Goal: Information Seeking & Learning: Check status

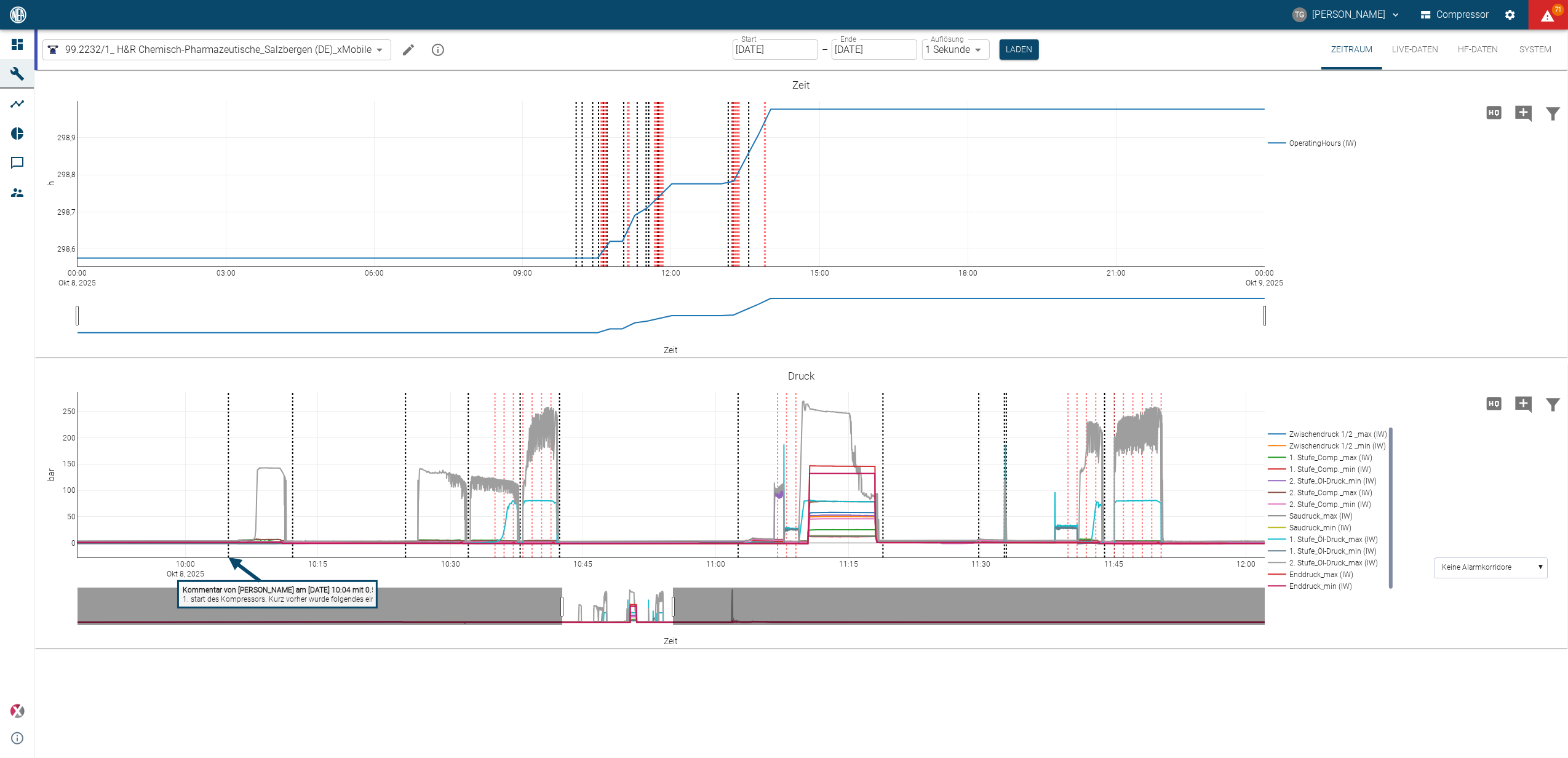
drag, startPoint x: 756, startPoint y: 46, endPoint x: 754, endPoint y: 54, distance: 8.2
click at [756, 46] on input "[DATE]" at bounding box center [775, 49] width 85 height 20
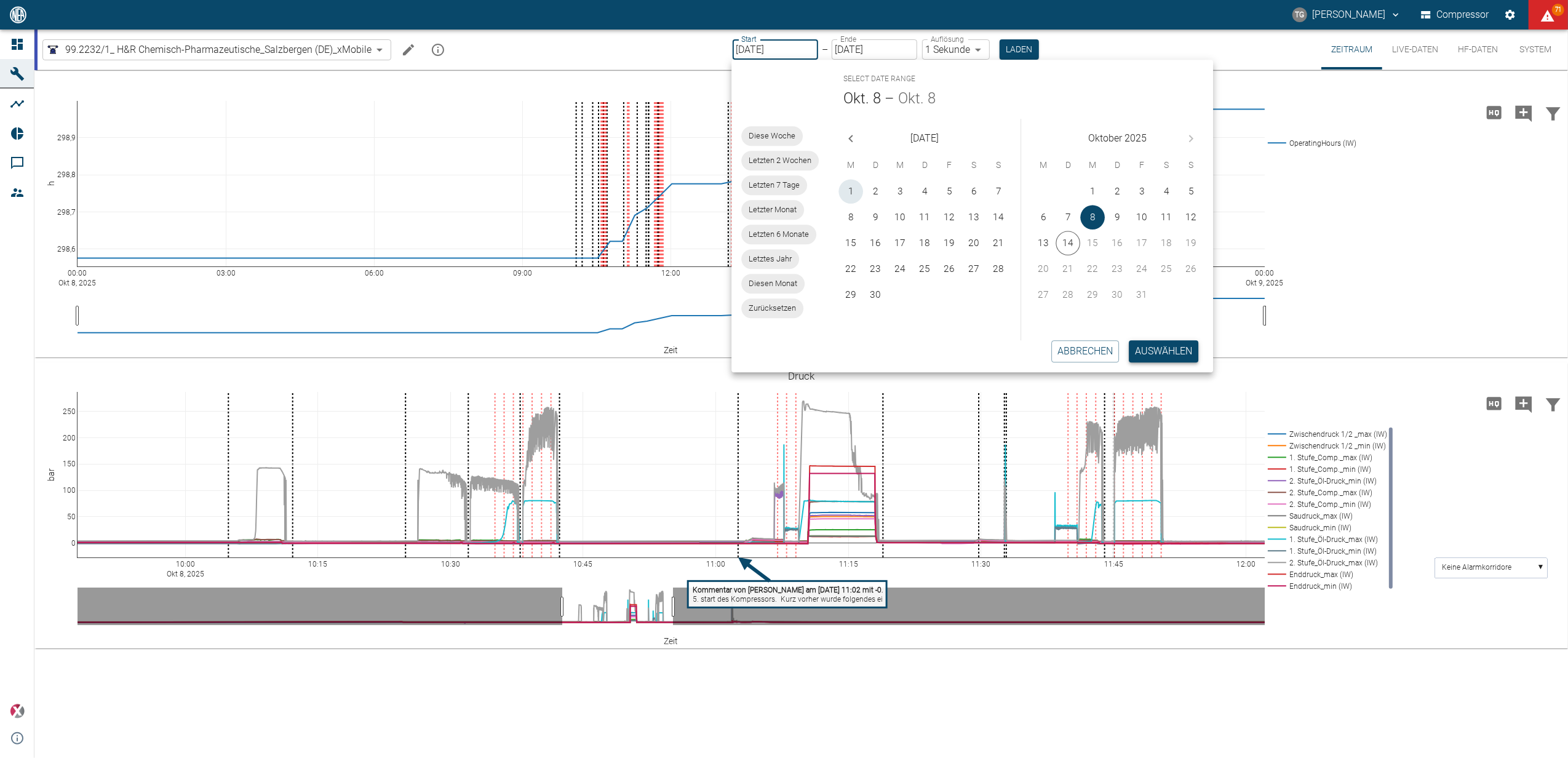
click at [852, 193] on button "1" at bounding box center [852, 191] width 25 height 25
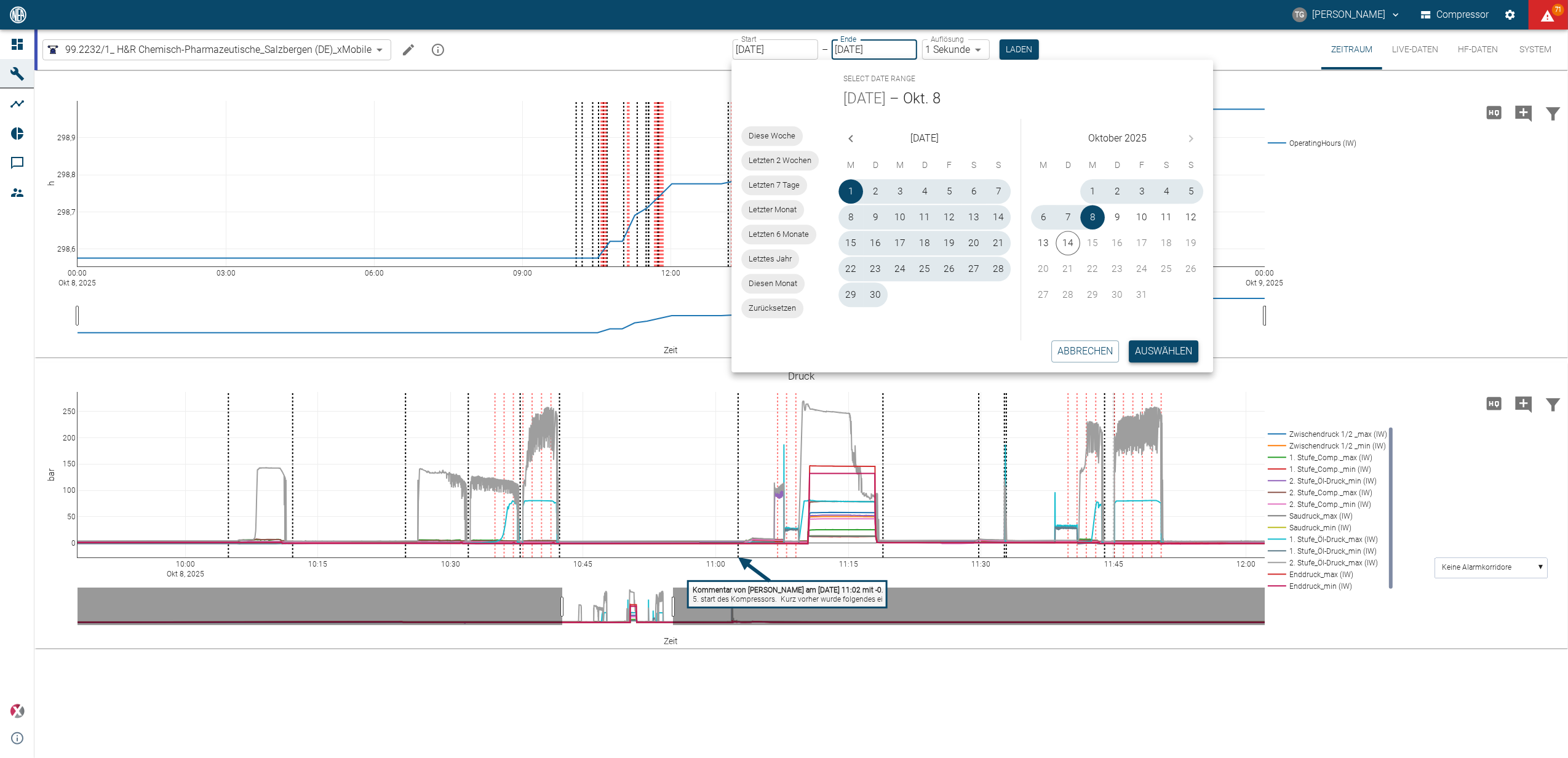
type input "01.09.2025"
click at [1142, 355] on button "Auswählen" at bounding box center [1163, 351] width 70 height 22
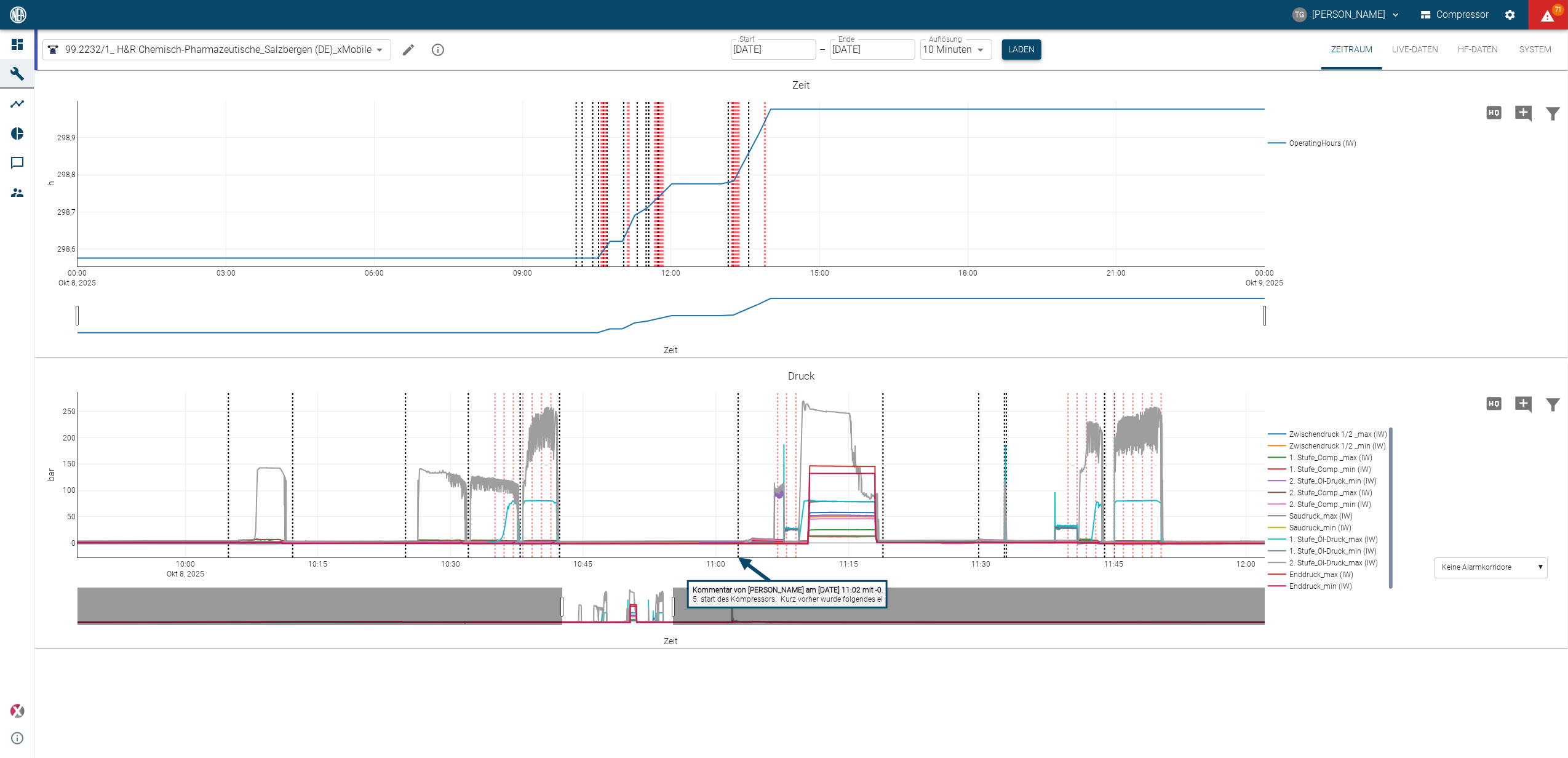
click at [1024, 50] on button "Laden" at bounding box center [1022, 49] width 39 height 20
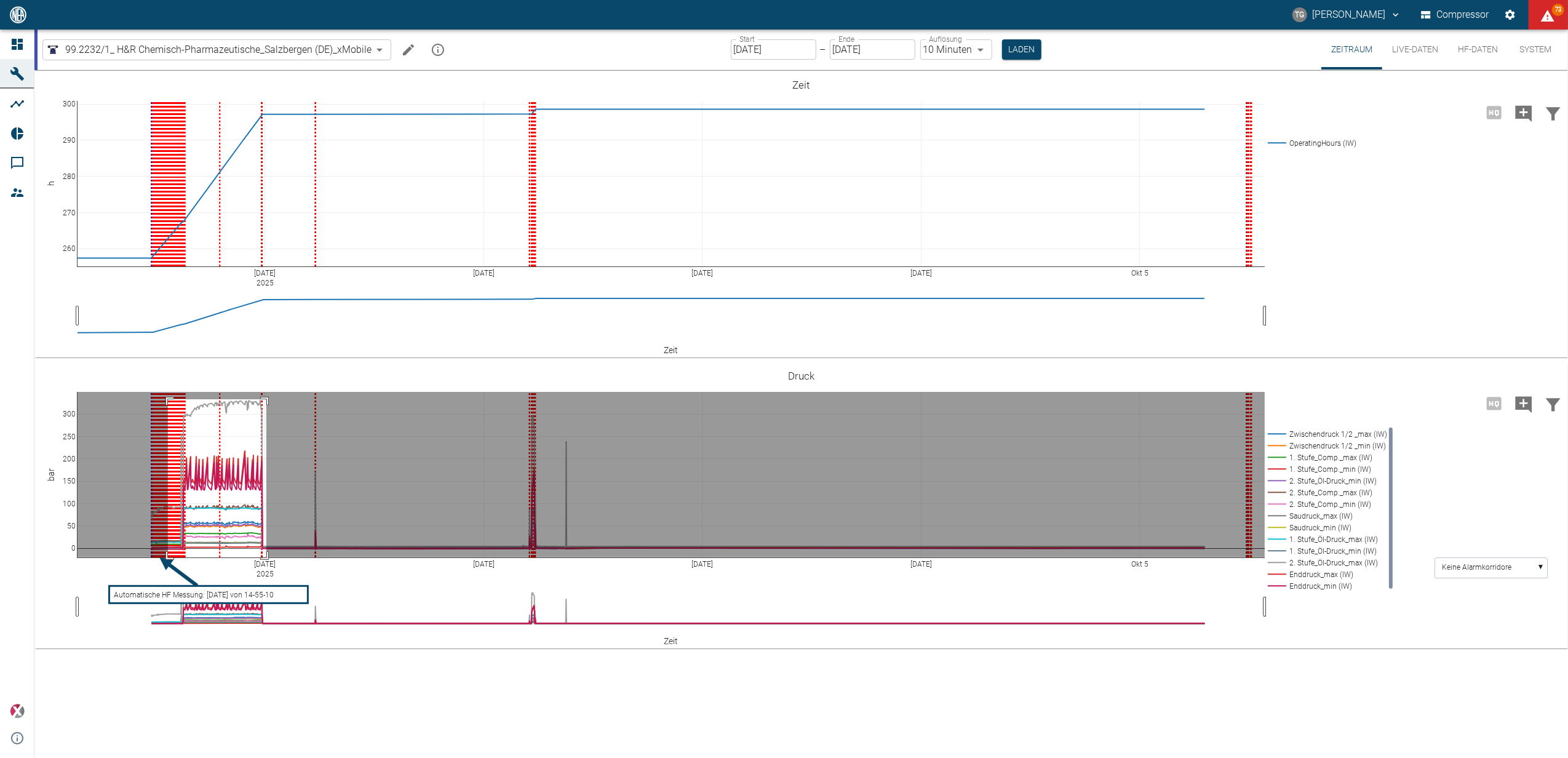
drag, startPoint x: 168, startPoint y: 400, endPoint x: 266, endPoint y: 560, distance: 187.6
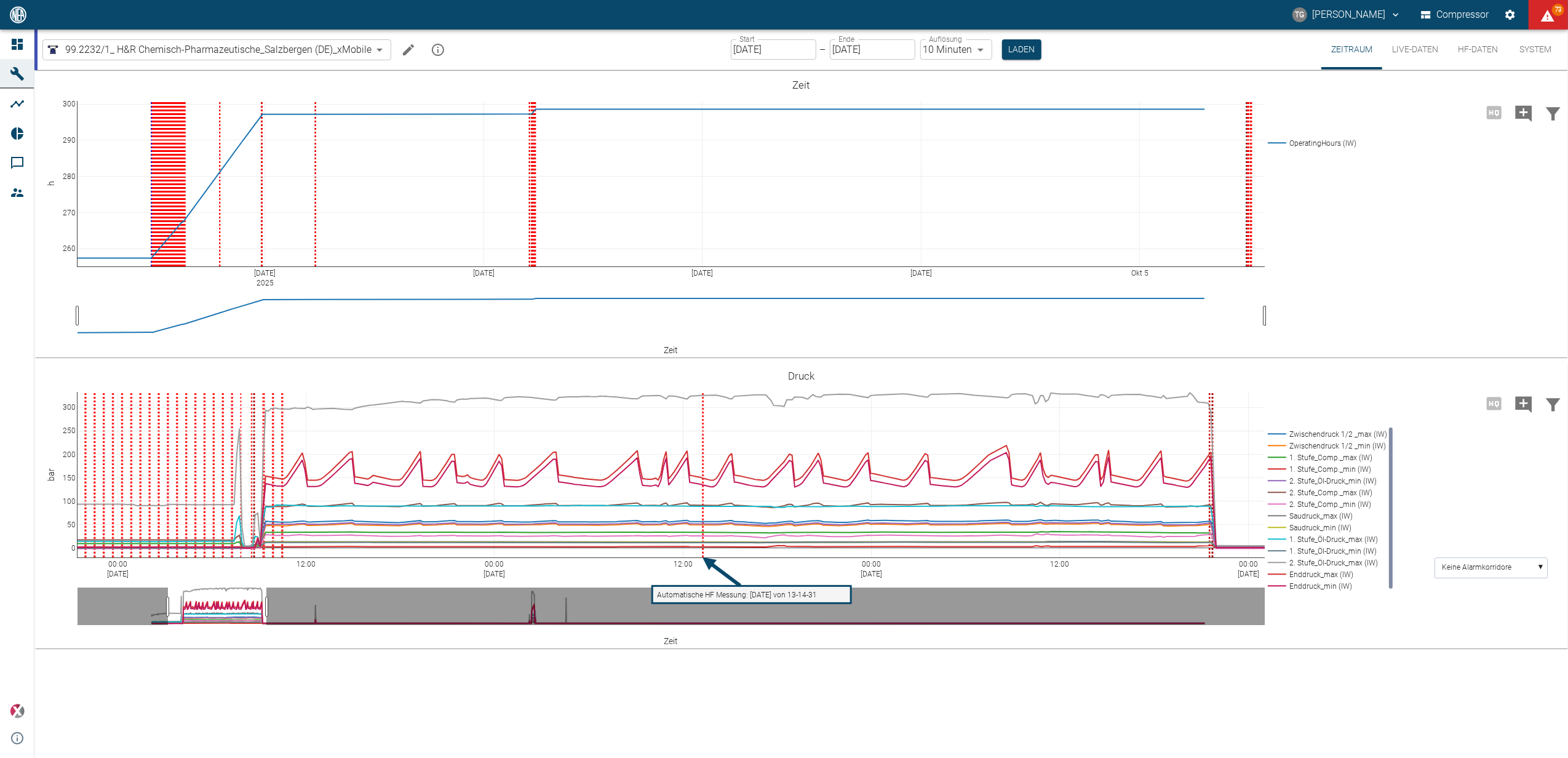
click at [950, 48] on body "TG Thomas Gregoir Compressor 73 Dashboard Maschinen Analysen Reports Kommentare…" at bounding box center [784, 379] width 1568 height 758
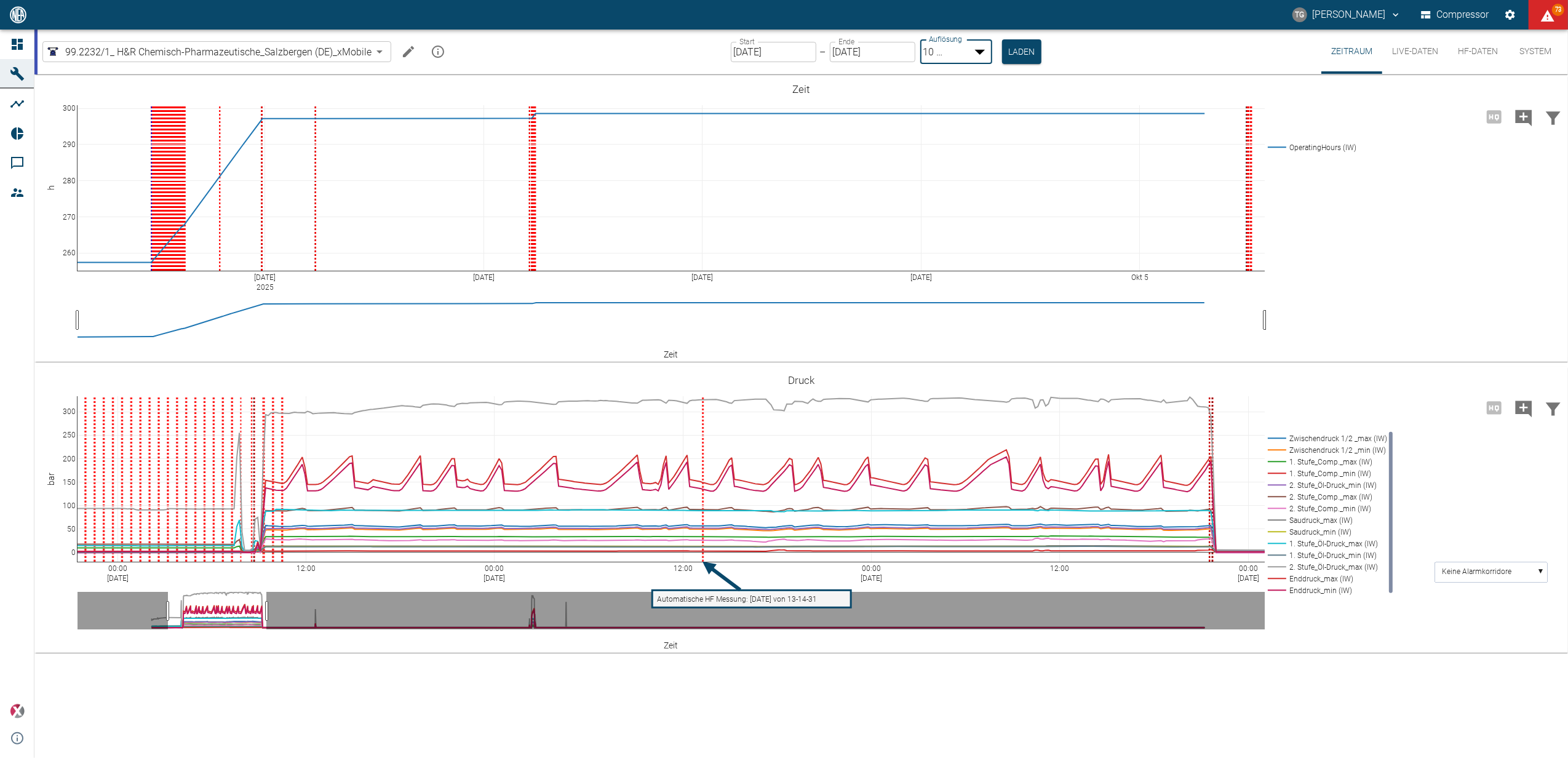
type input "2min"
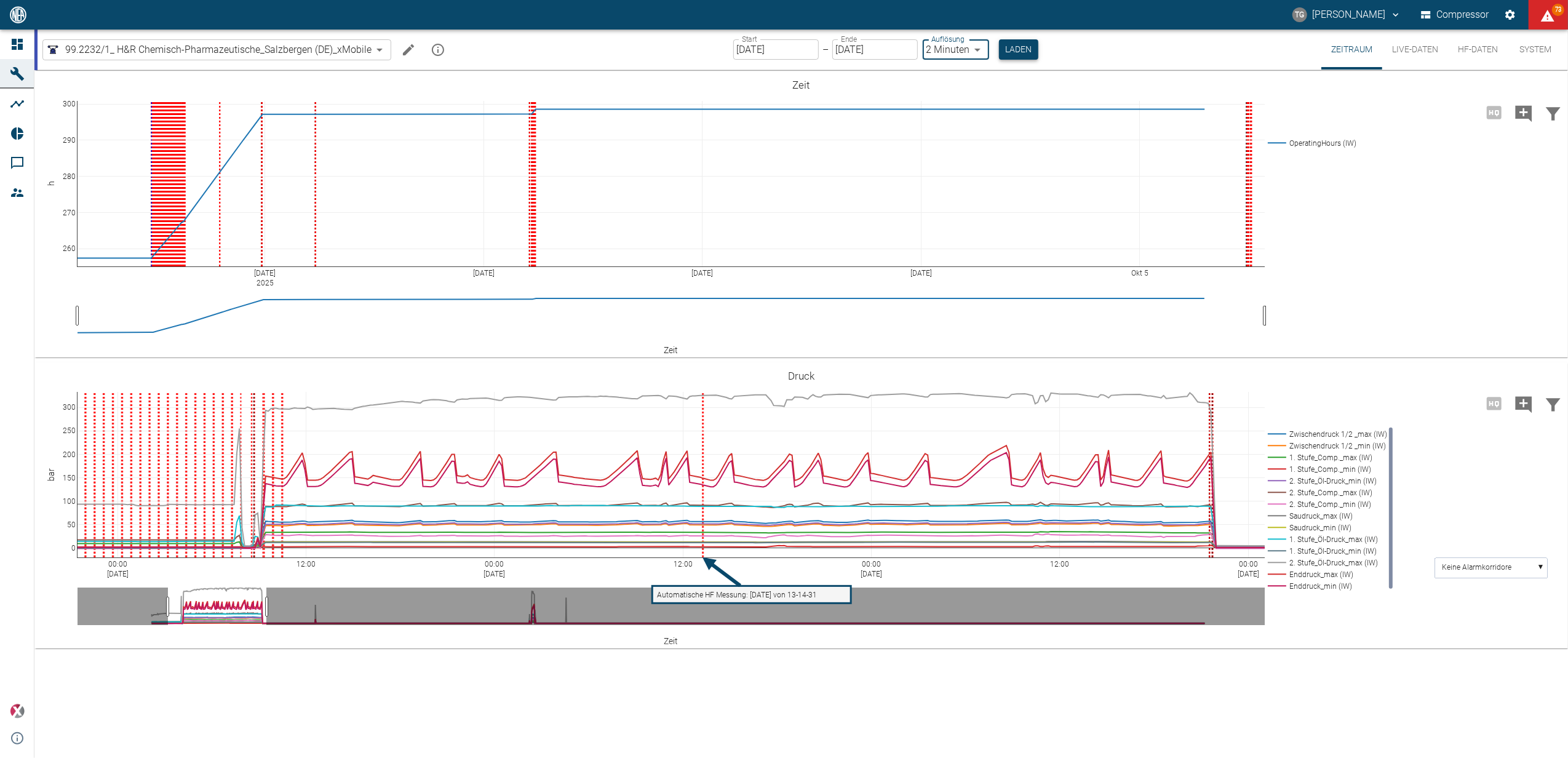
click at [1017, 42] on button "Laden" at bounding box center [1019, 49] width 39 height 20
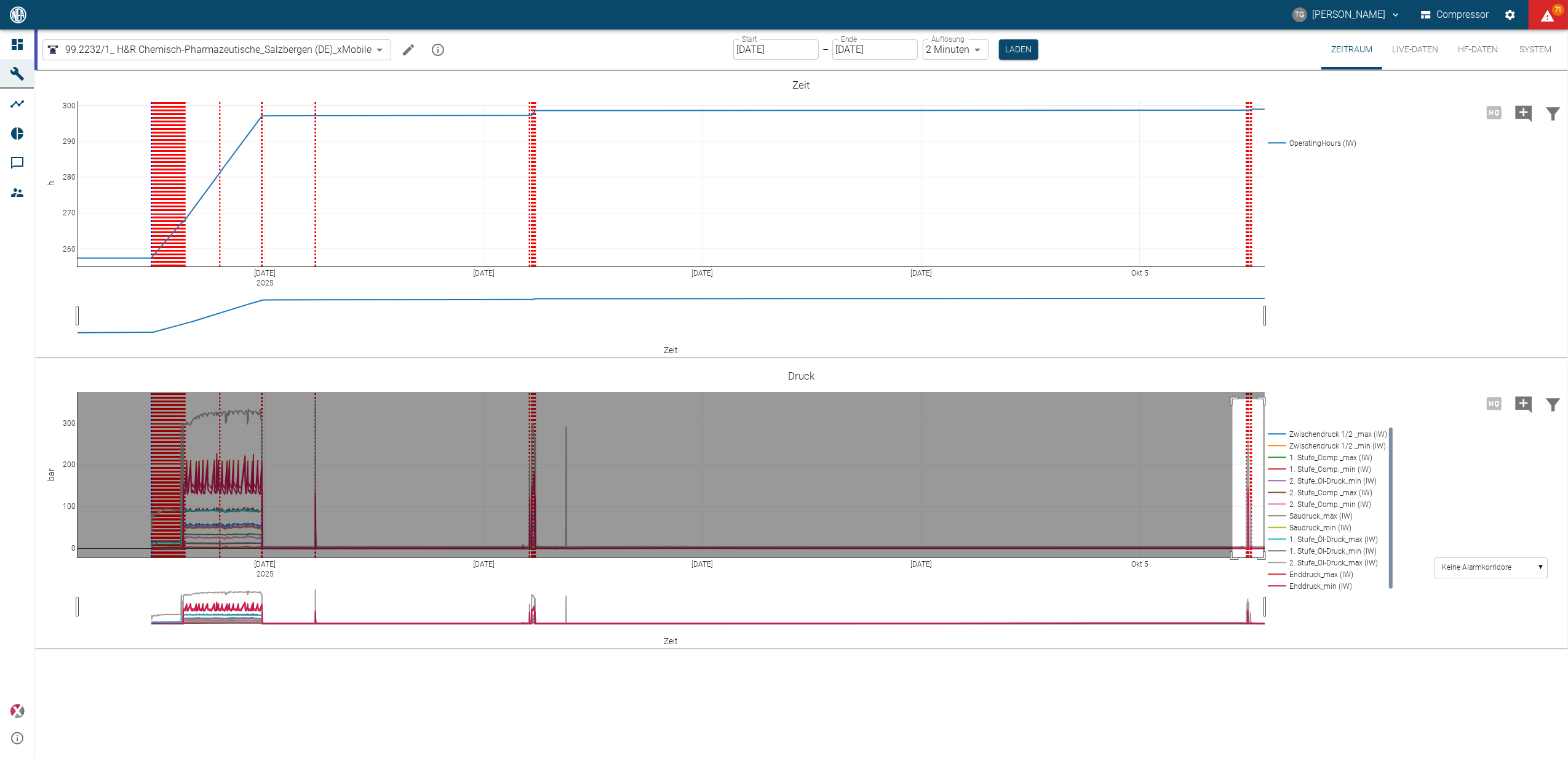
drag, startPoint x: 1233, startPoint y: 400, endPoint x: 1263, endPoint y: 564, distance: 166.7
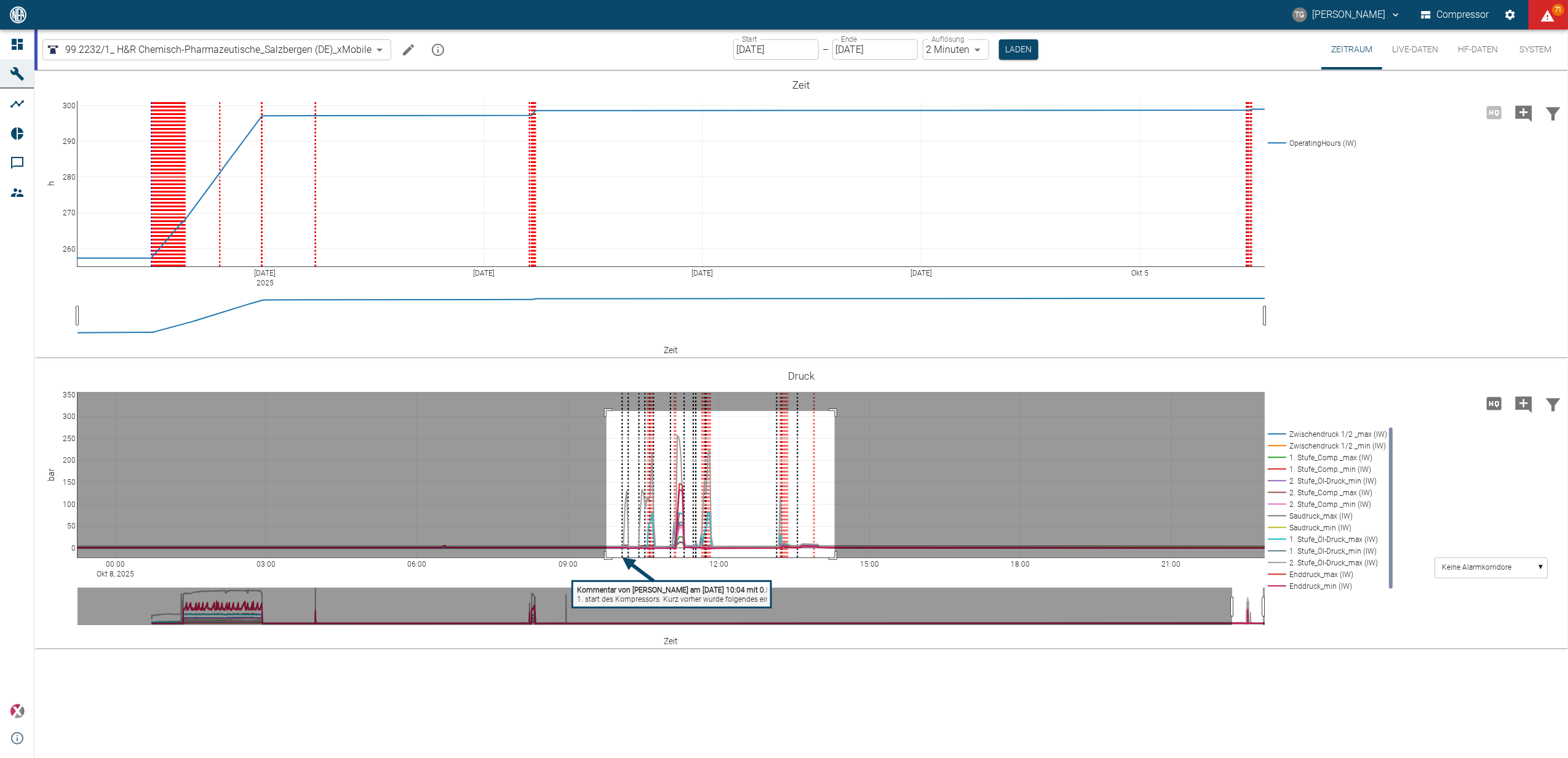
drag, startPoint x: 606, startPoint y: 411, endPoint x: 835, endPoint y: 567, distance: 277.1
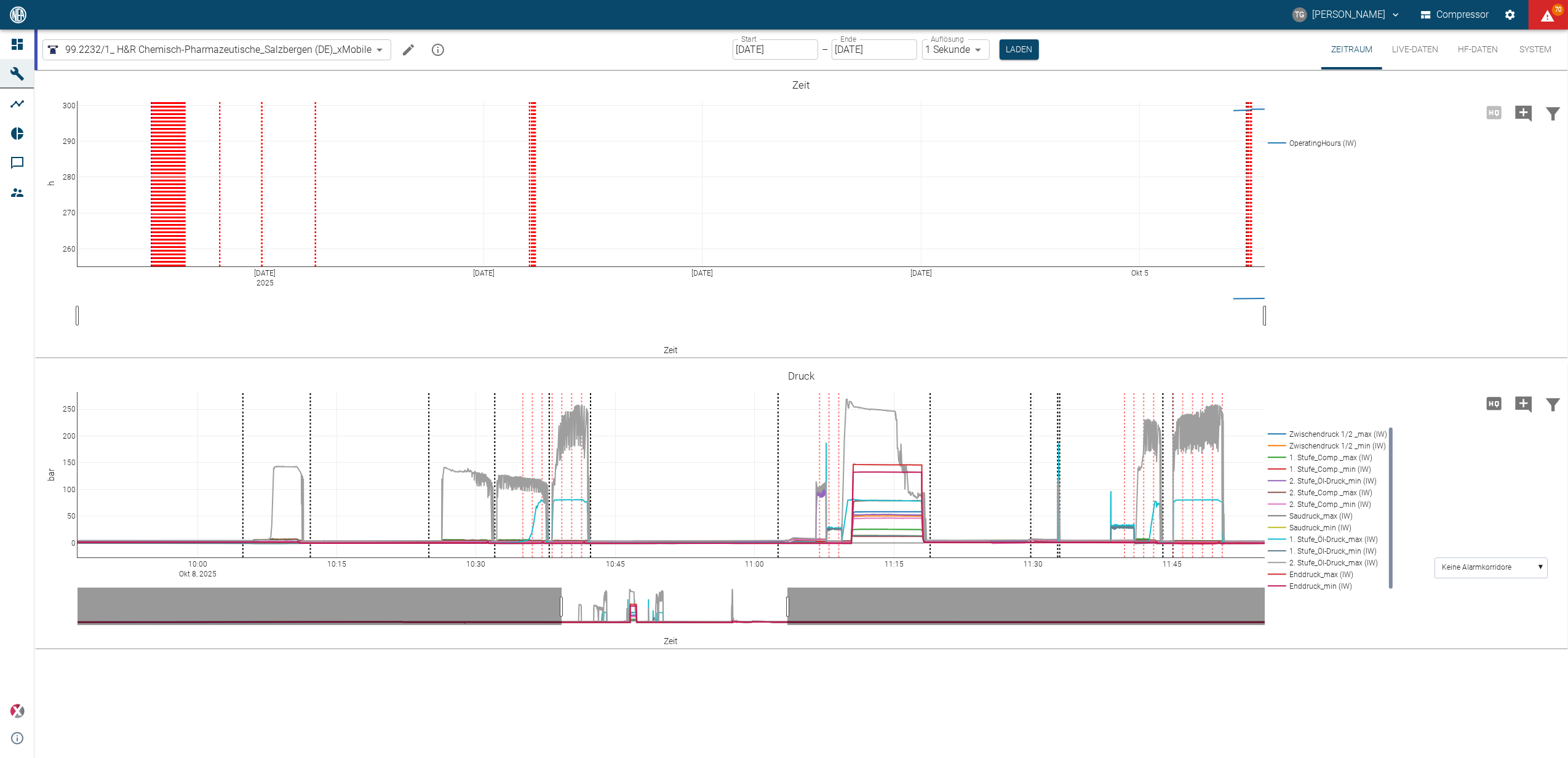
drag, startPoint x: 1246, startPoint y: 562, endPoint x: 1535, endPoint y: 535, distance: 290.3
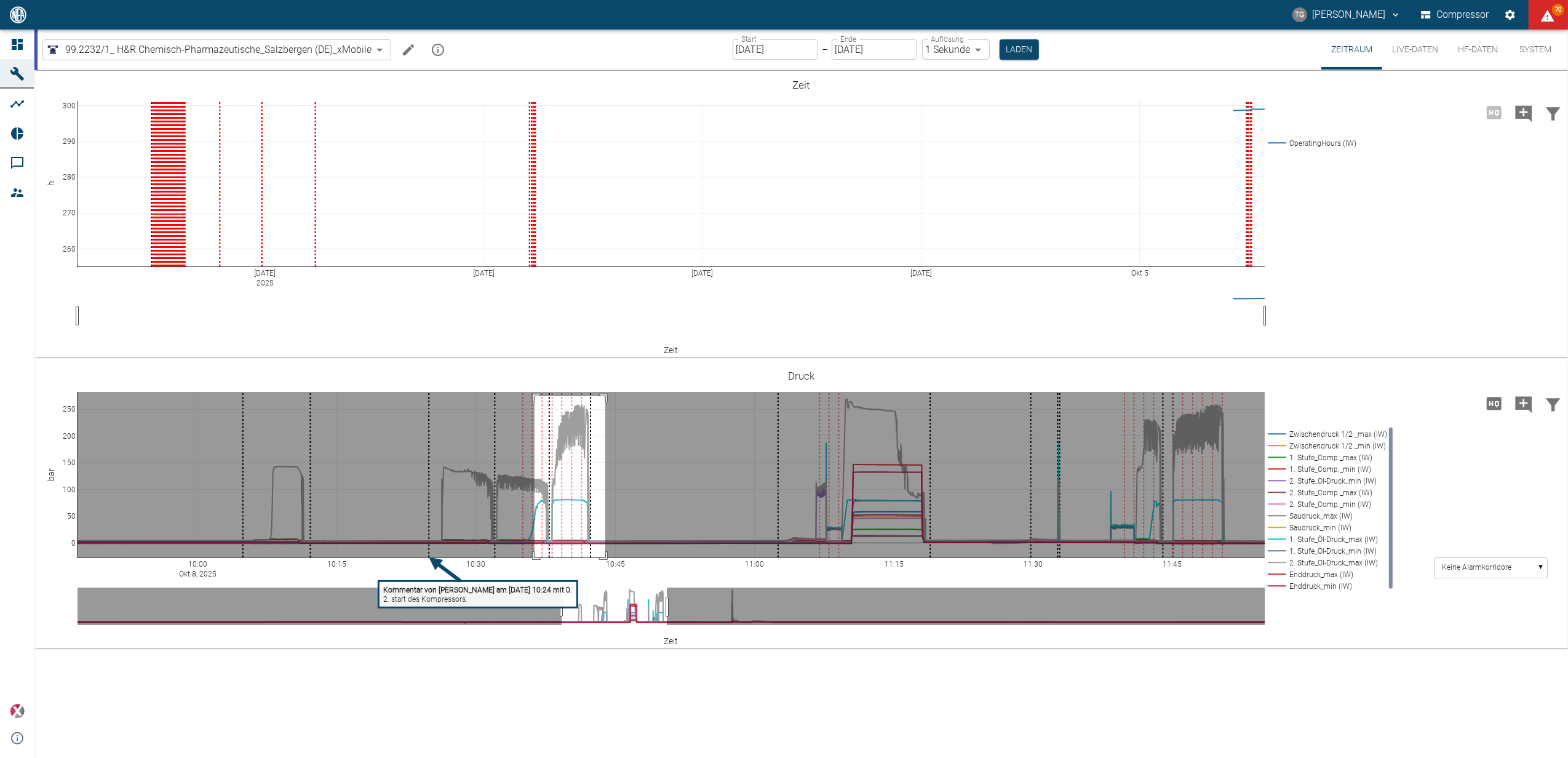
drag, startPoint x: 534, startPoint y: 396, endPoint x: 606, endPoint y: 558, distance: 177.3
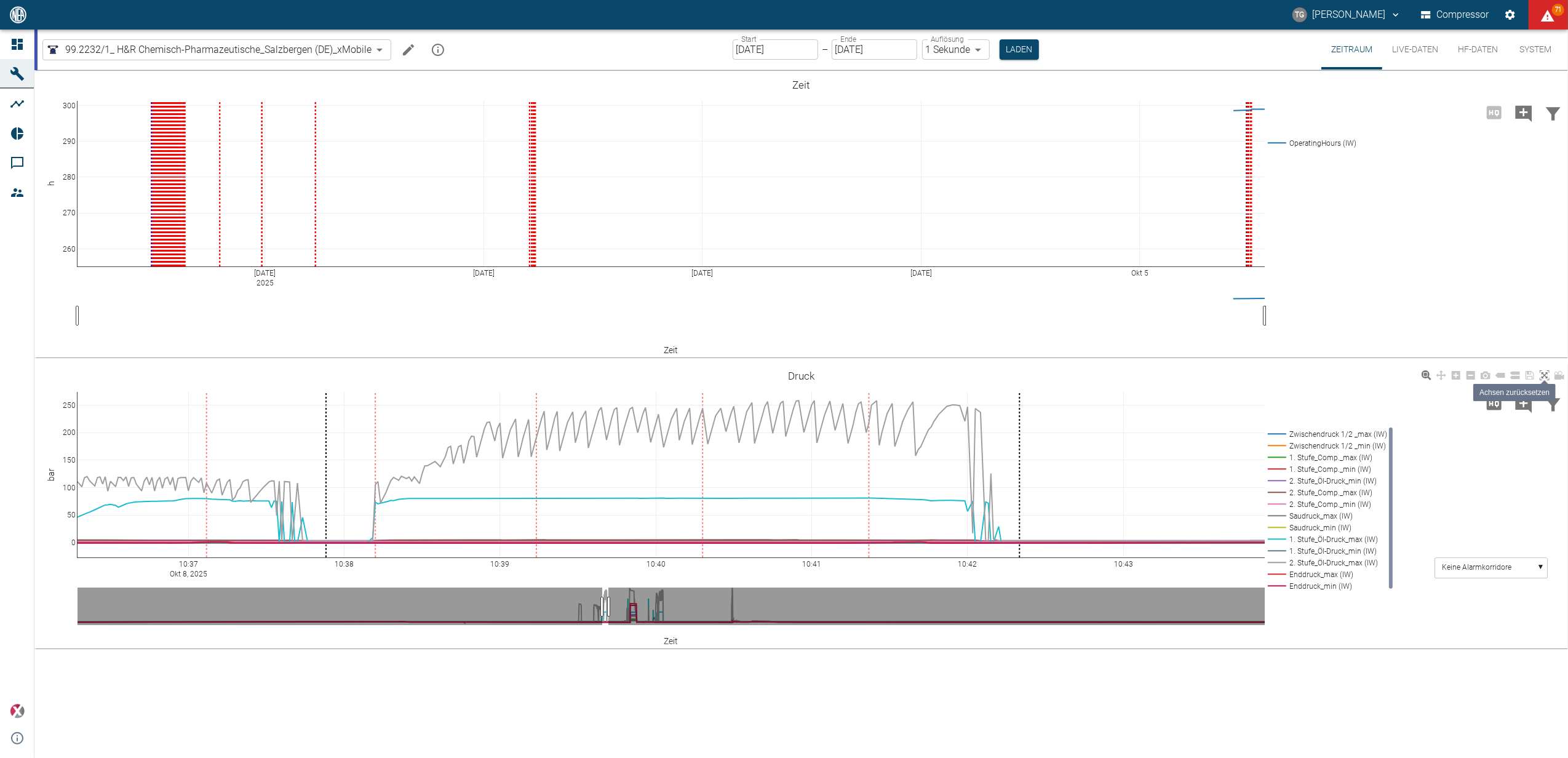
click at [1546, 374] on icon at bounding box center [1544, 375] width 10 height 10
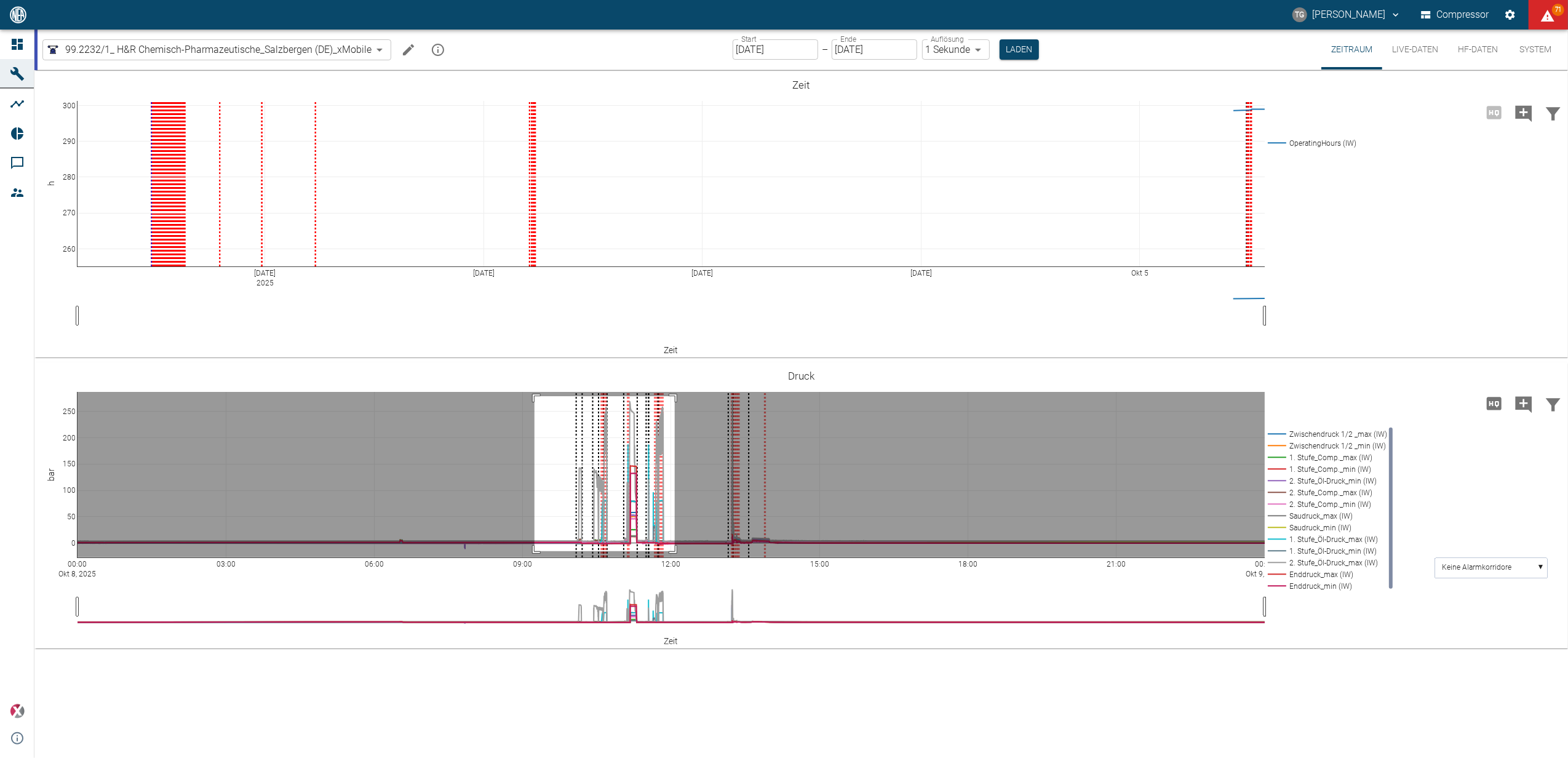
drag, startPoint x: 534, startPoint y: 396, endPoint x: 675, endPoint y: 552, distance: 210.3
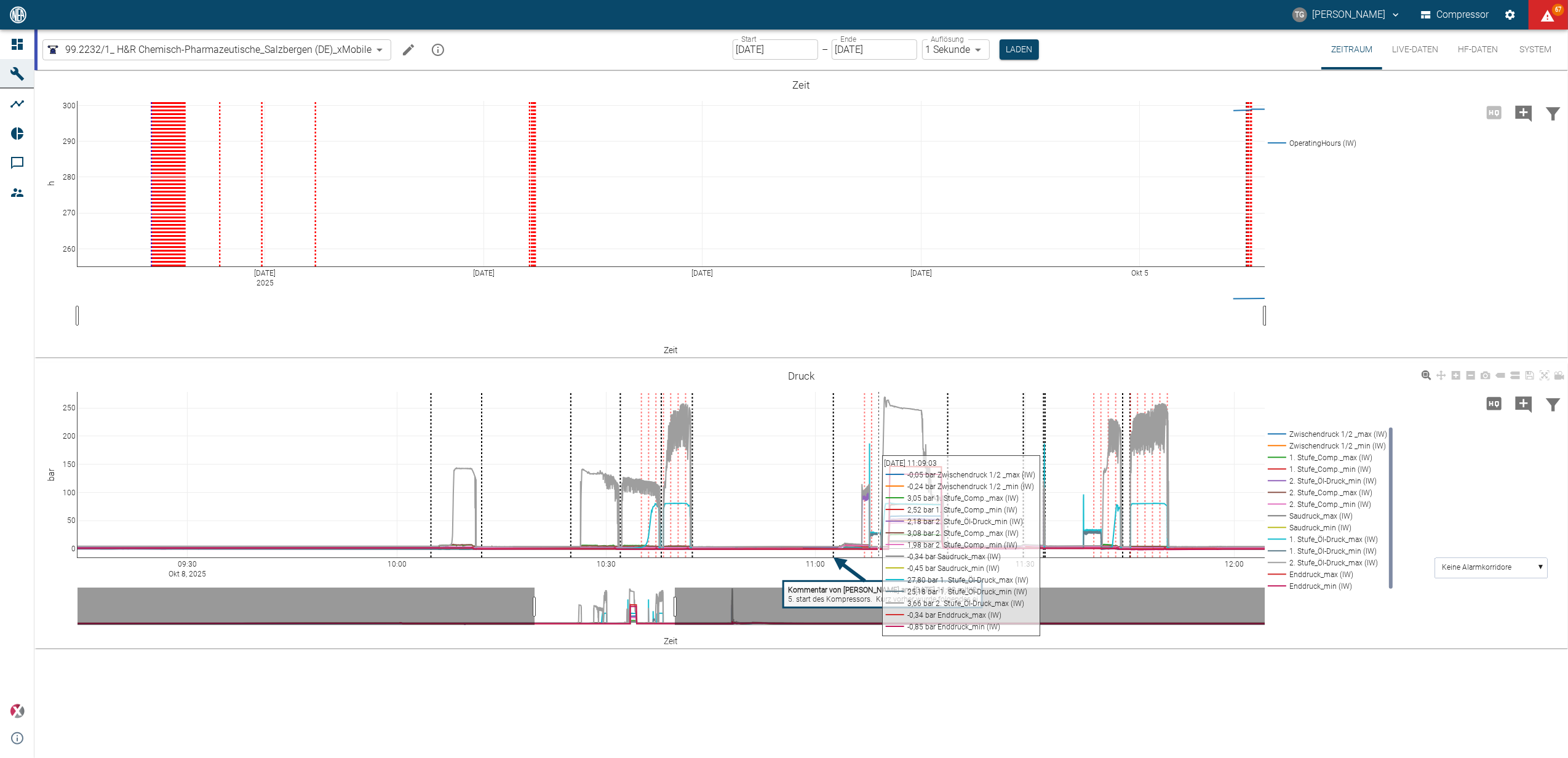
drag, startPoint x: 879, startPoint y: 419, endPoint x: 839, endPoint y: 397, distance: 45.7
click at [906, 439] on div "09:30 [DATE] 10:00 10:30 11:00 11:30 12:00 0 50 100 150 200 250 Zwischendruck 1…" at bounding box center [801, 506] width 1533 height 277
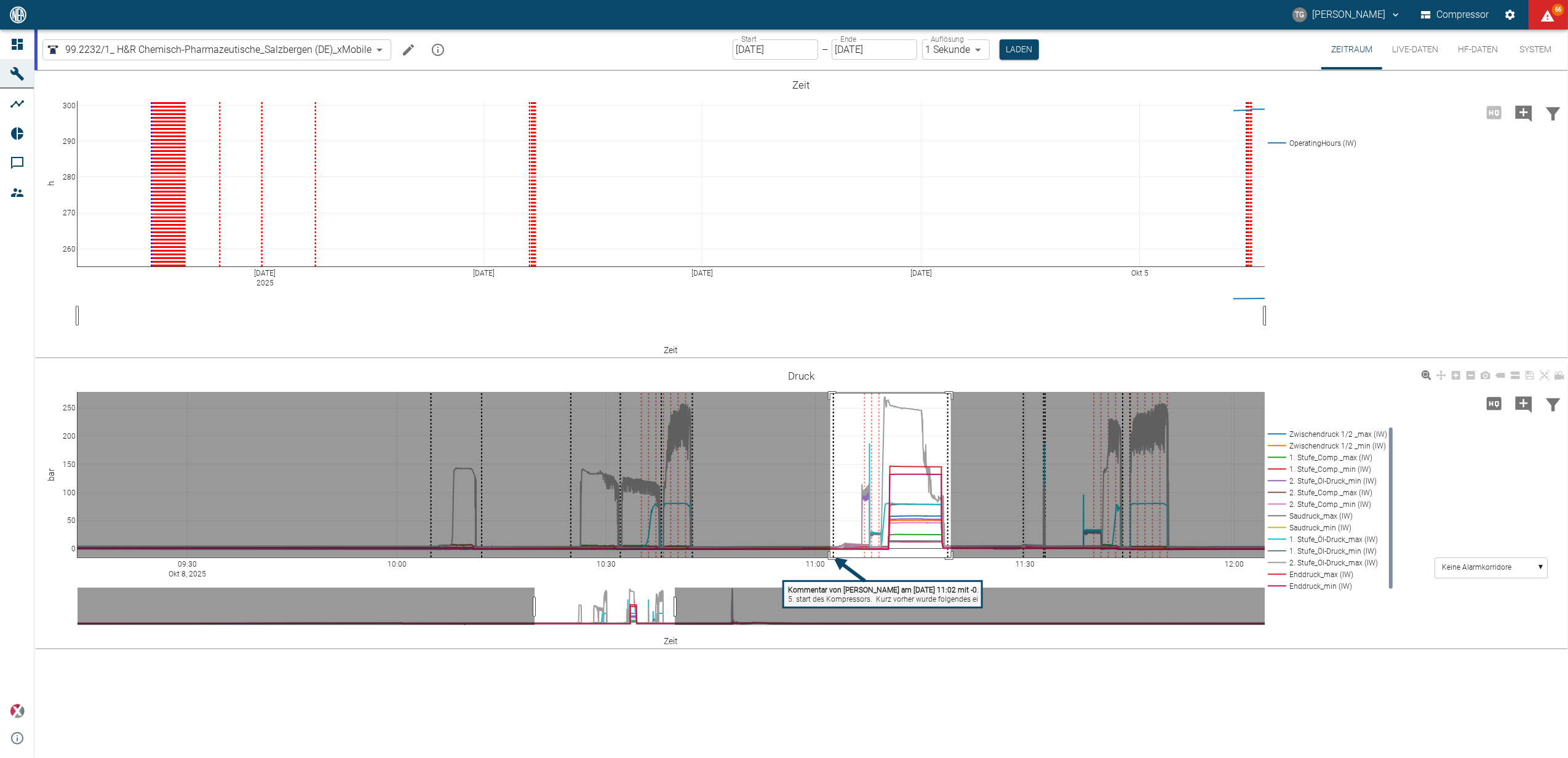
drag, startPoint x: 831, startPoint y: 394, endPoint x: 989, endPoint y: 633, distance: 286.5
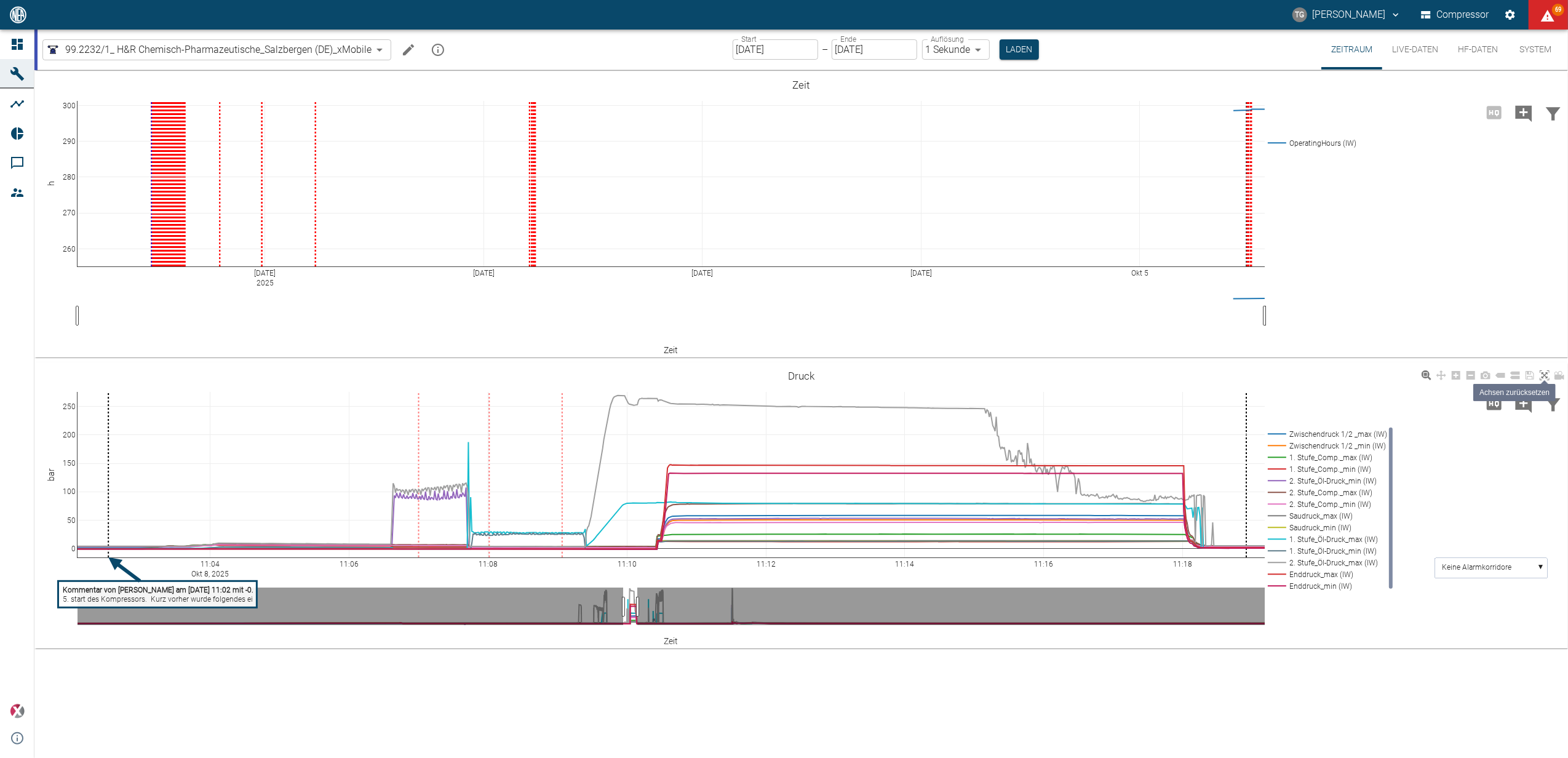
click at [1546, 375] on icon at bounding box center [1544, 375] width 10 height 10
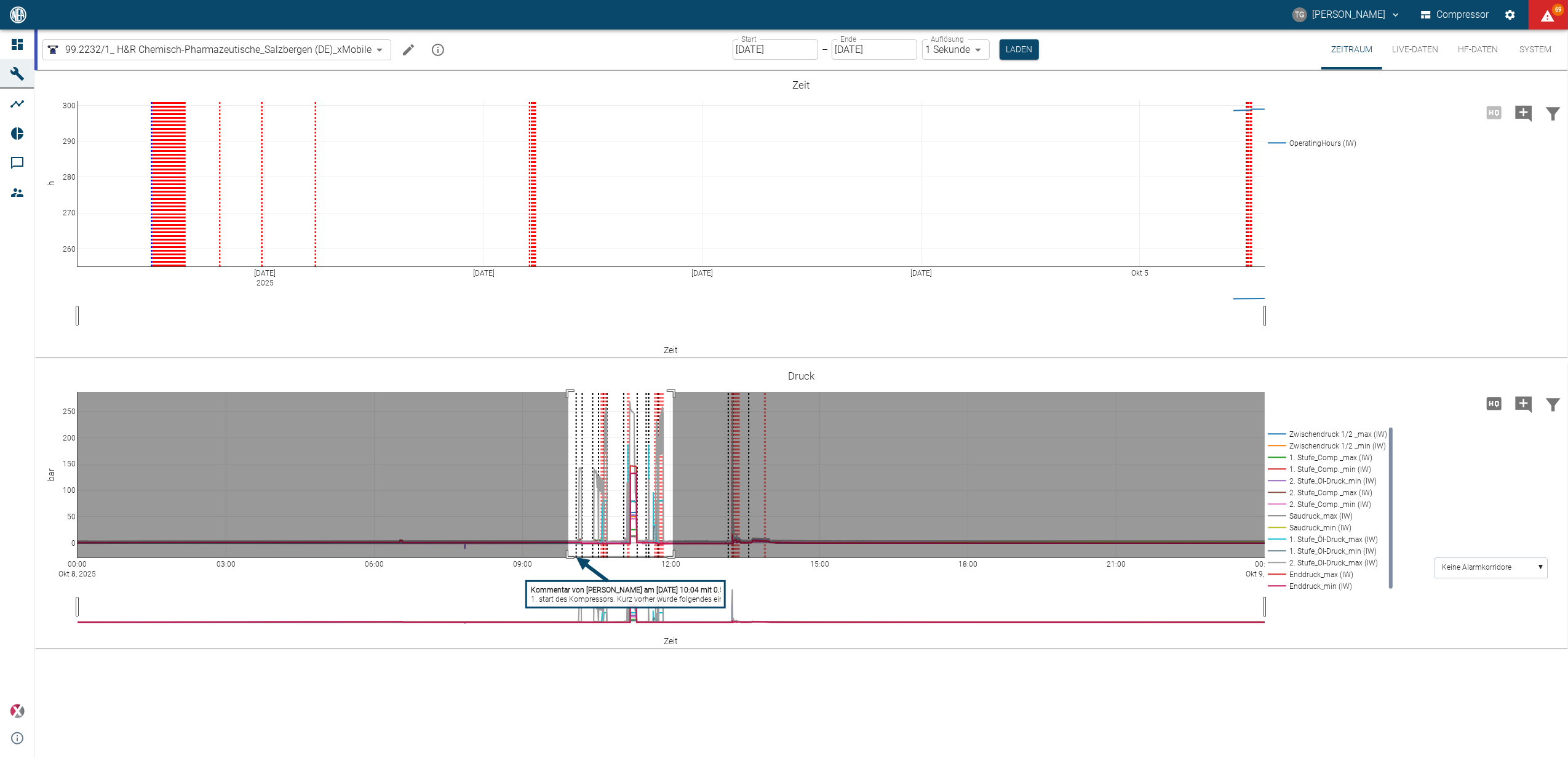
drag, startPoint x: 568, startPoint y: 392, endPoint x: 673, endPoint y: 556, distance: 194.7
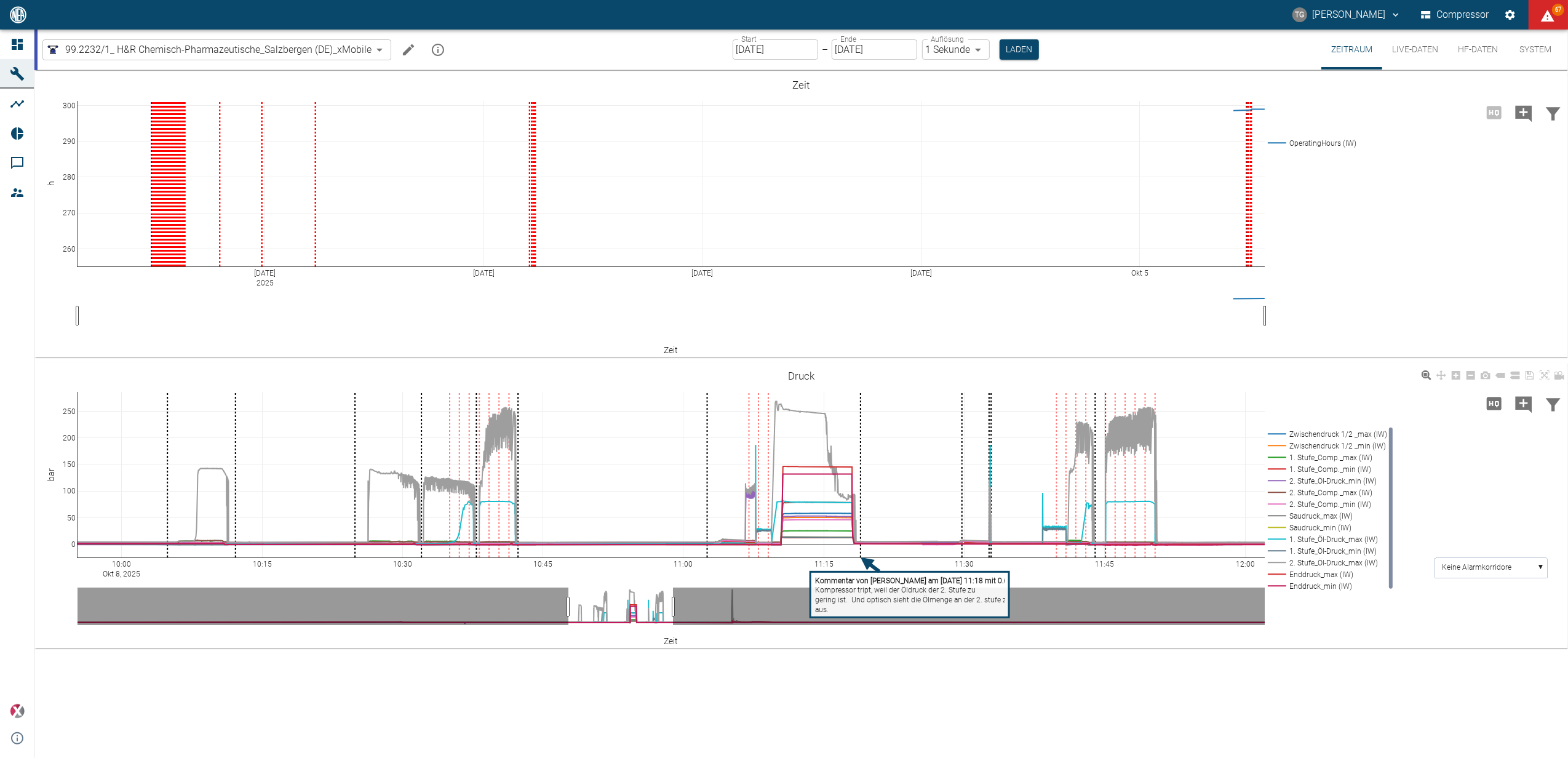
click at [857, 610] on rect at bounding box center [910, 595] width 198 height 46
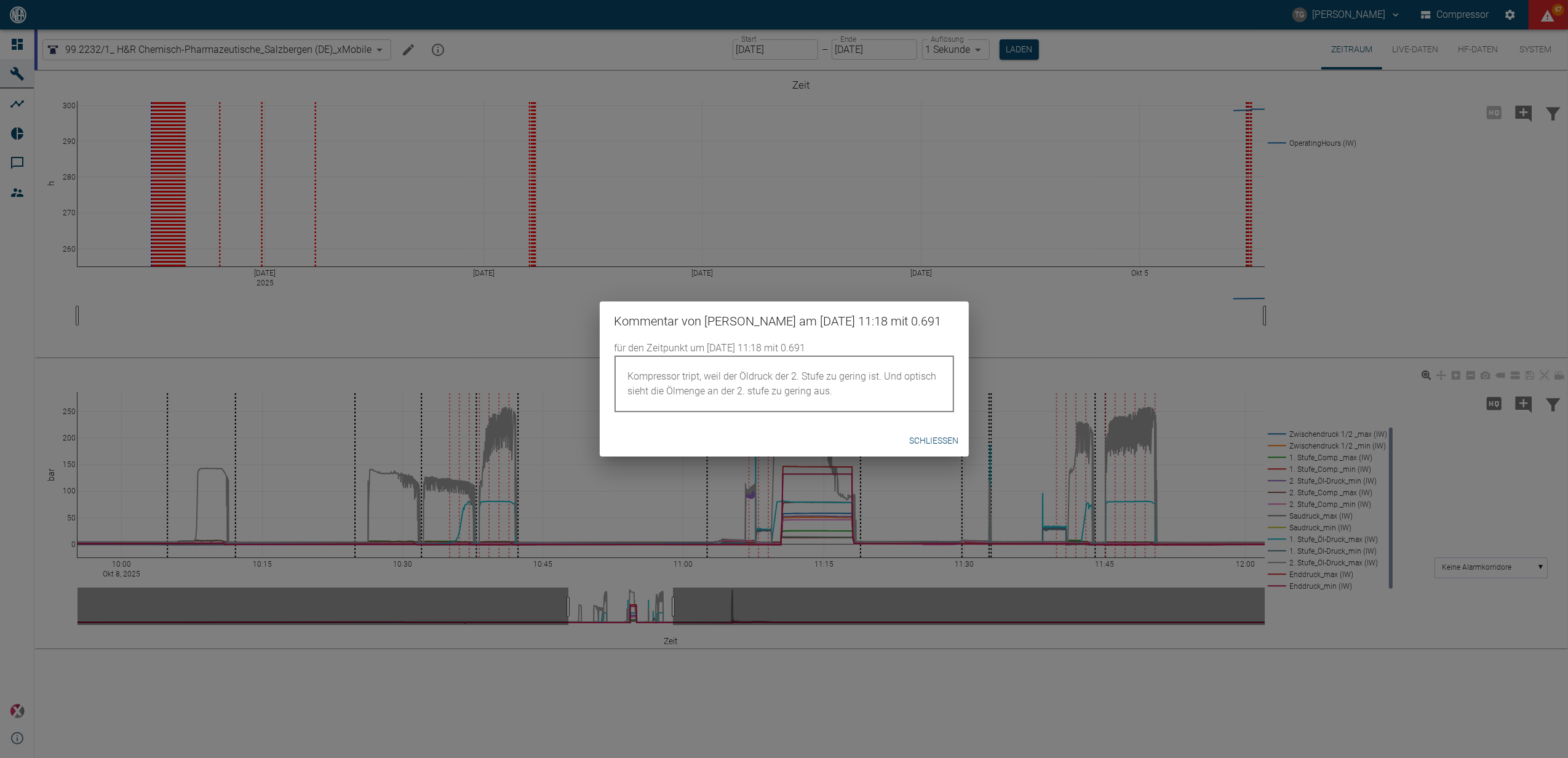
click at [943, 441] on button "Schließen" at bounding box center [934, 441] width 59 height 23
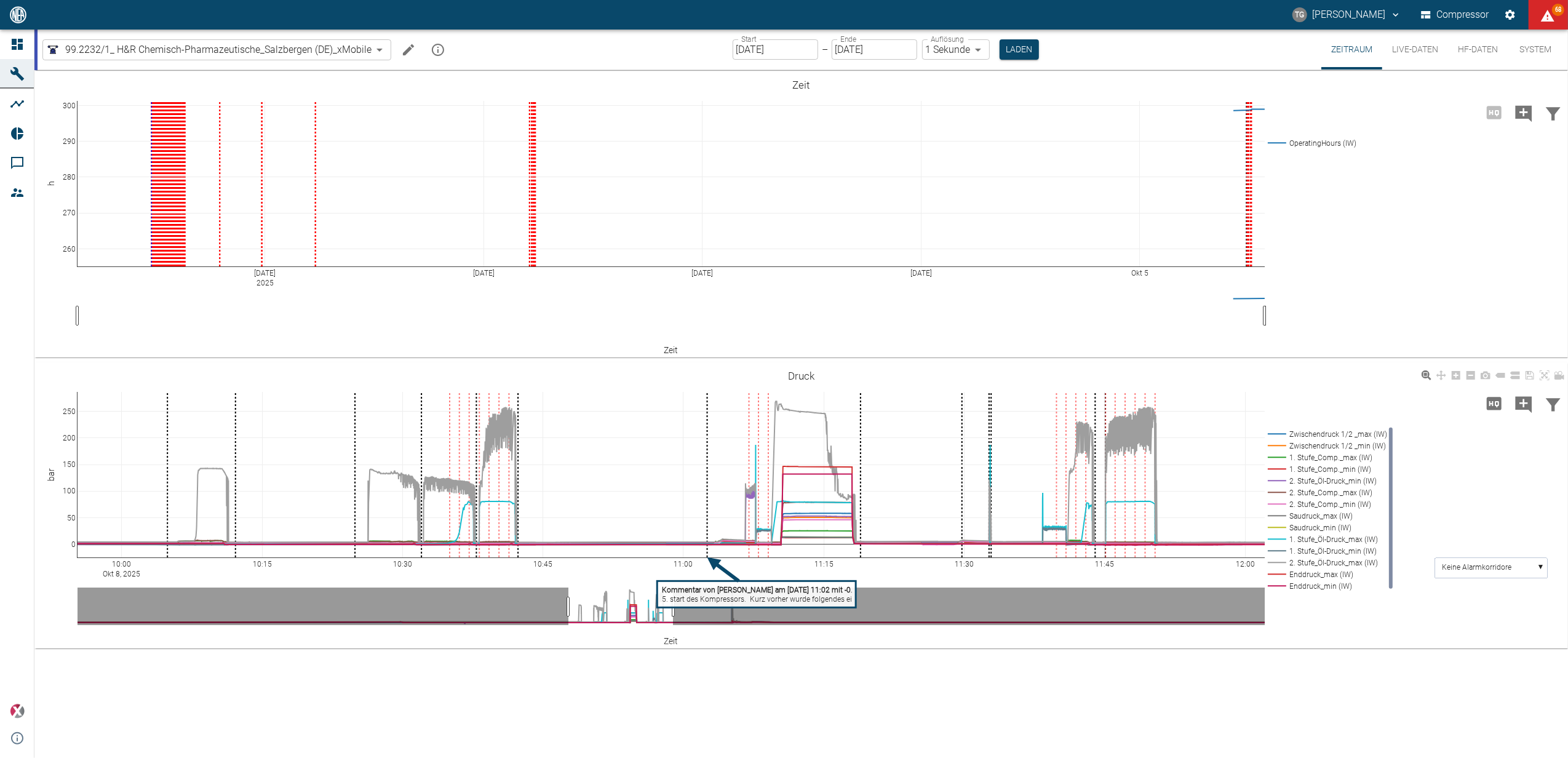
click at [726, 593] on tspan "Kommentar von Marc Philipps am 08/10/2025 11:02 mit -0.817" at bounding box center [763, 590] width 204 height 8
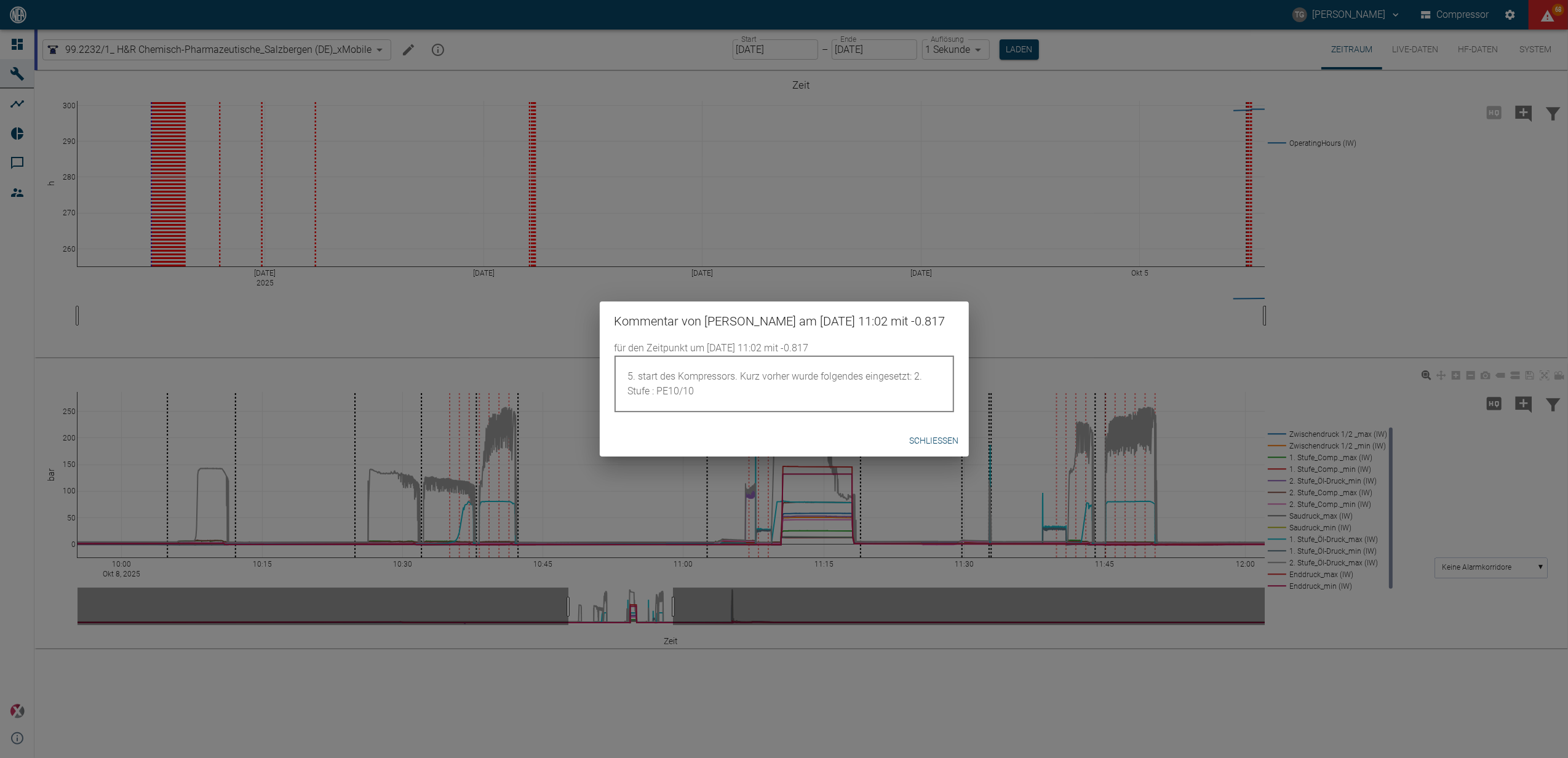
click at [936, 450] on button "Schließen" at bounding box center [934, 441] width 59 height 23
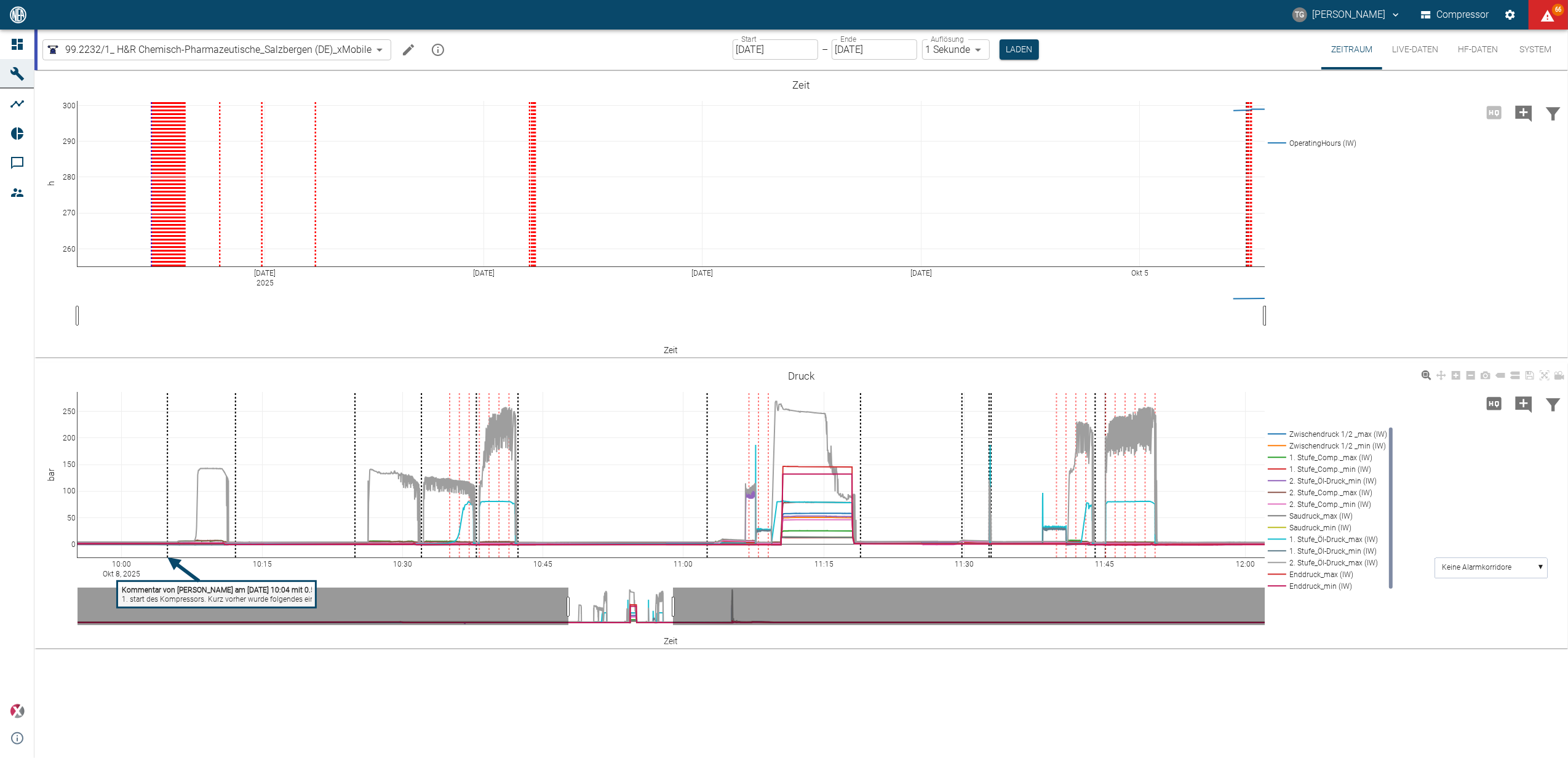
click at [177, 599] on tspan "1. start des Kompressors. Kurz vorher wurde folgendes eingesetzt: Innenteile ÖÜ…" at bounding box center [604, 599] width 964 height 8
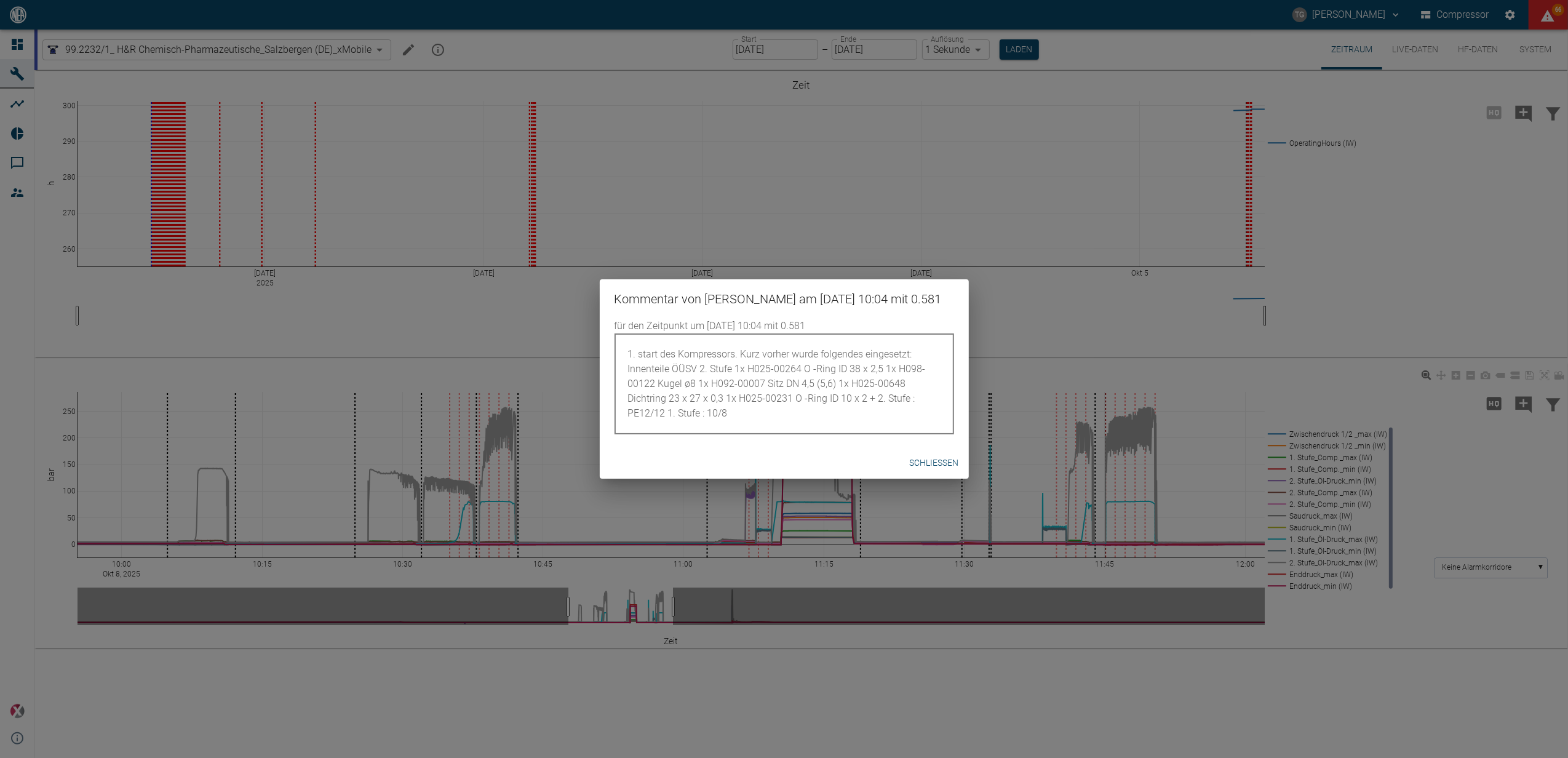
click at [256, 565] on div "Kommentar von Marc Philipps am 08/10/2025 10:04 mit 0.581 für den Zeitpunkt um …" at bounding box center [784, 379] width 1568 height 758
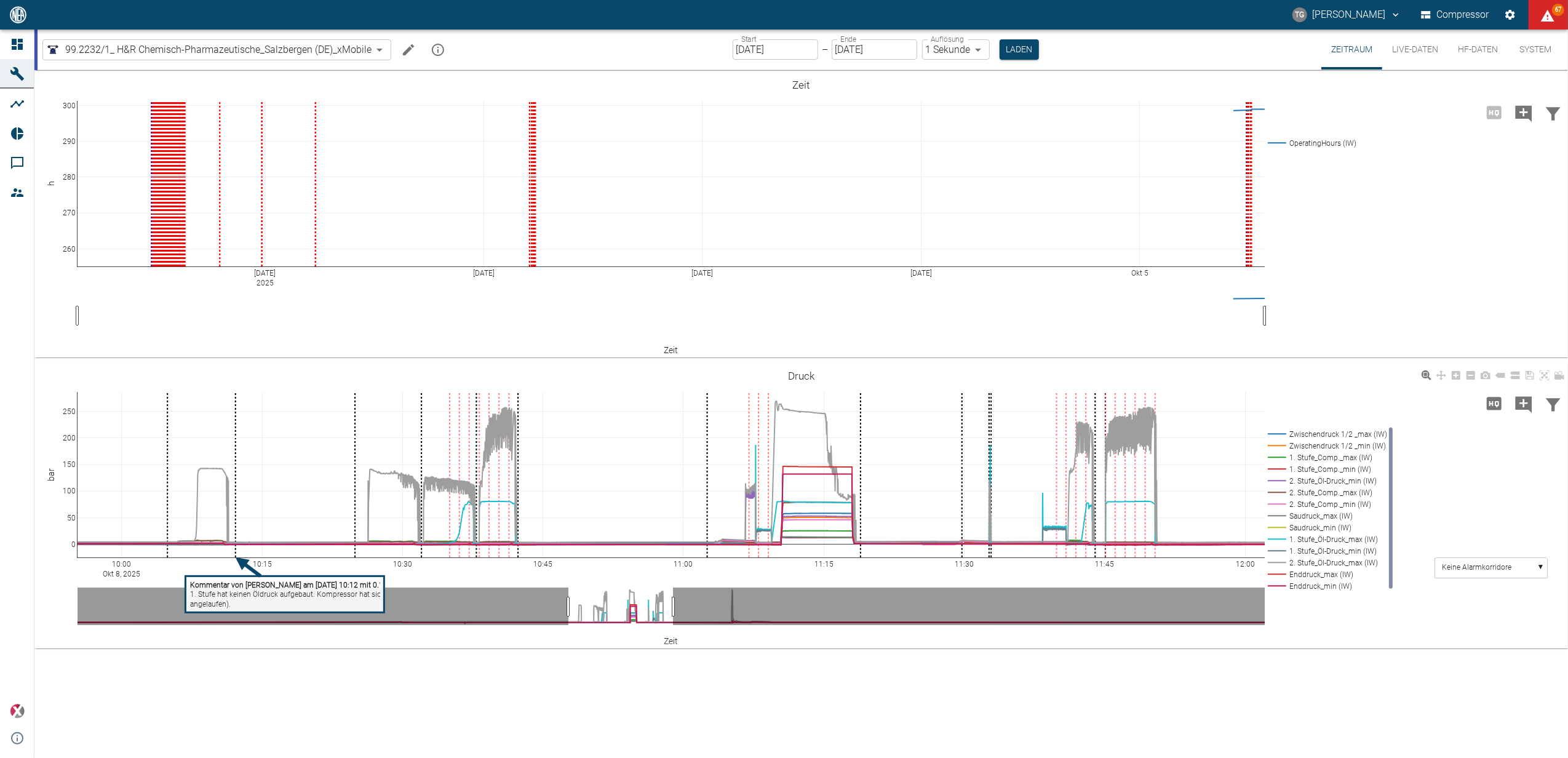
click at [348, 591] on tspan "1. Stufe hat keinen Öldruck aufgebaut. Kompressor hat sich selbstständig abgesc…" at bounding box center [341, 595] width 301 height 8
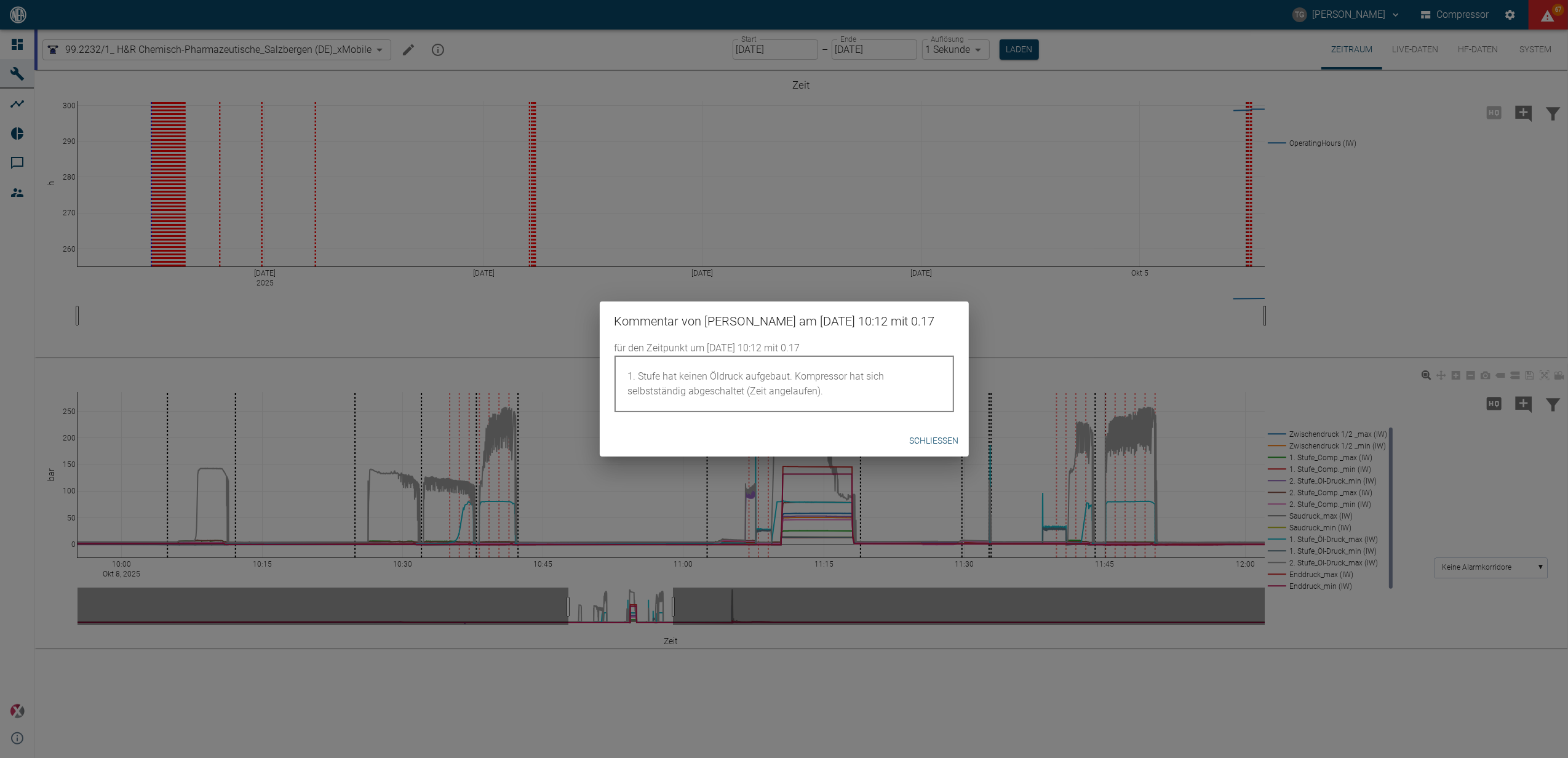
click at [921, 439] on button "Schließen" at bounding box center [934, 441] width 59 height 23
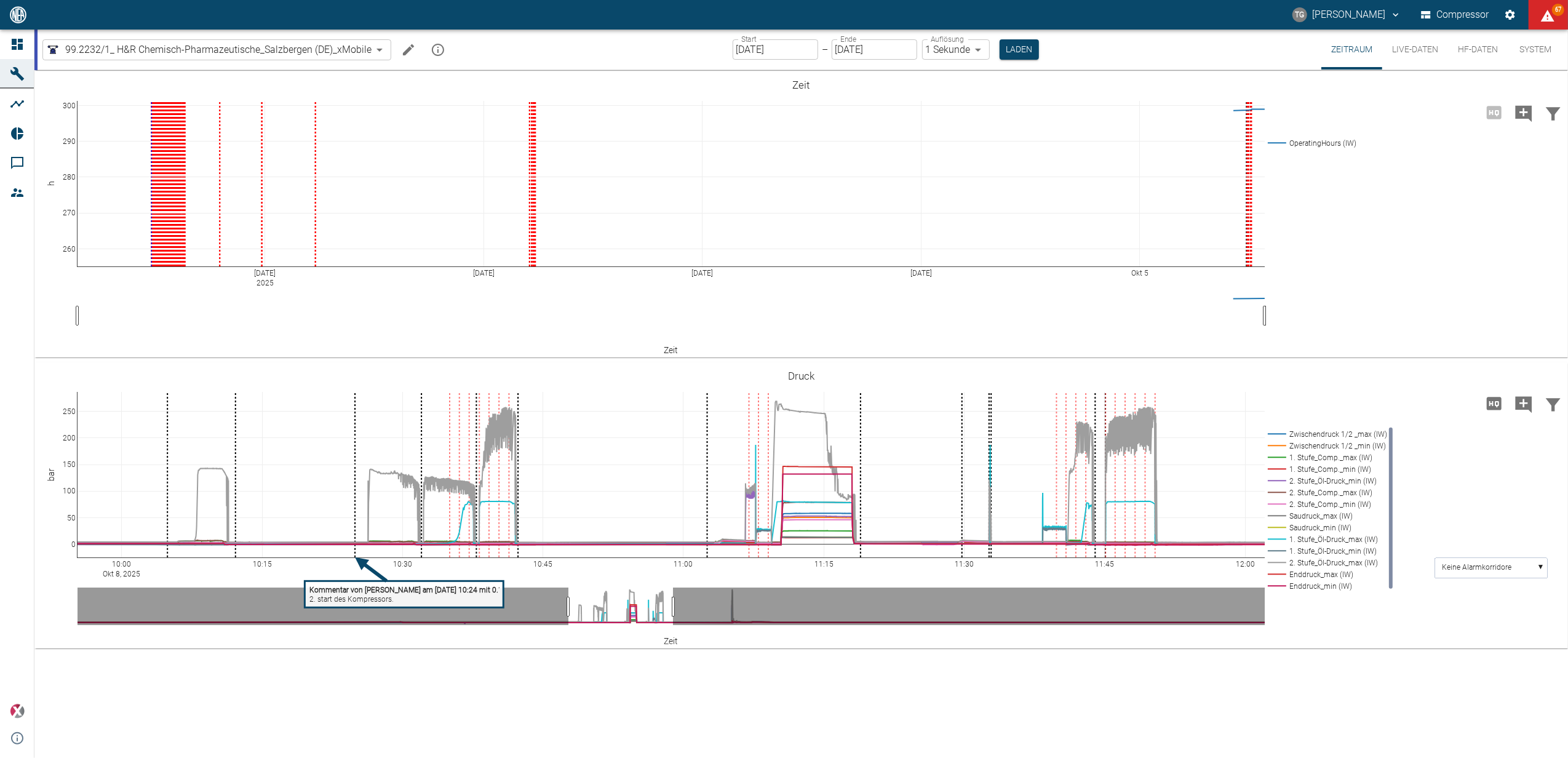
click at [371, 595] on tspan "2. start des Kompressors." at bounding box center [351, 599] width 84 height 8
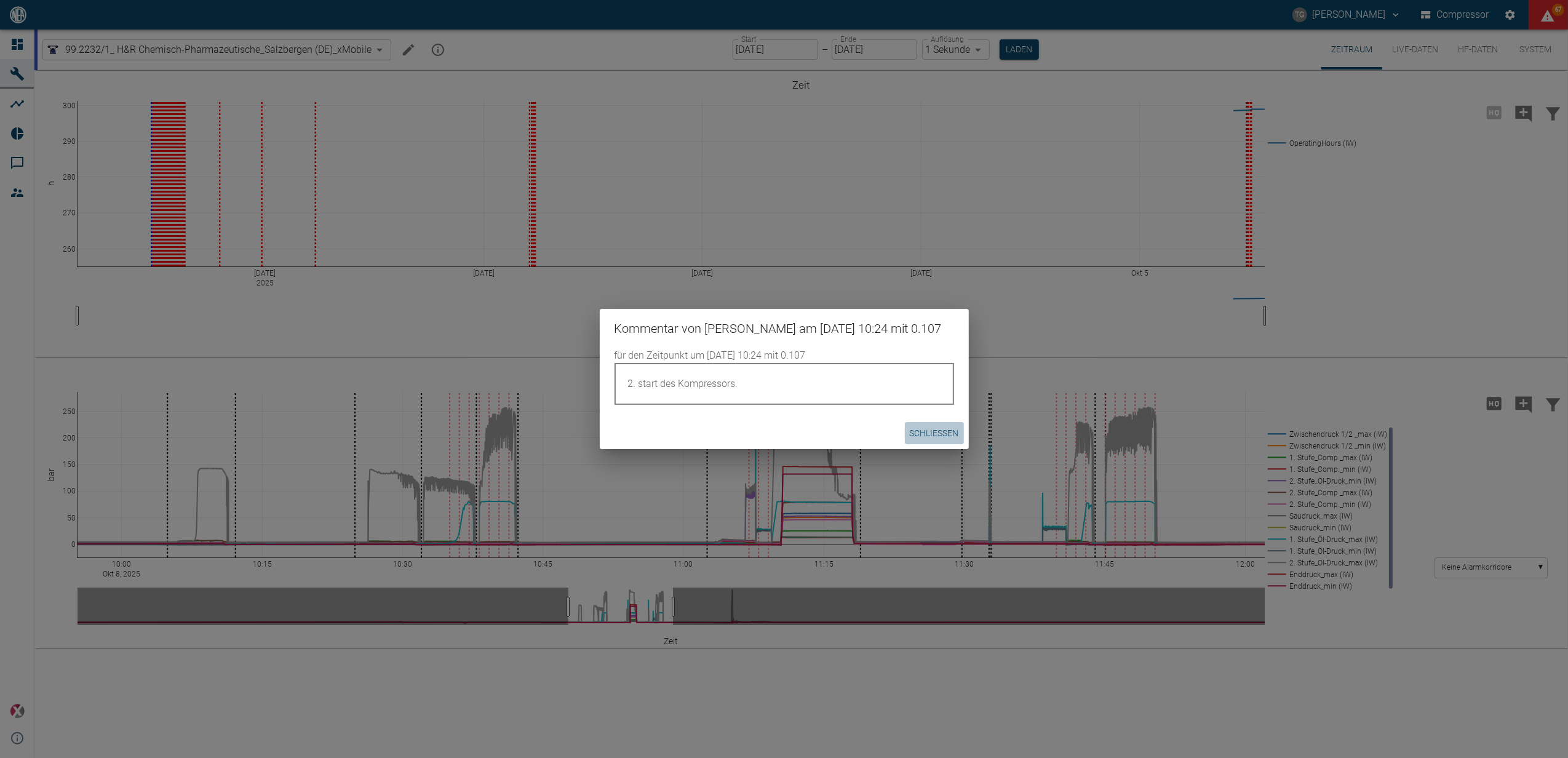
click at [924, 437] on button "Schließen" at bounding box center [934, 434] width 59 height 23
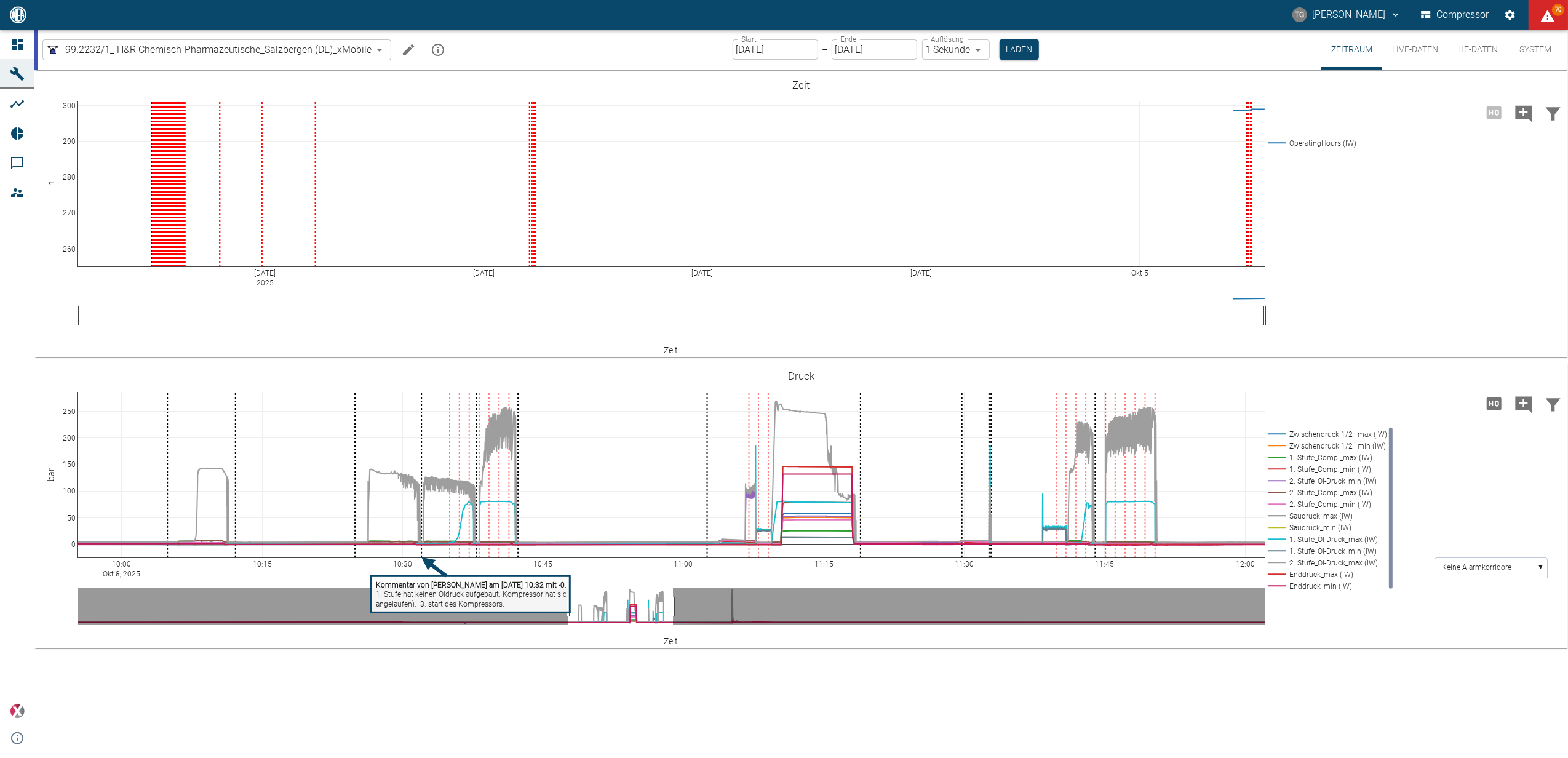
click at [459, 594] on tspan "1. Stufe hat keinen Öldruck aufgebaut. Kompressor hat sich selbstständig abgesc…" at bounding box center [527, 595] width 301 height 8
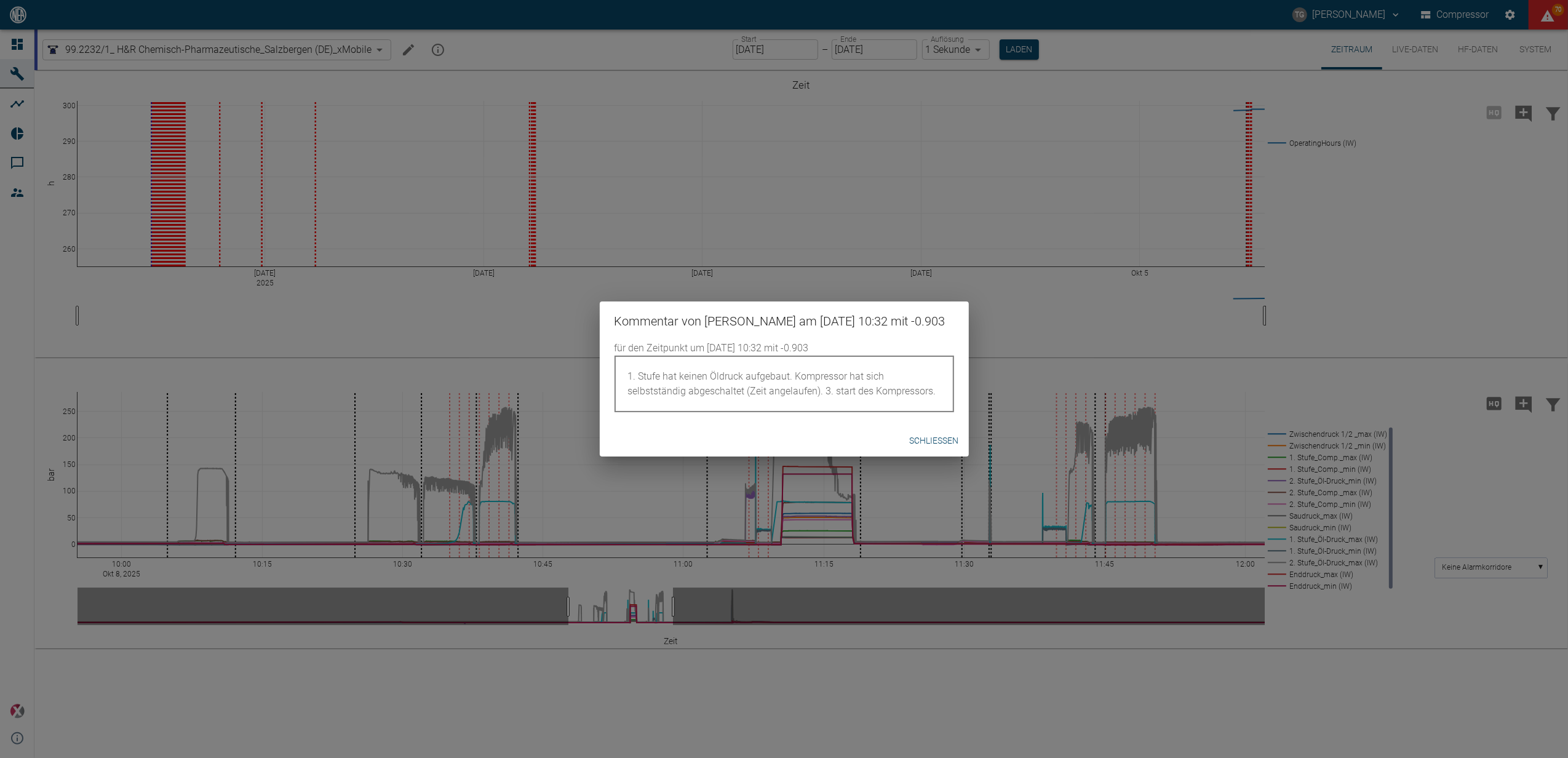
click at [938, 450] on button "Schließen" at bounding box center [934, 441] width 59 height 23
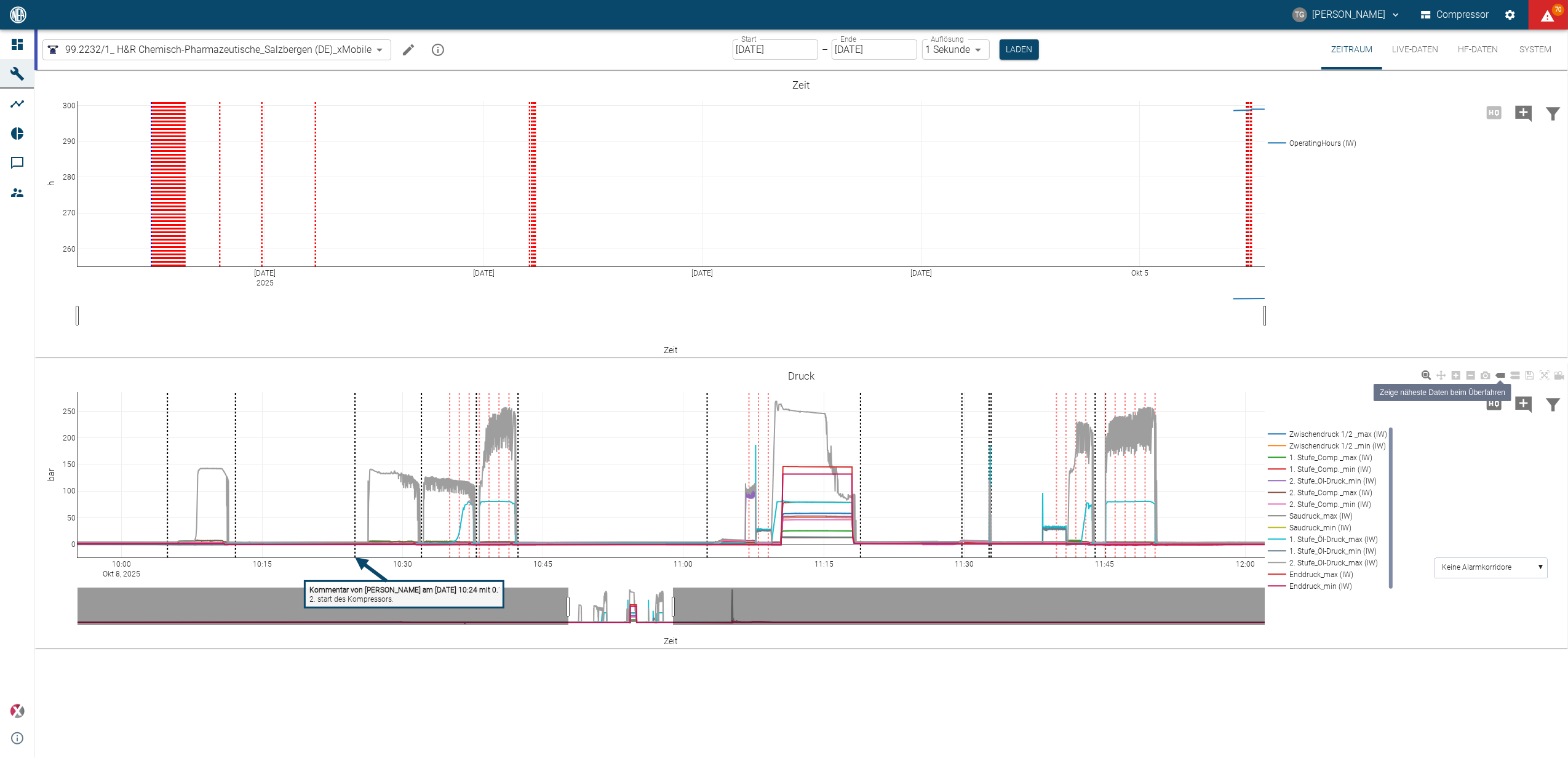
click at [1504, 370] on icon at bounding box center [1500, 375] width 10 height 10
click at [1514, 371] on icon at bounding box center [1514, 375] width 10 height 10
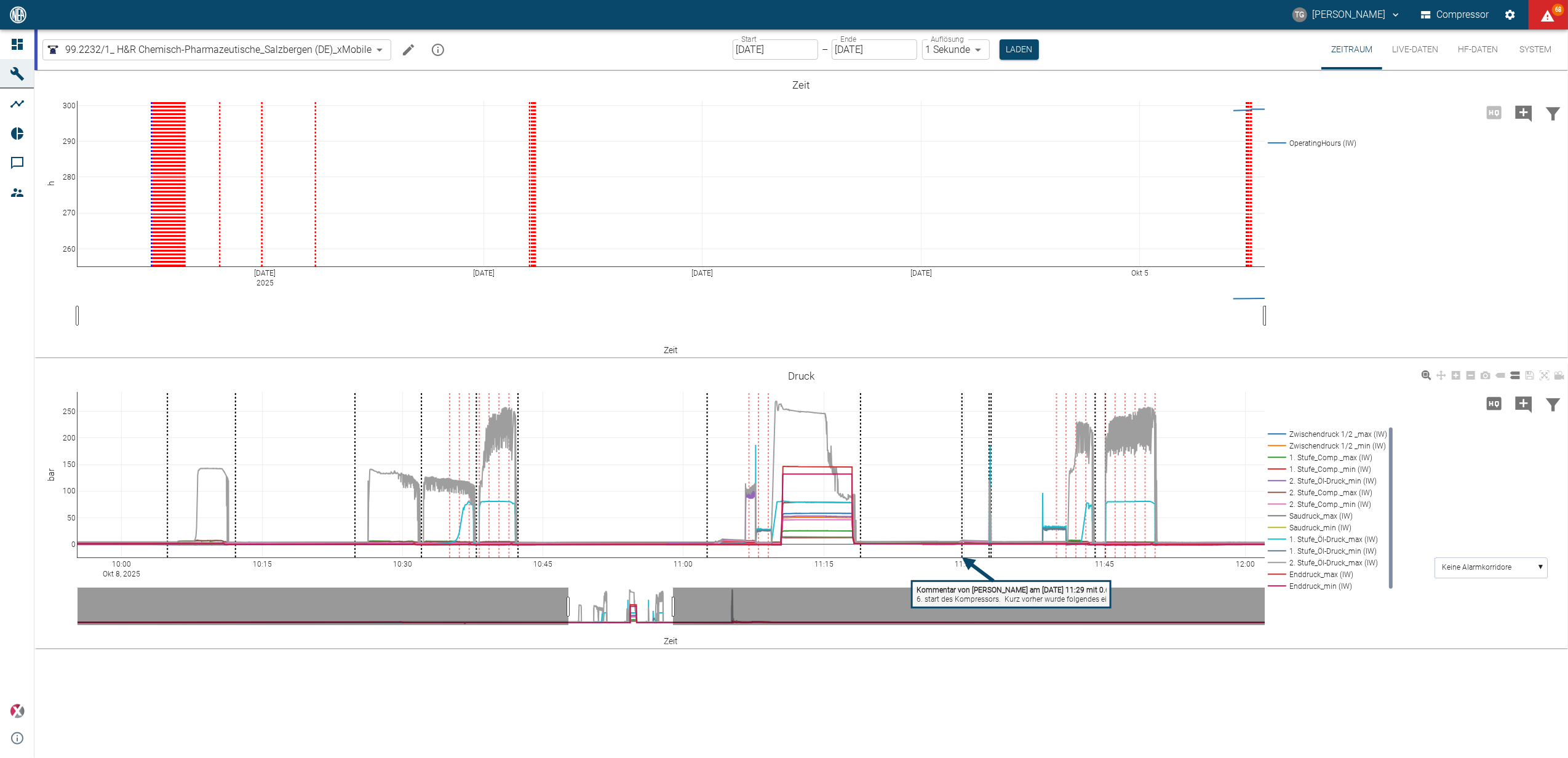
click at [1027, 595] on tspan "6. start des Kompressors. Kurz vorher wurde folgendes eingesetzt: 2. Stufe : PE…" at bounding box center [1058, 599] width 284 height 8
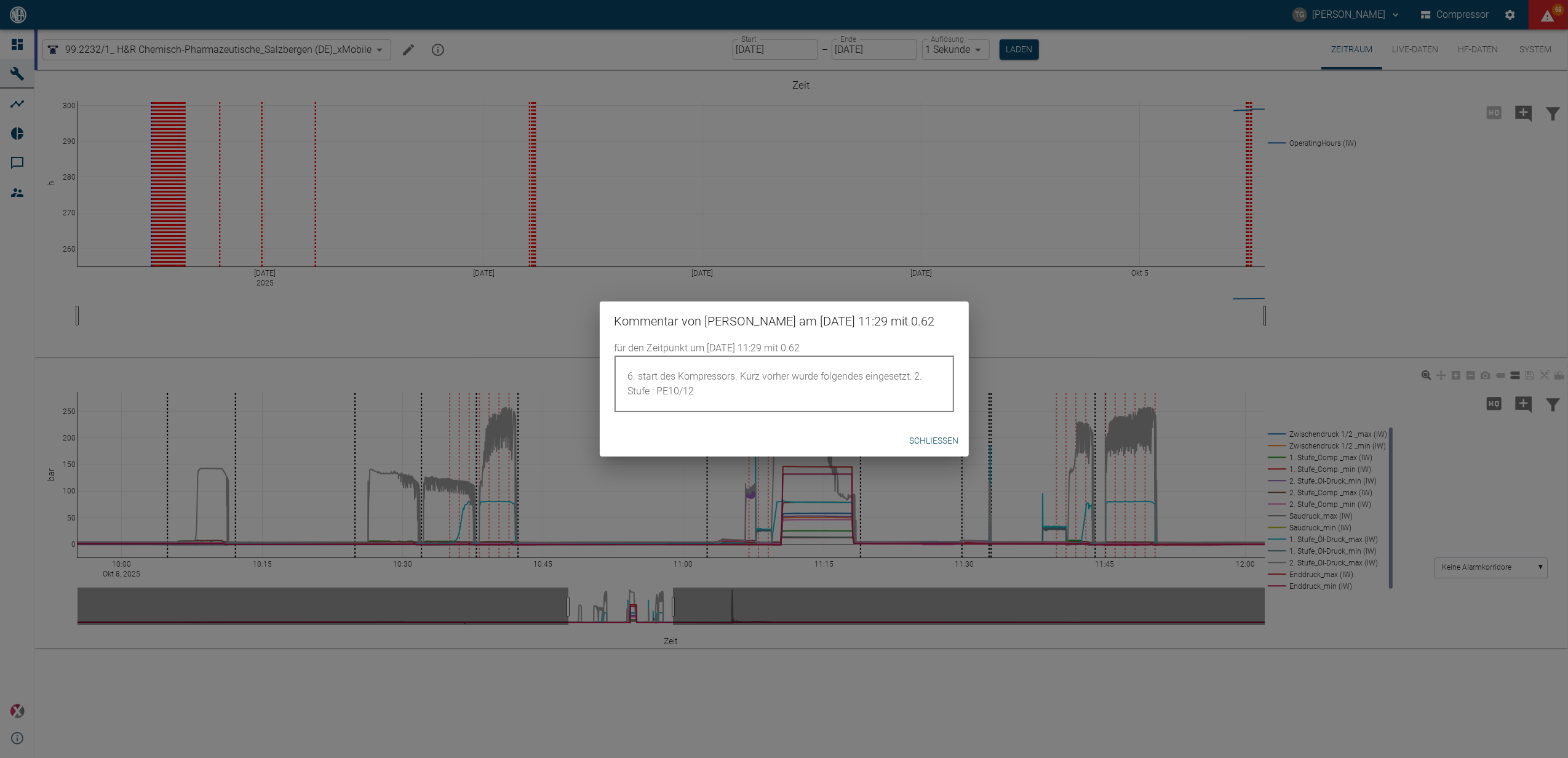
click at [942, 438] on button "Schließen" at bounding box center [934, 441] width 59 height 23
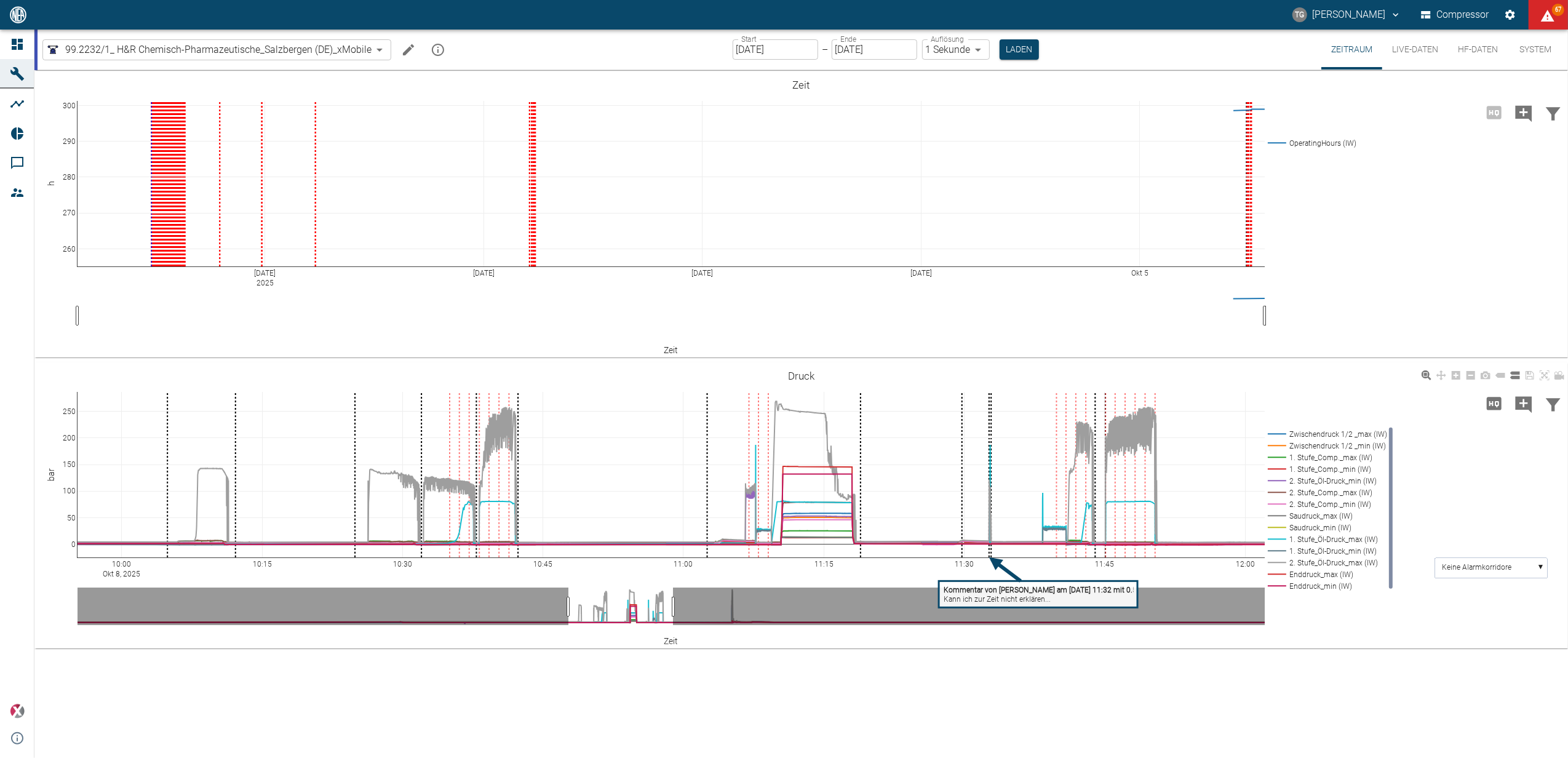
click at [992, 596] on tspan "Kann ich zur Zeit nicht erklären..." at bounding box center [997, 599] width 107 height 8
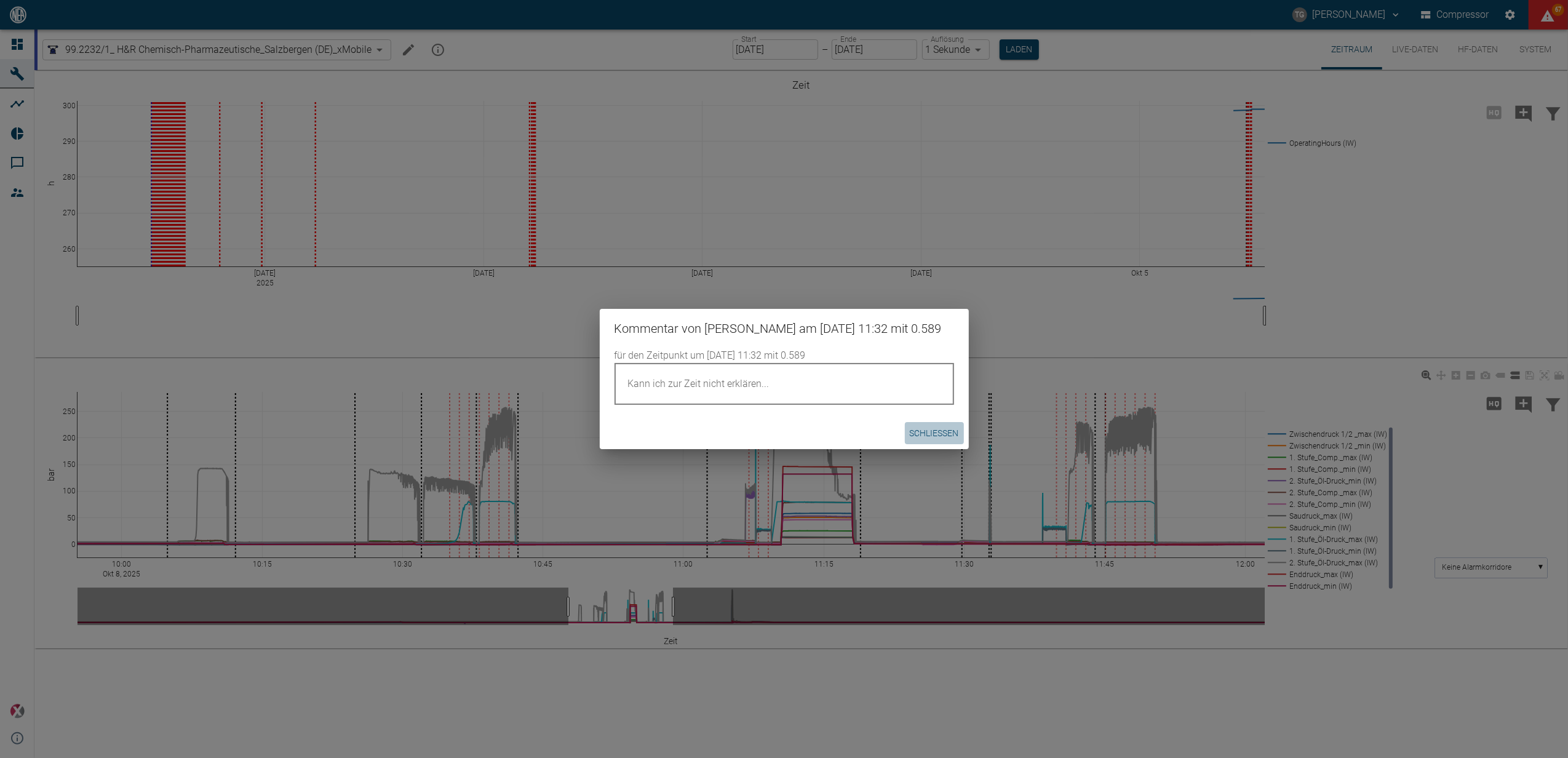
click at [928, 431] on button "Schließen" at bounding box center [934, 434] width 59 height 23
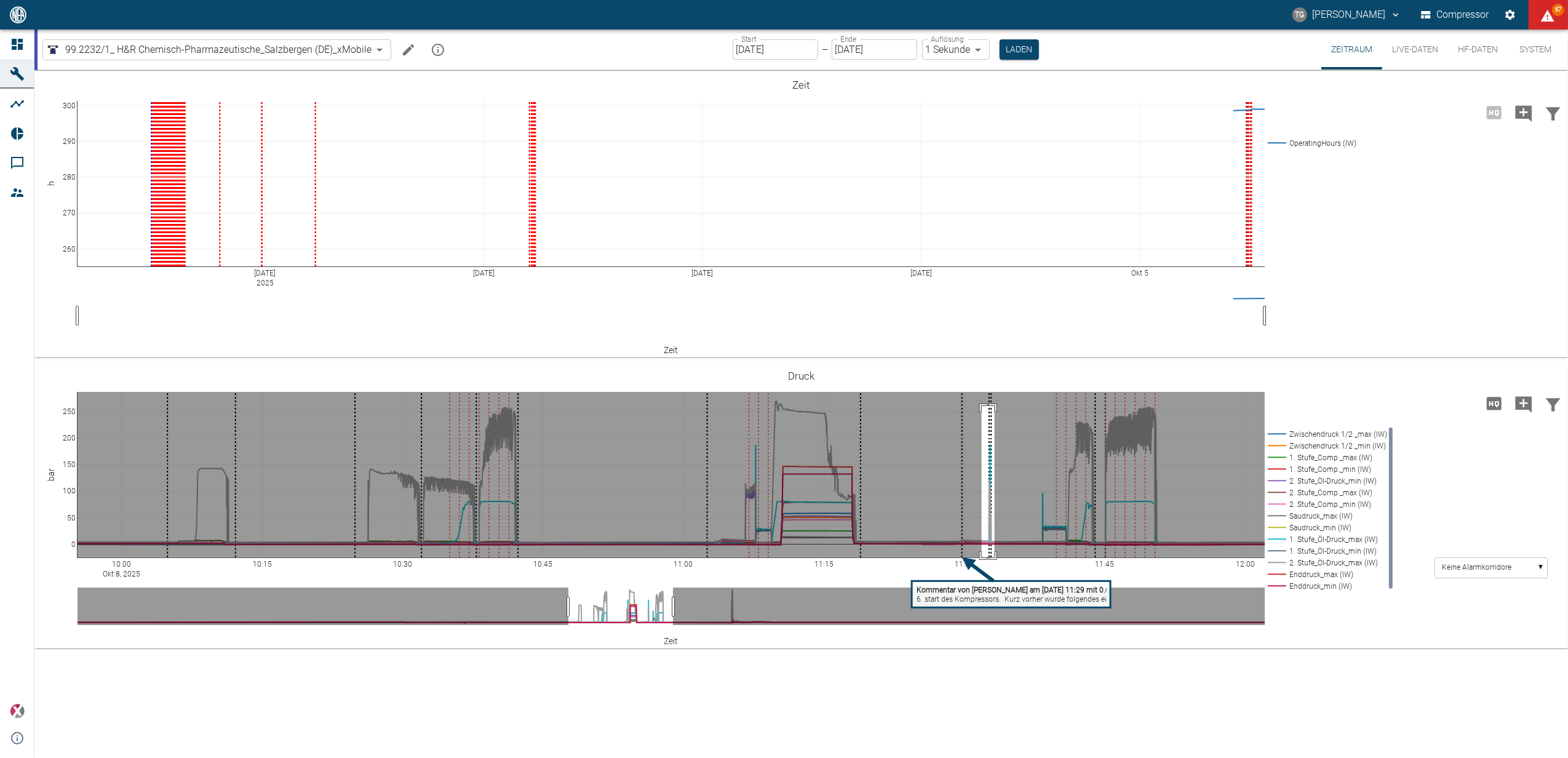
drag, startPoint x: 981, startPoint y: 406, endPoint x: 994, endPoint y: 569, distance: 163.5
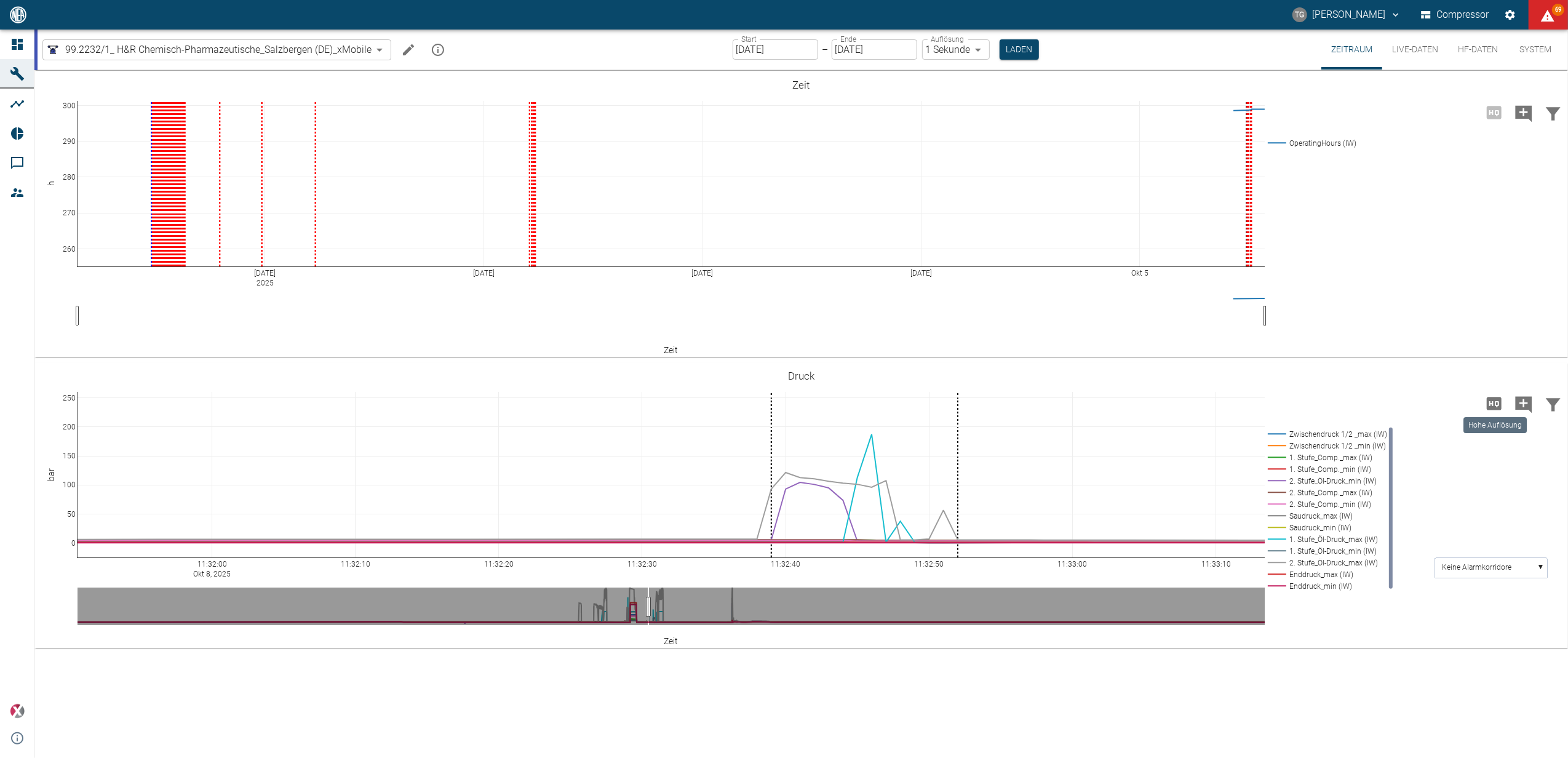
click at [1492, 397] on icon "Hohe Auflösung" at bounding box center [1494, 403] width 20 height 20
click at [1499, 373] on icon at bounding box center [1500, 375] width 10 height 5
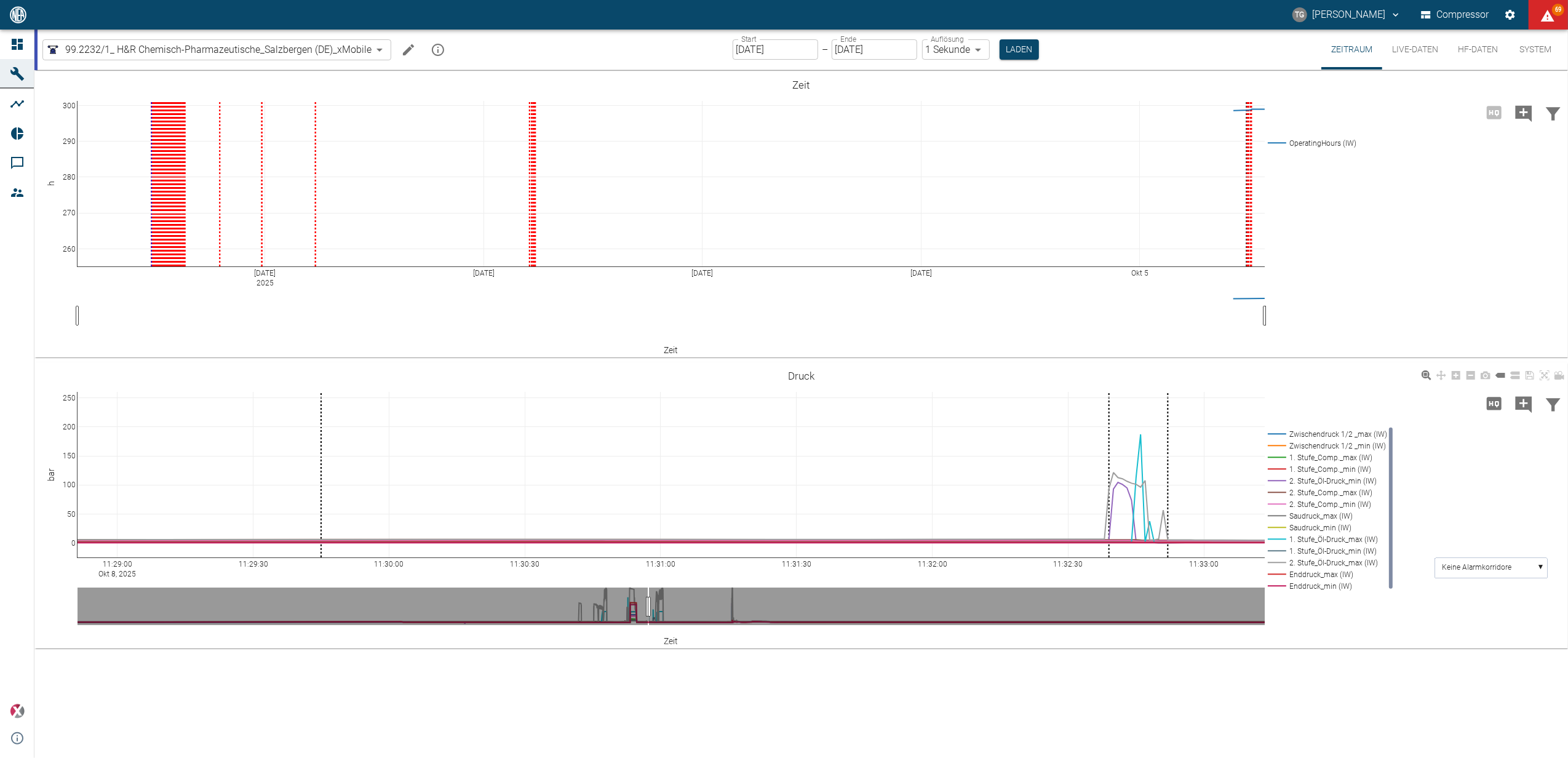
drag, startPoint x: 89, startPoint y: 560, endPoint x: 324, endPoint y: 495, distance: 243.8
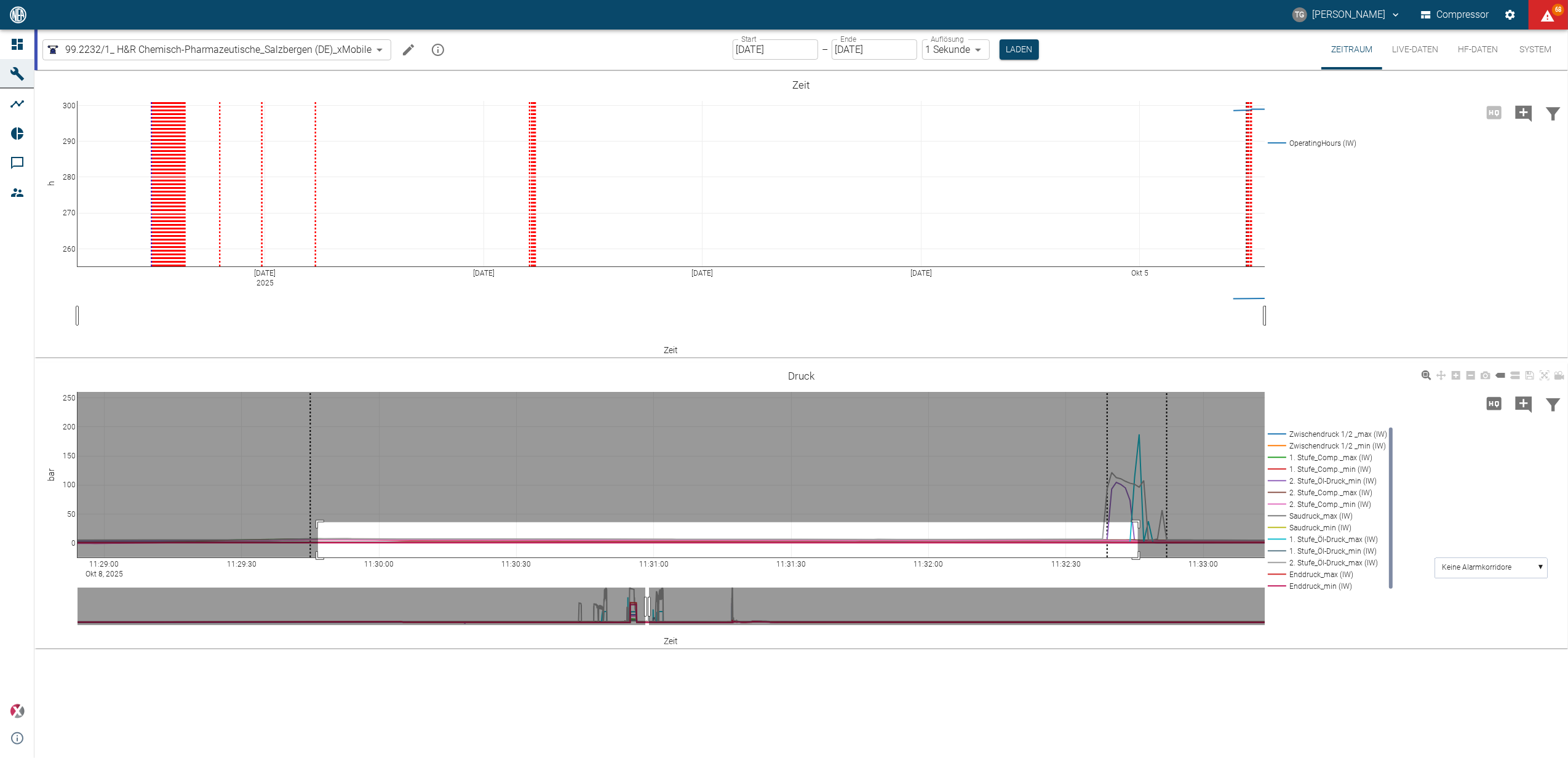
drag, startPoint x: 318, startPoint y: 522, endPoint x: 960, endPoint y: 631, distance: 651.2
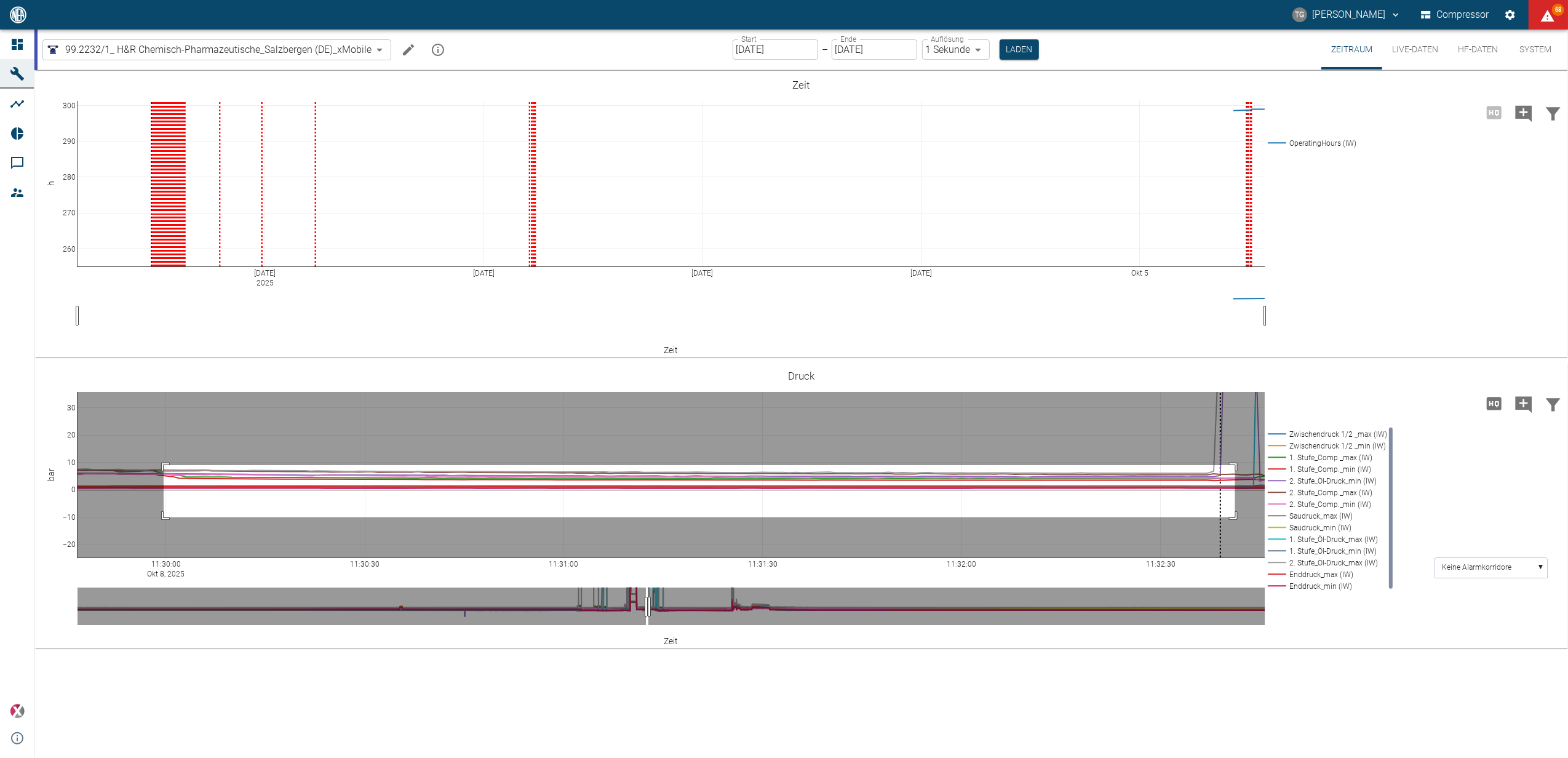
drag, startPoint x: 164, startPoint y: 466, endPoint x: 1235, endPoint y: 518, distance: 1072.3
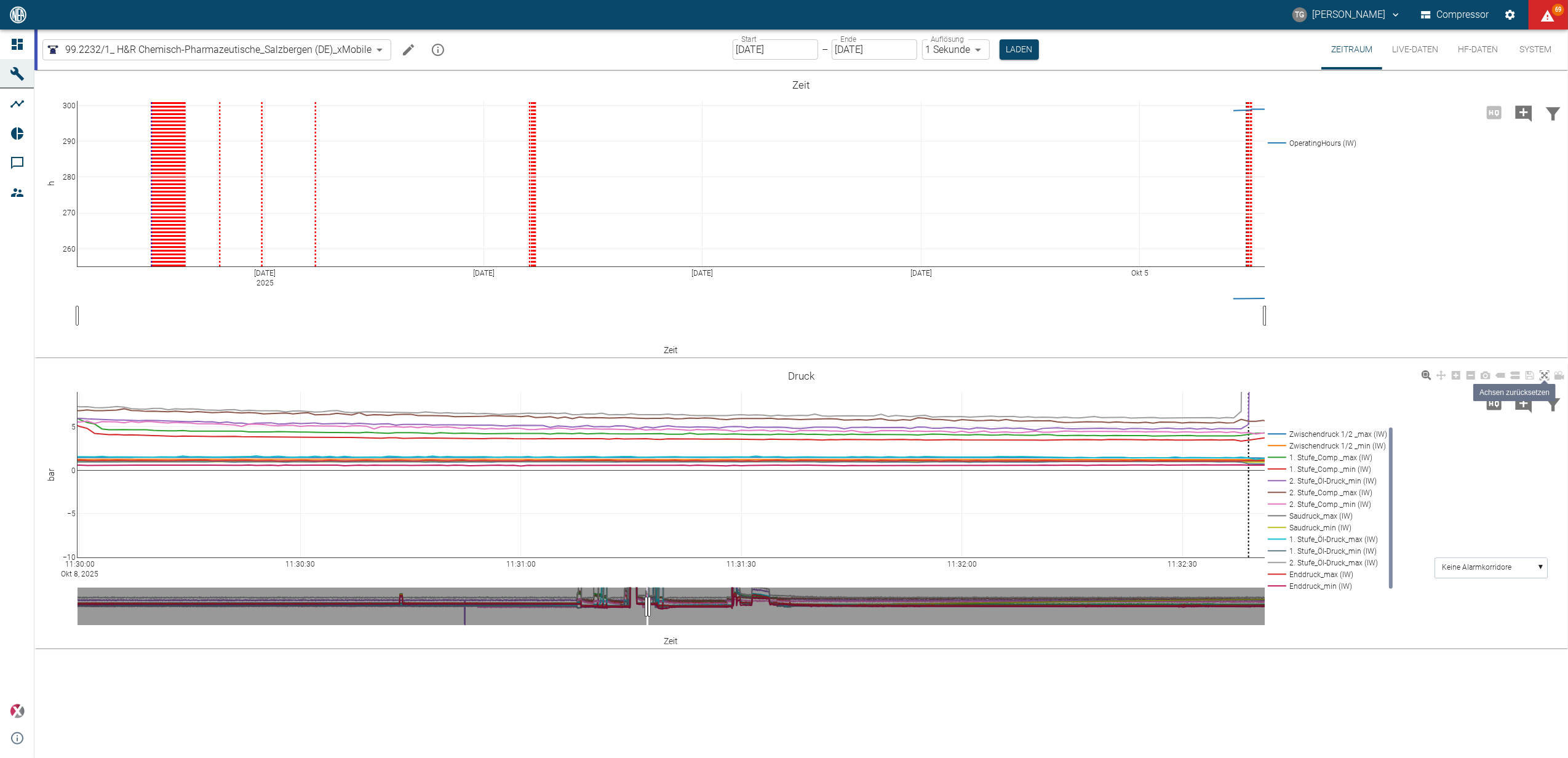
click at [1543, 374] on icon at bounding box center [1544, 375] width 10 height 10
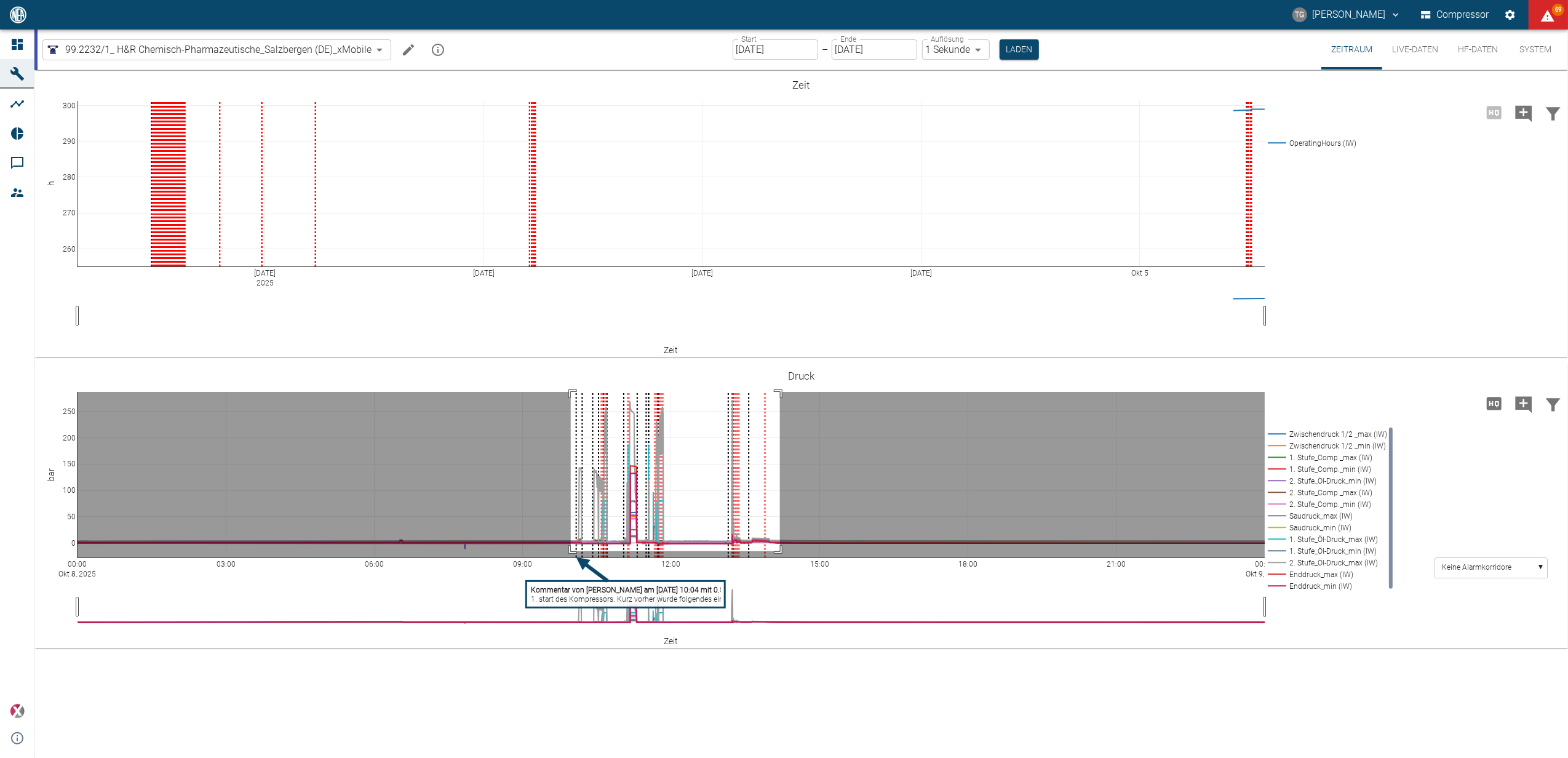
drag, startPoint x: 571, startPoint y: 392, endPoint x: 780, endPoint y: 552, distance: 263.2
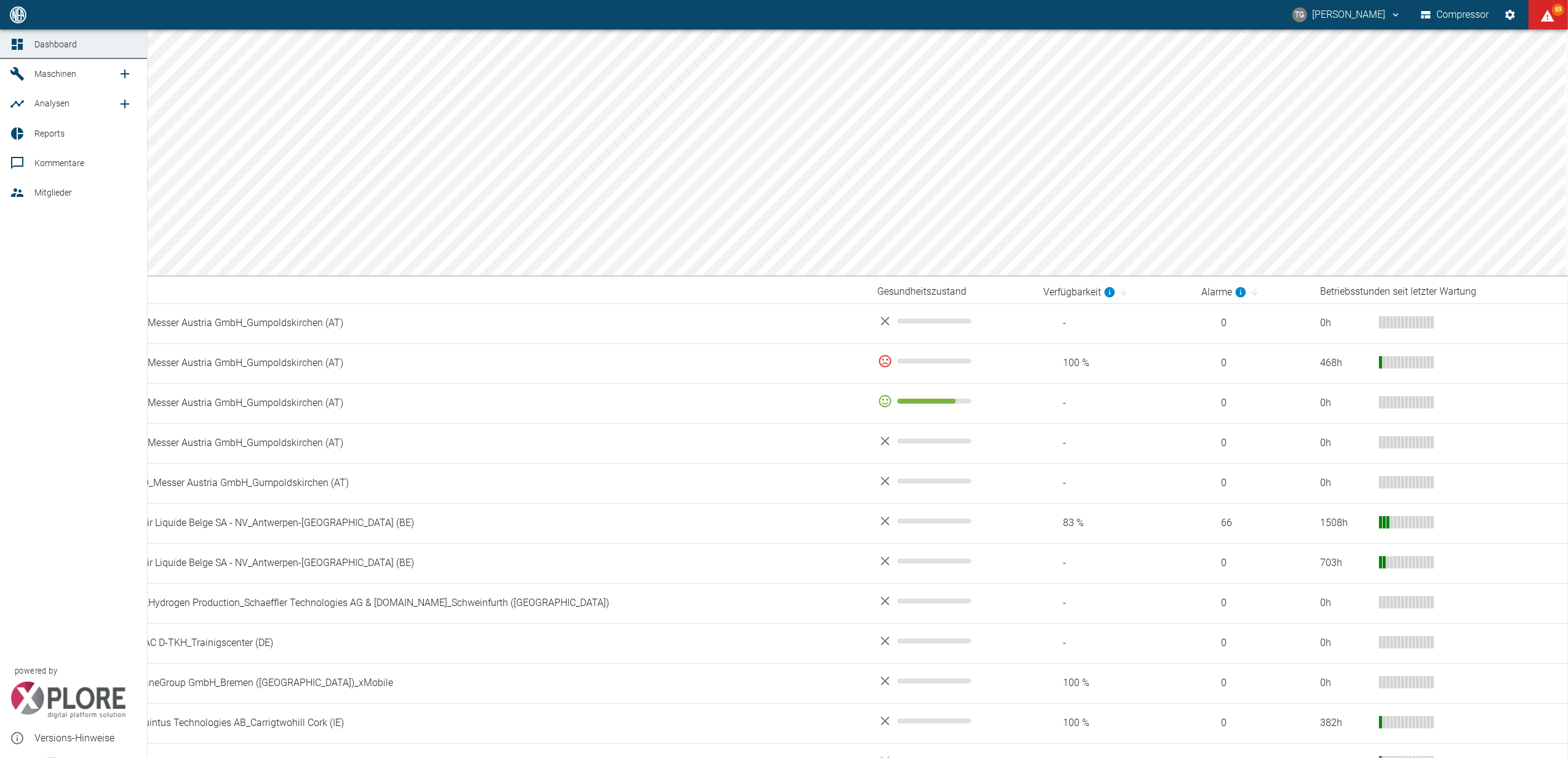
click at [16, 159] on icon at bounding box center [17, 163] width 15 height 15
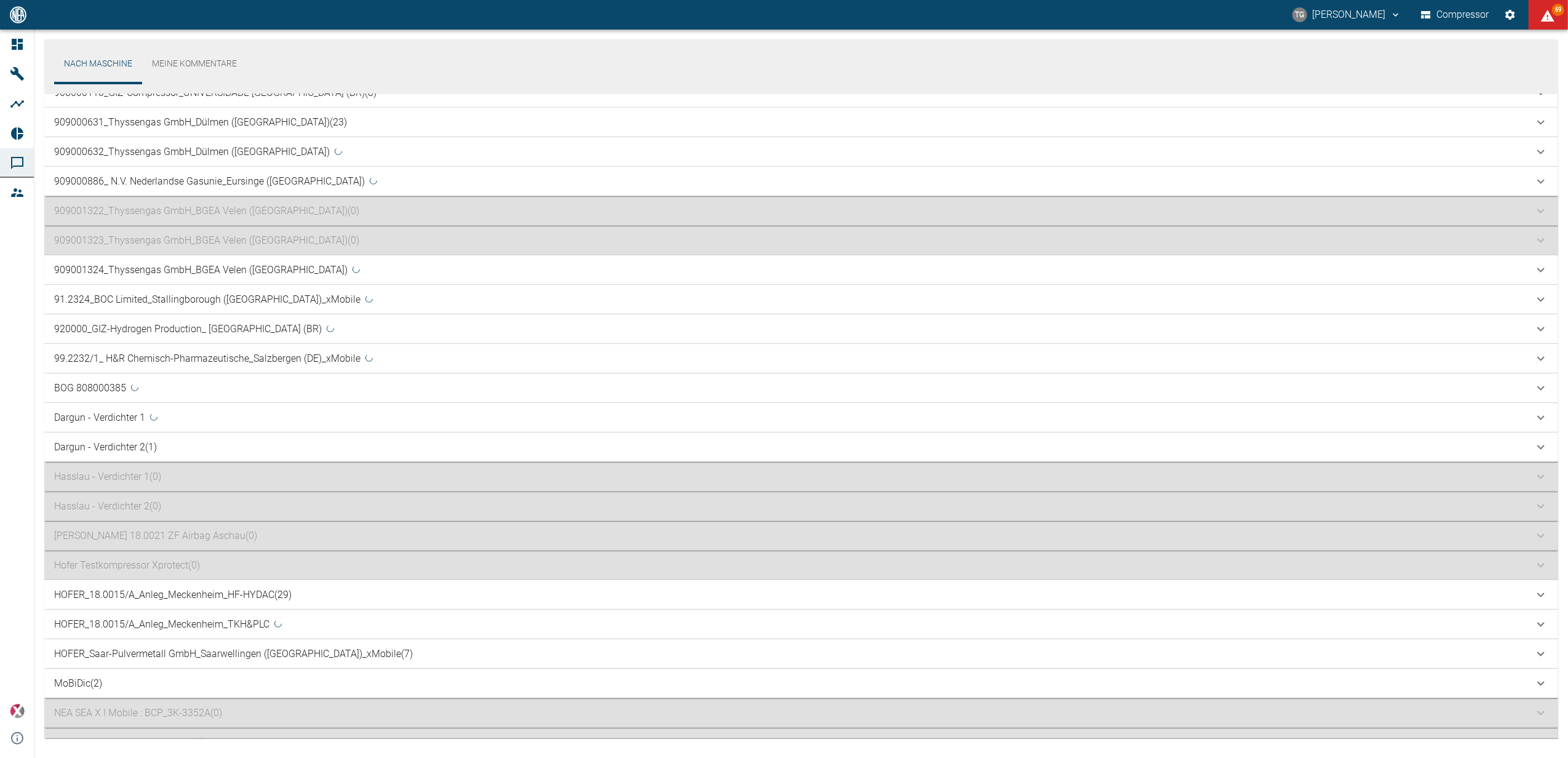
scroll to position [892, 0]
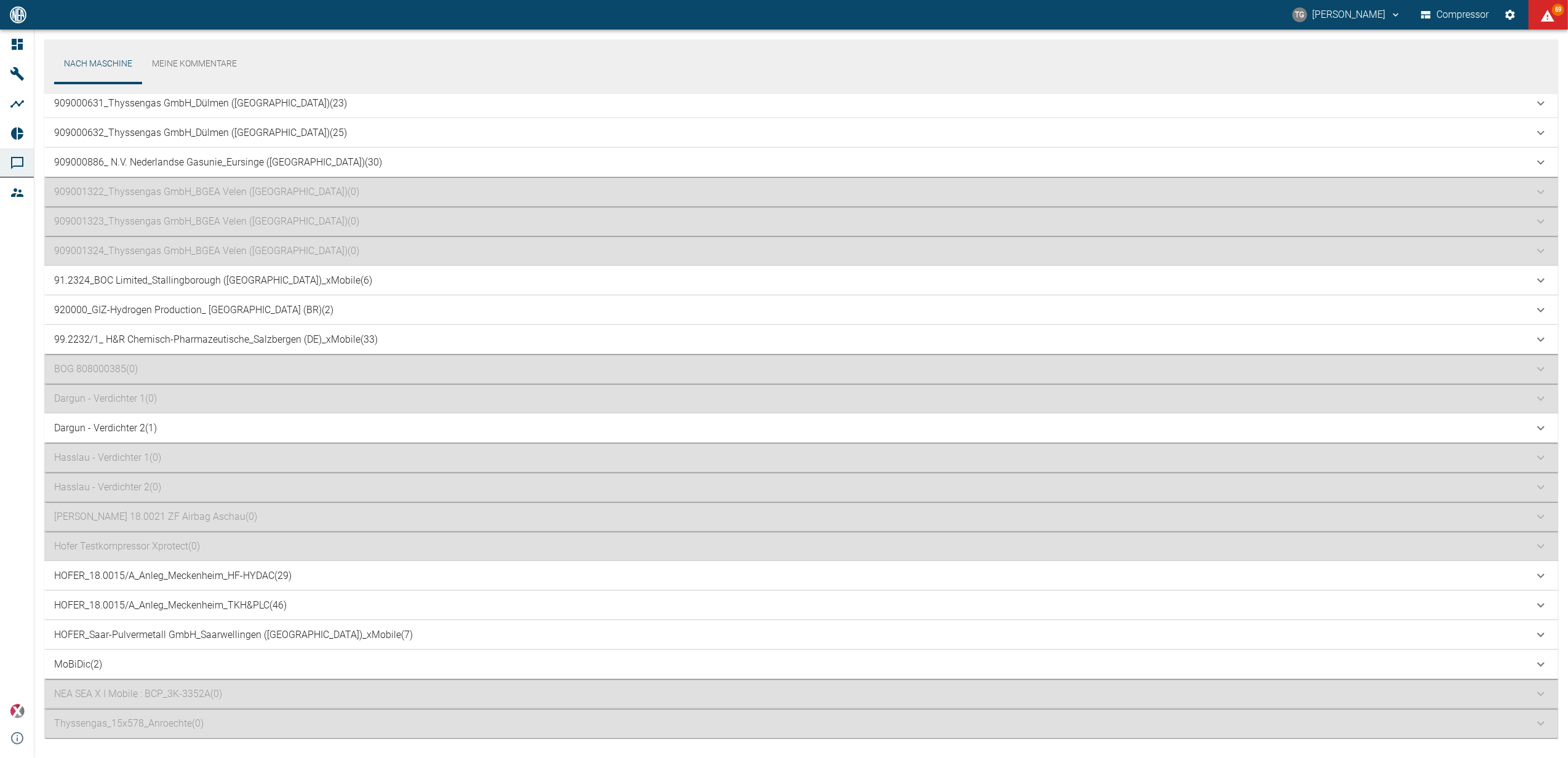
click at [145, 336] on p "99.2232/1_ H&R Chemisch-Pharmazeutische_Salzbergen (DE)_xMobile (33)" at bounding box center [216, 340] width 324 height 15
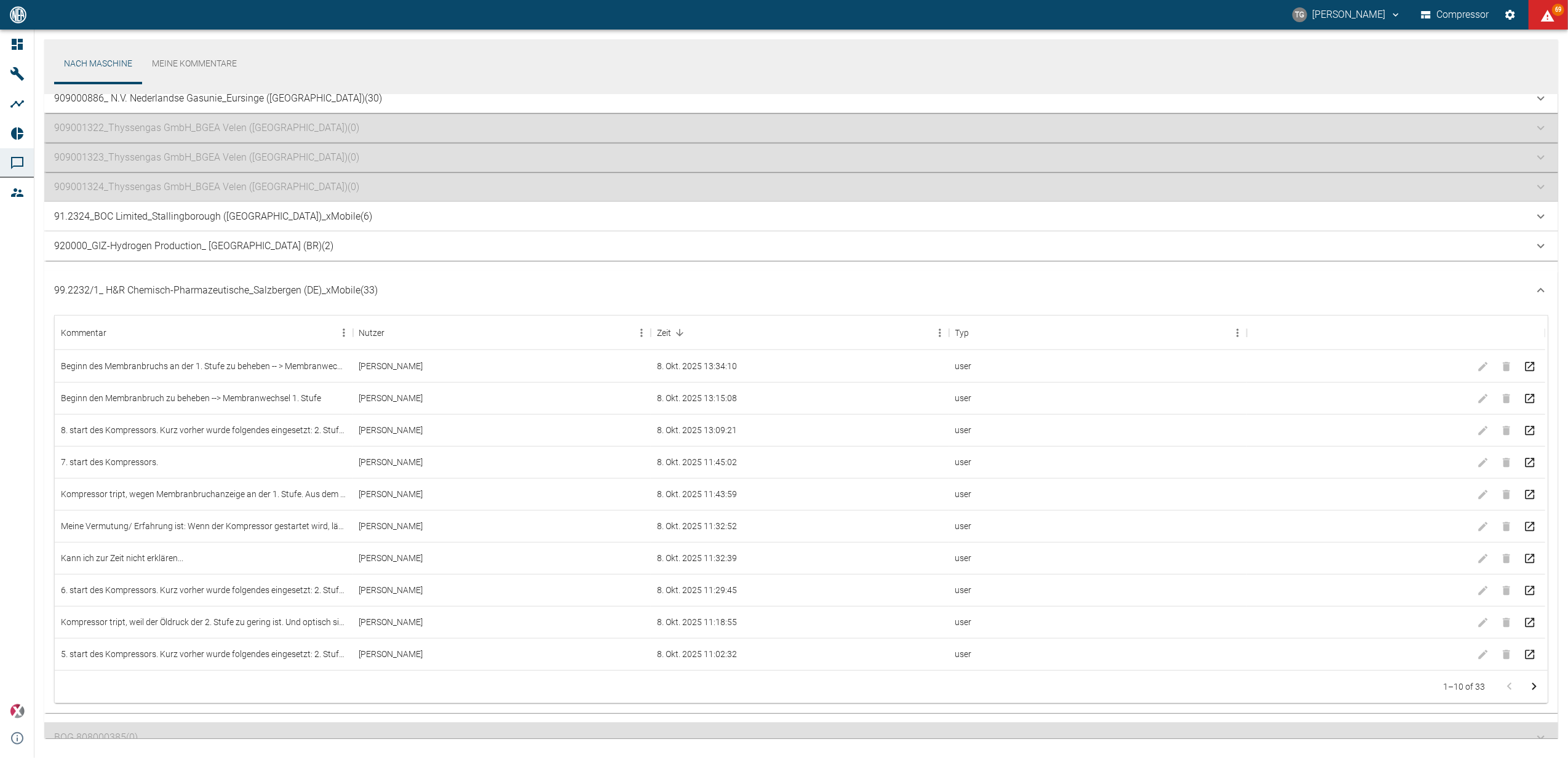
scroll to position [968, 0]
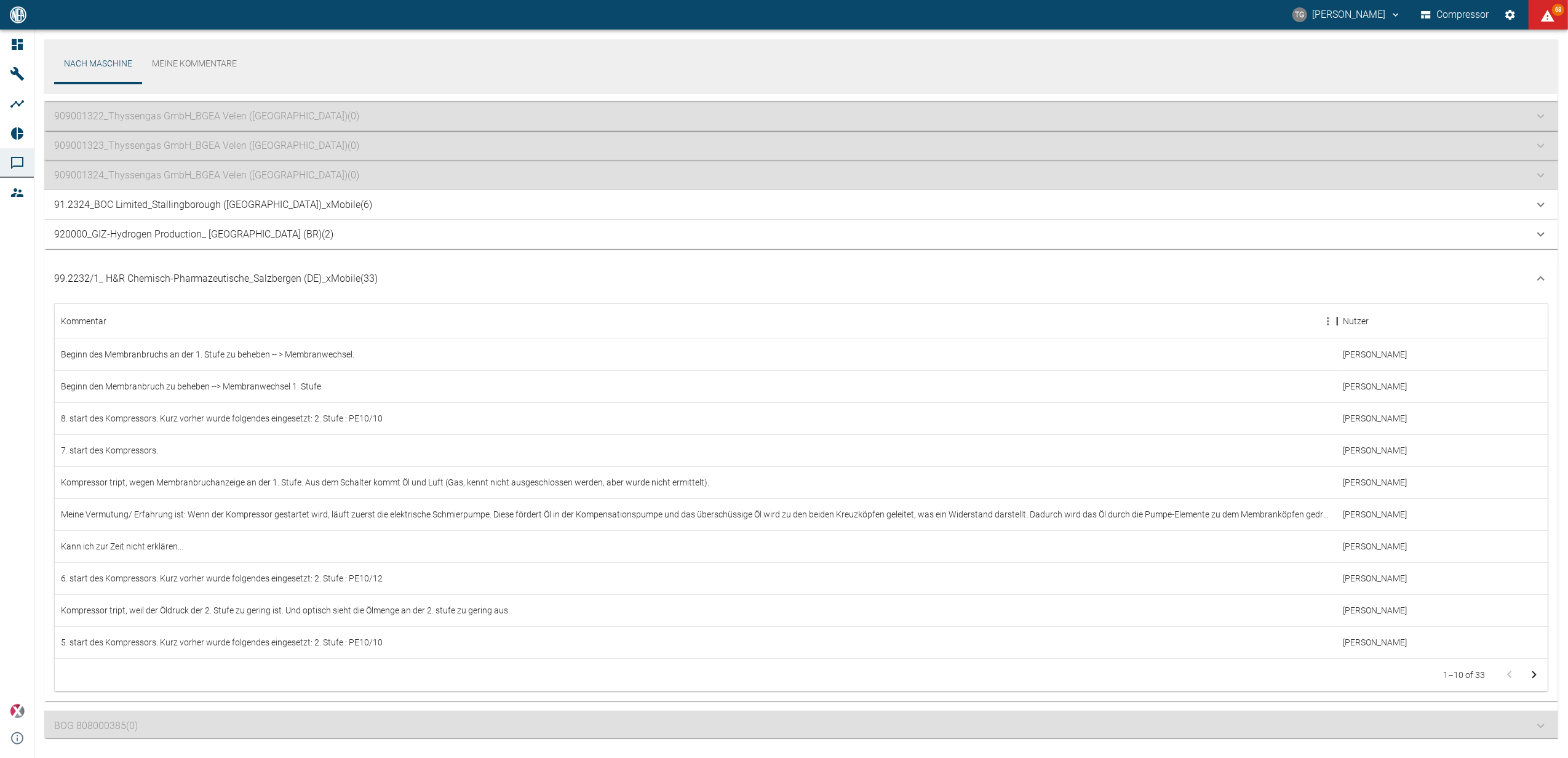
drag, startPoint x: 357, startPoint y: 321, endPoint x: 1341, endPoint y: 342, distance: 984.2
click at [1341, 342] on div "Kommentar Nutzer Zeit Typ Beginn des Membranbruchs an der 1. Stufe zu beheben -…" at bounding box center [801, 481] width 1493 height 355
drag, startPoint x: 1440, startPoint y: 323, endPoint x: 1534, endPoint y: 331, distance: 94.3
click at [1534, 331] on div "Zeit" at bounding box center [1535, 321] width 15 height 35
click at [1536, 676] on icon "Zur nächsten Seite" at bounding box center [1534, 678] width 15 height 15
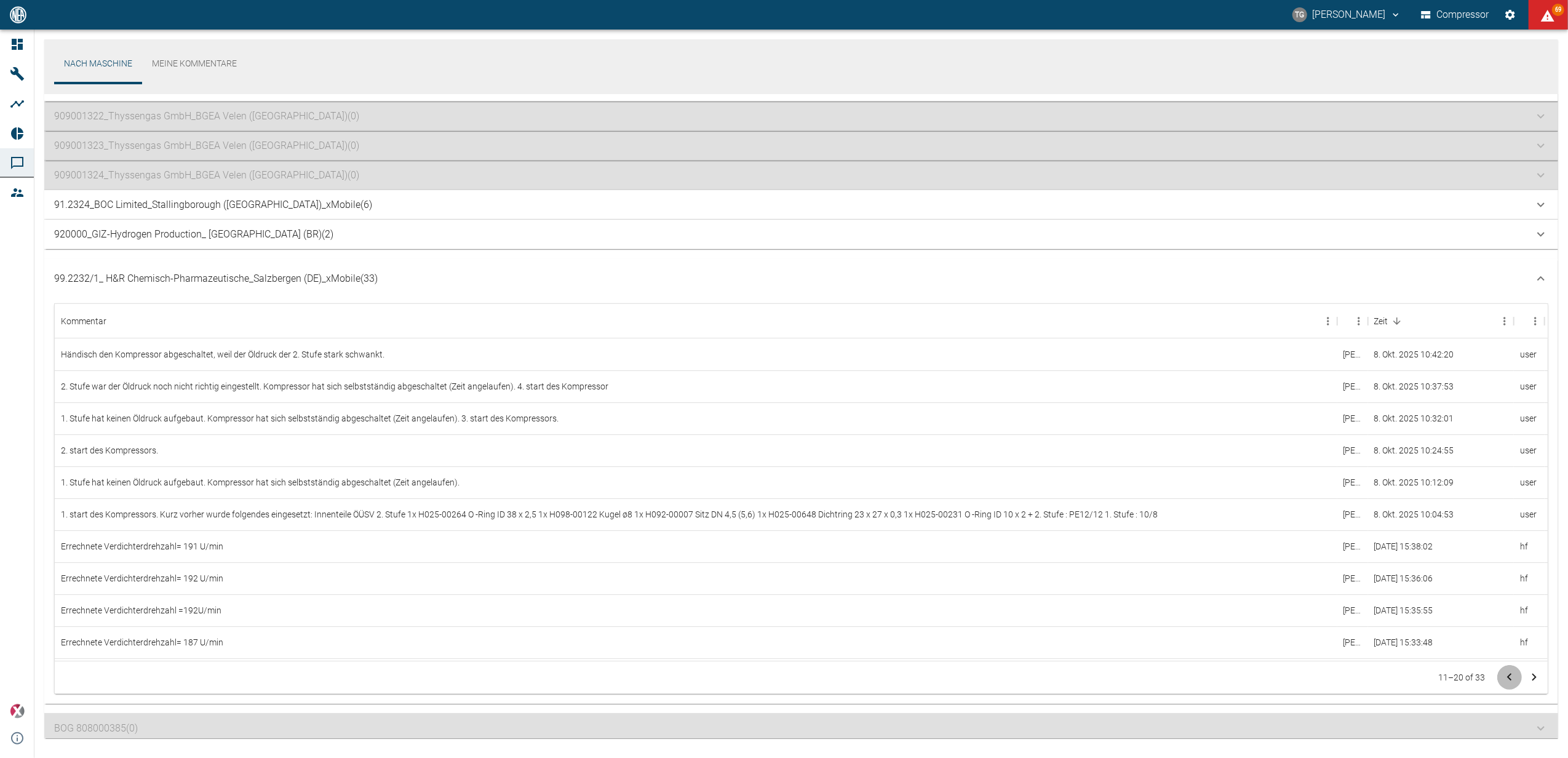
click at [1505, 680] on icon "Zur vorherigen Seite" at bounding box center [1509, 678] width 15 height 15
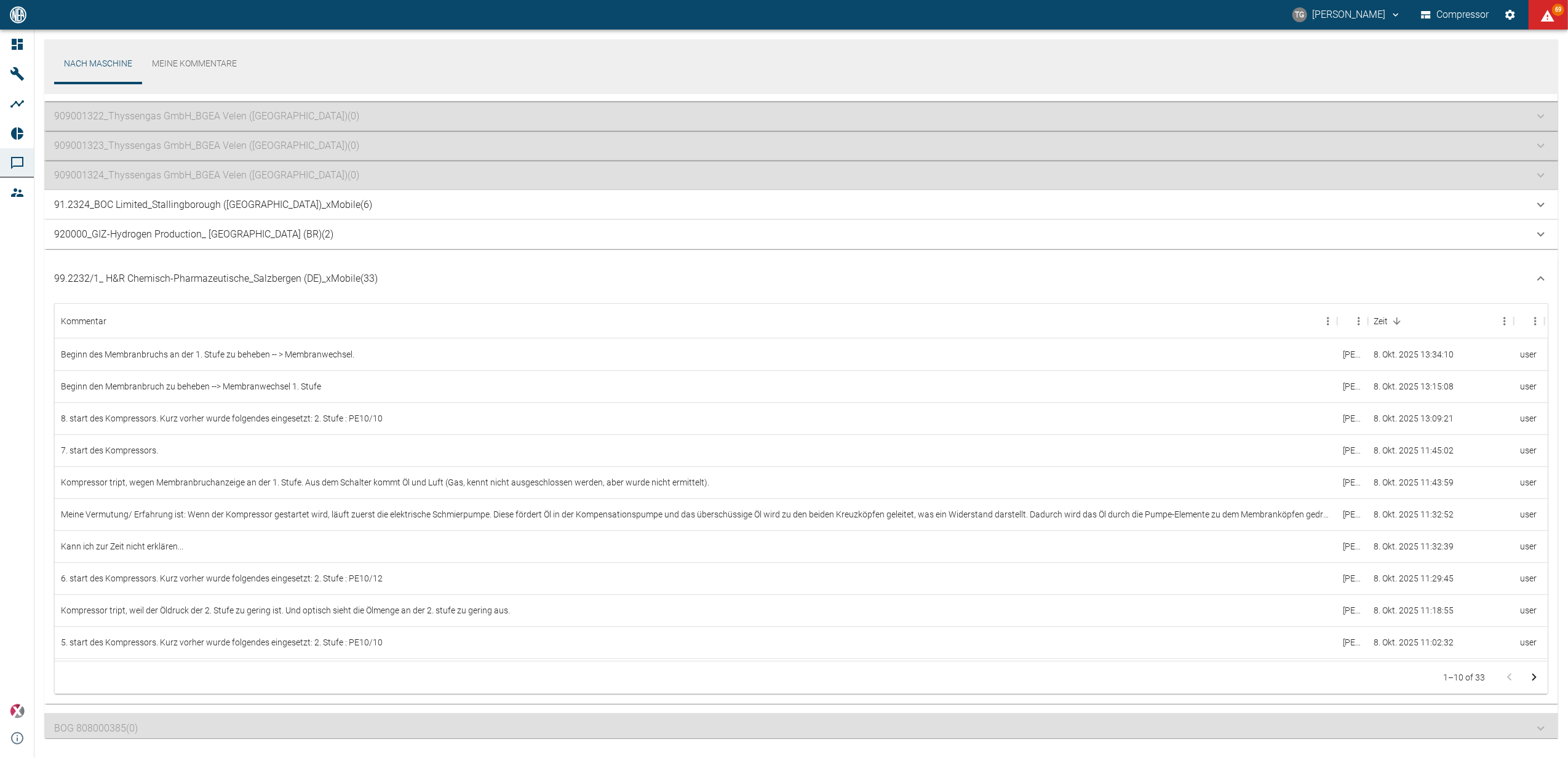
scroll to position [1049, 0]
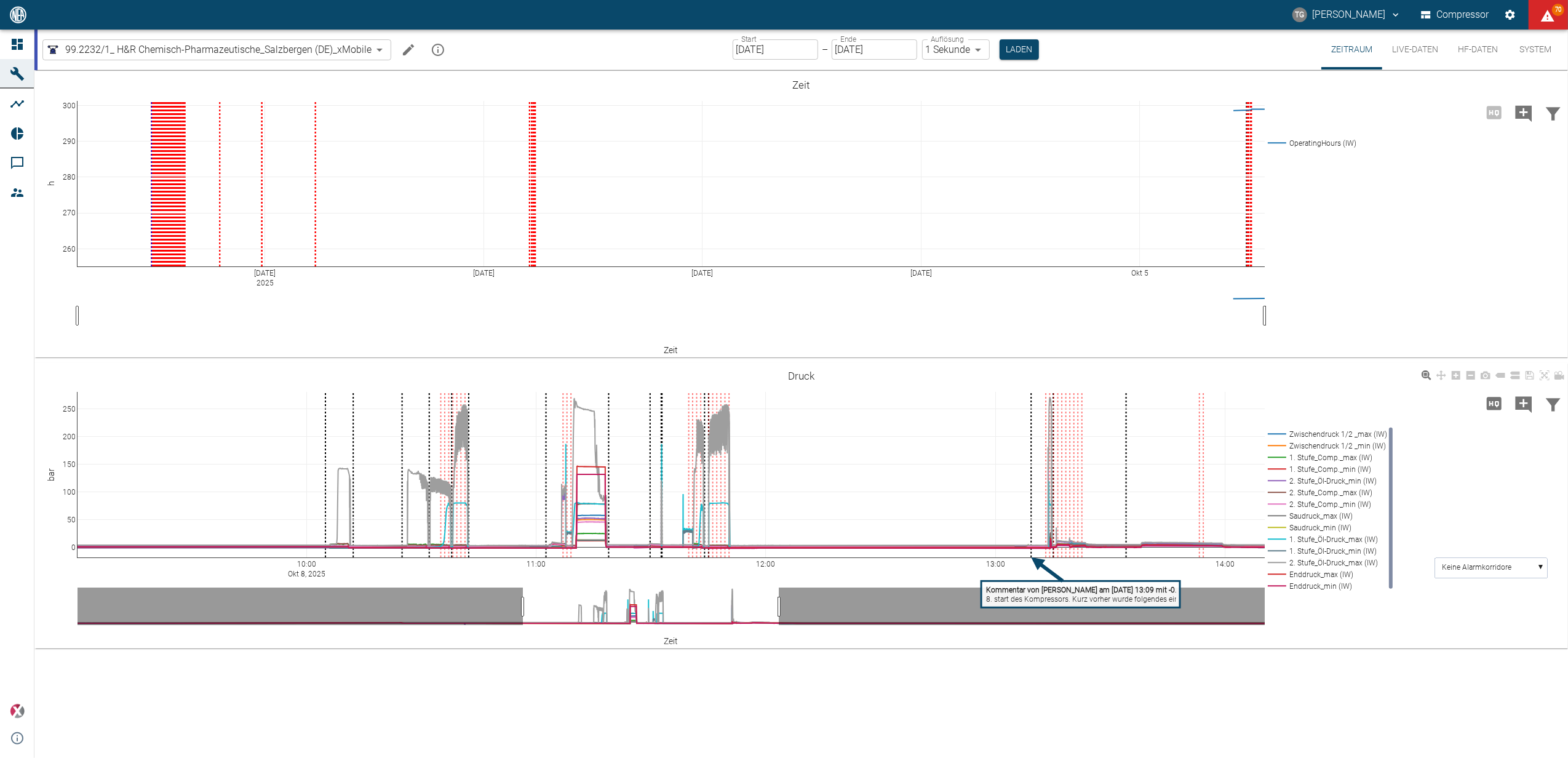
click at [1021, 599] on tspan "8. start des Kompressors. Kurz vorher wurde folgendes eingesetzt: 2. Stufe : PE…" at bounding box center [1127, 599] width 282 height 8
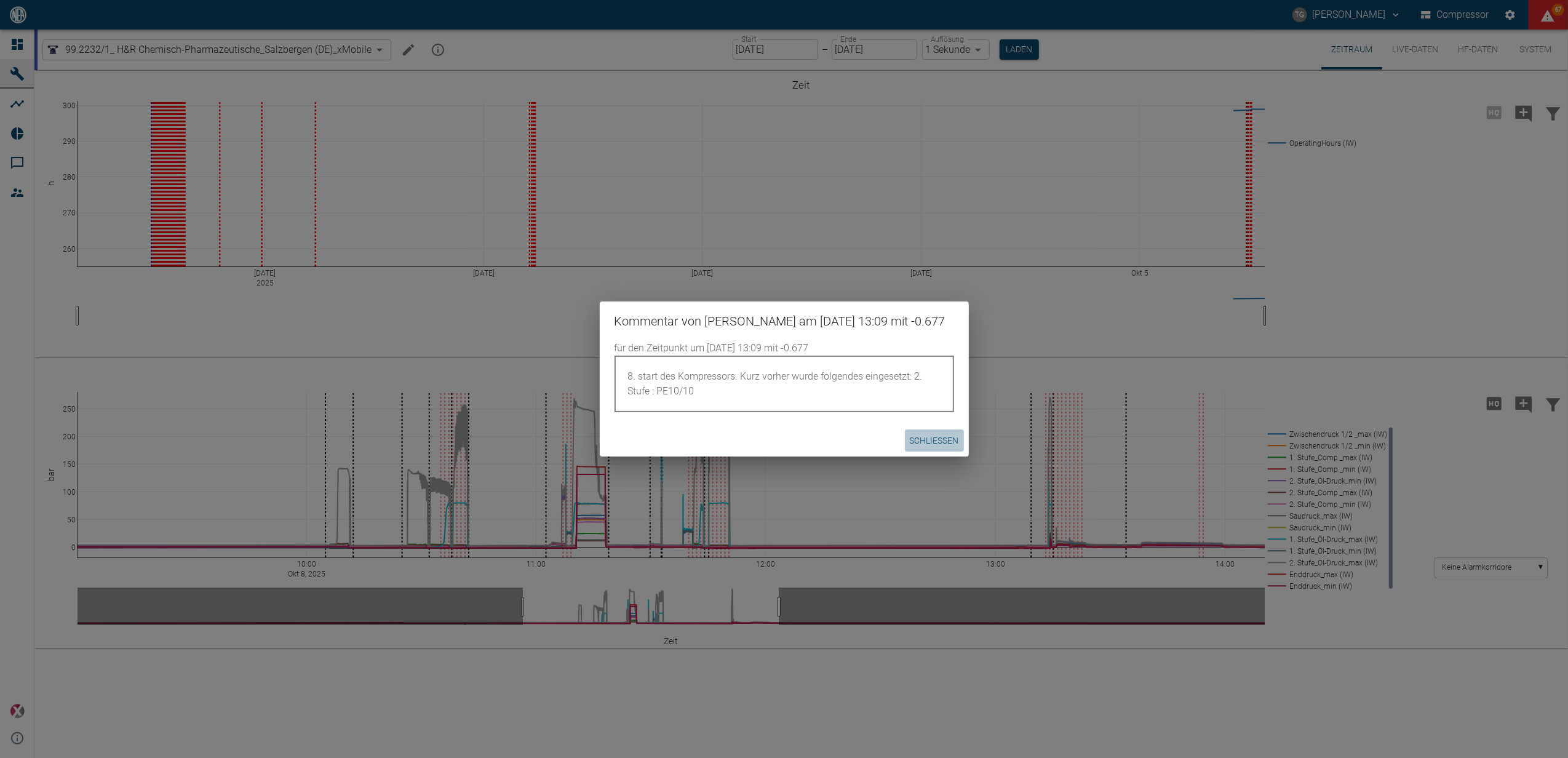
click at [917, 445] on button "Schließen" at bounding box center [934, 441] width 59 height 23
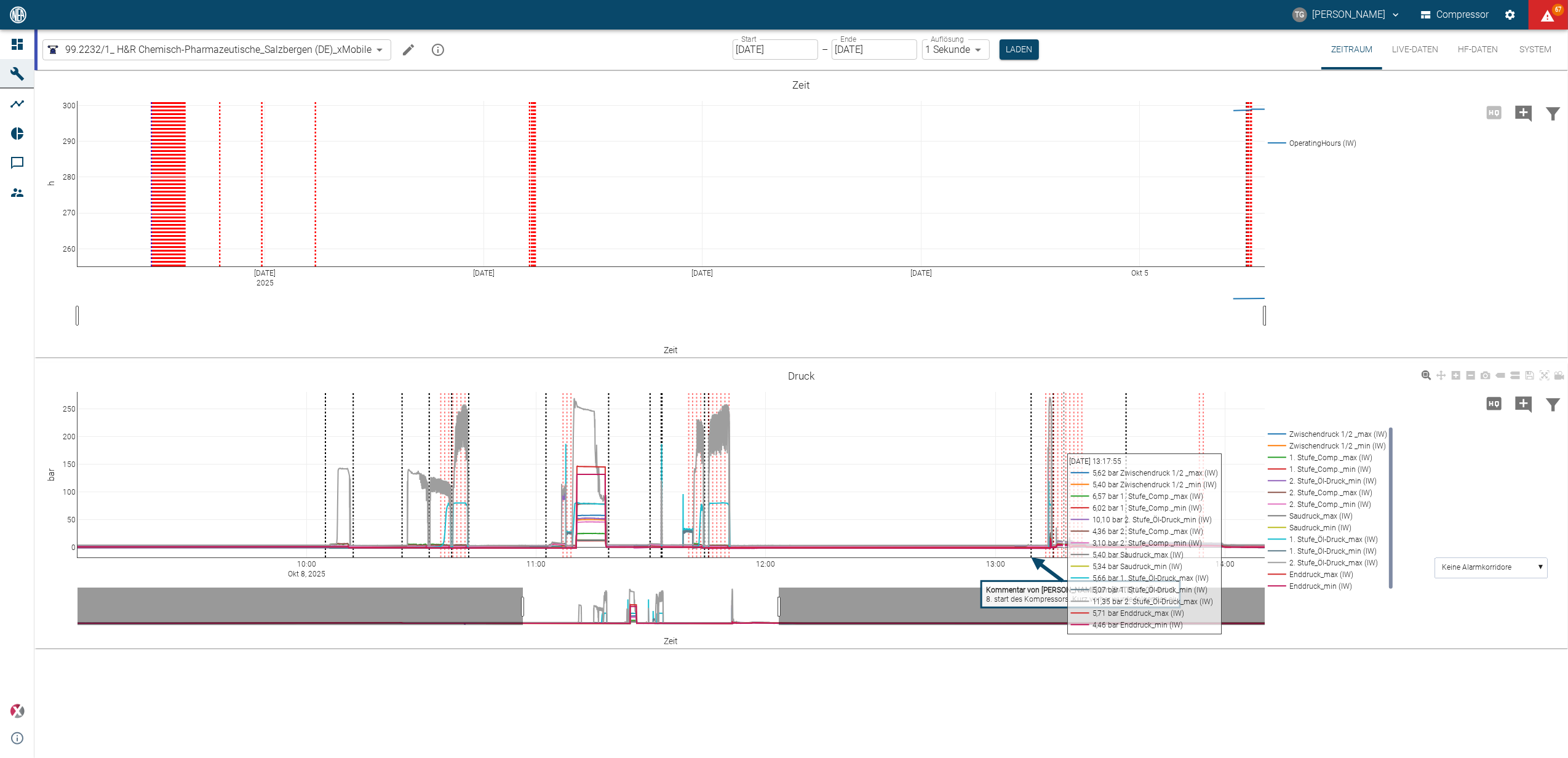
drag, startPoint x: 1042, startPoint y: 518, endPoint x: 1039, endPoint y: 396, distance: 122.0
click at [1039, 396] on div "10:00 Okt 8, 2025 11:00 12:00 13:00 14:00 0 50 100 150 200 250 Zwischendruck 1/…" at bounding box center [801, 506] width 1533 height 277
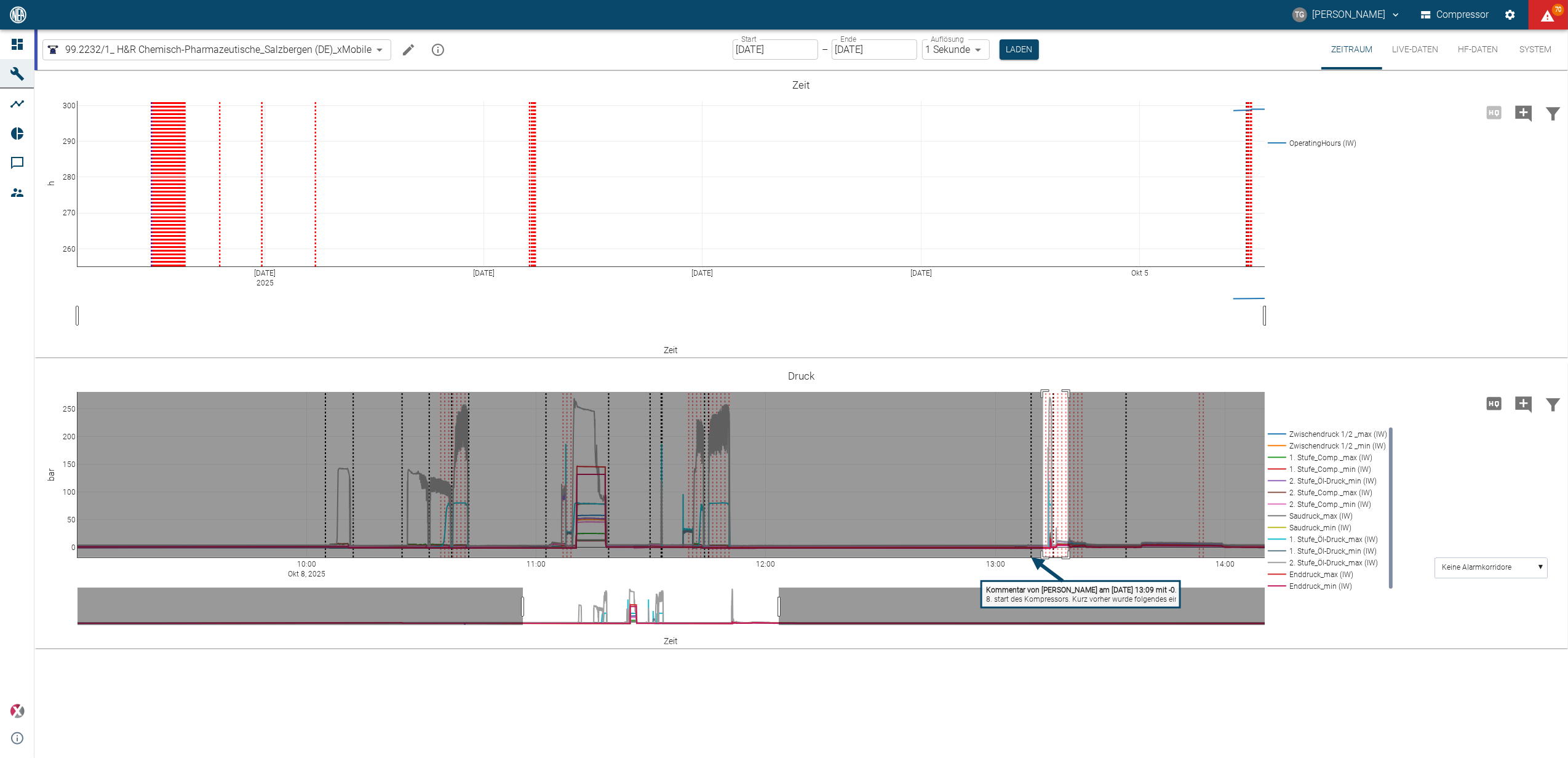
drag, startPoint x: 1043, startPoint y: 392, endPoint x: 1068, endPoint y: 557, distance: 166.9
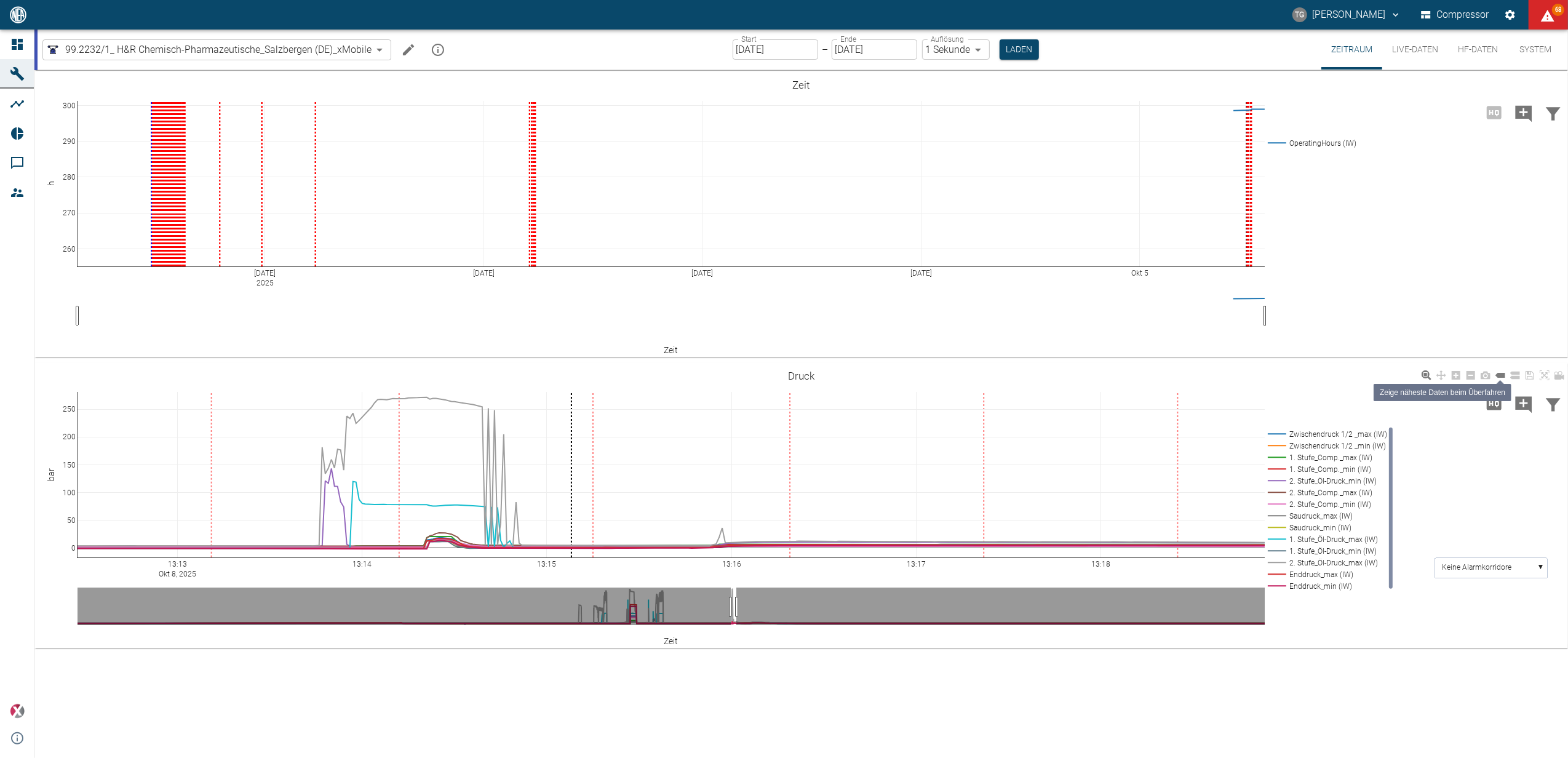
click at [1499, 374] on icon at bounding box center [1500, 375] width 10 height 5
click at [1543, 377] on icon at bounding box center [1544, 375] width 10 height 10
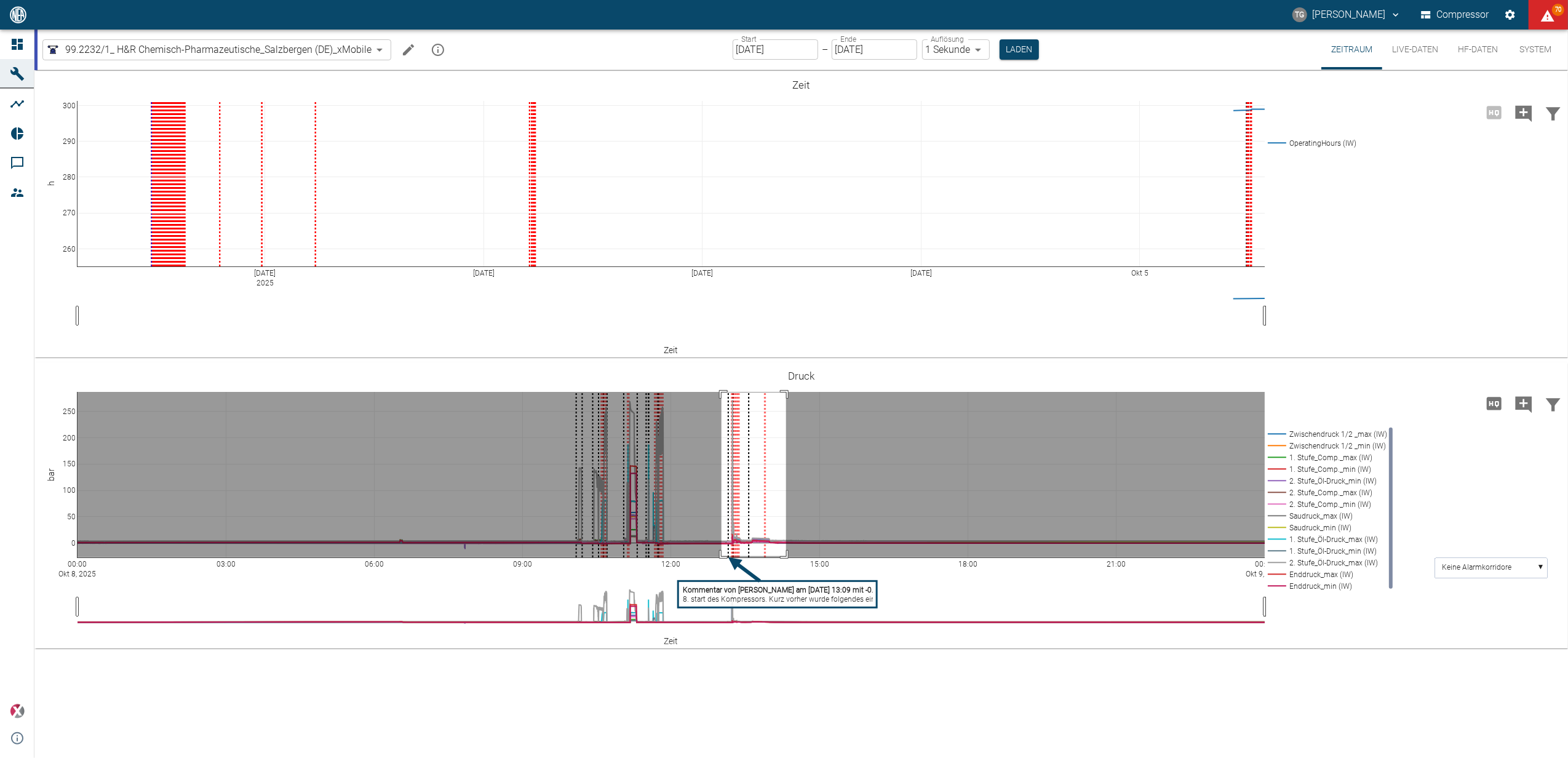
drag, startPoint x: 722, startPoint y: 392, endPoint x: 786, endPoint y: 556, distance: 176.0
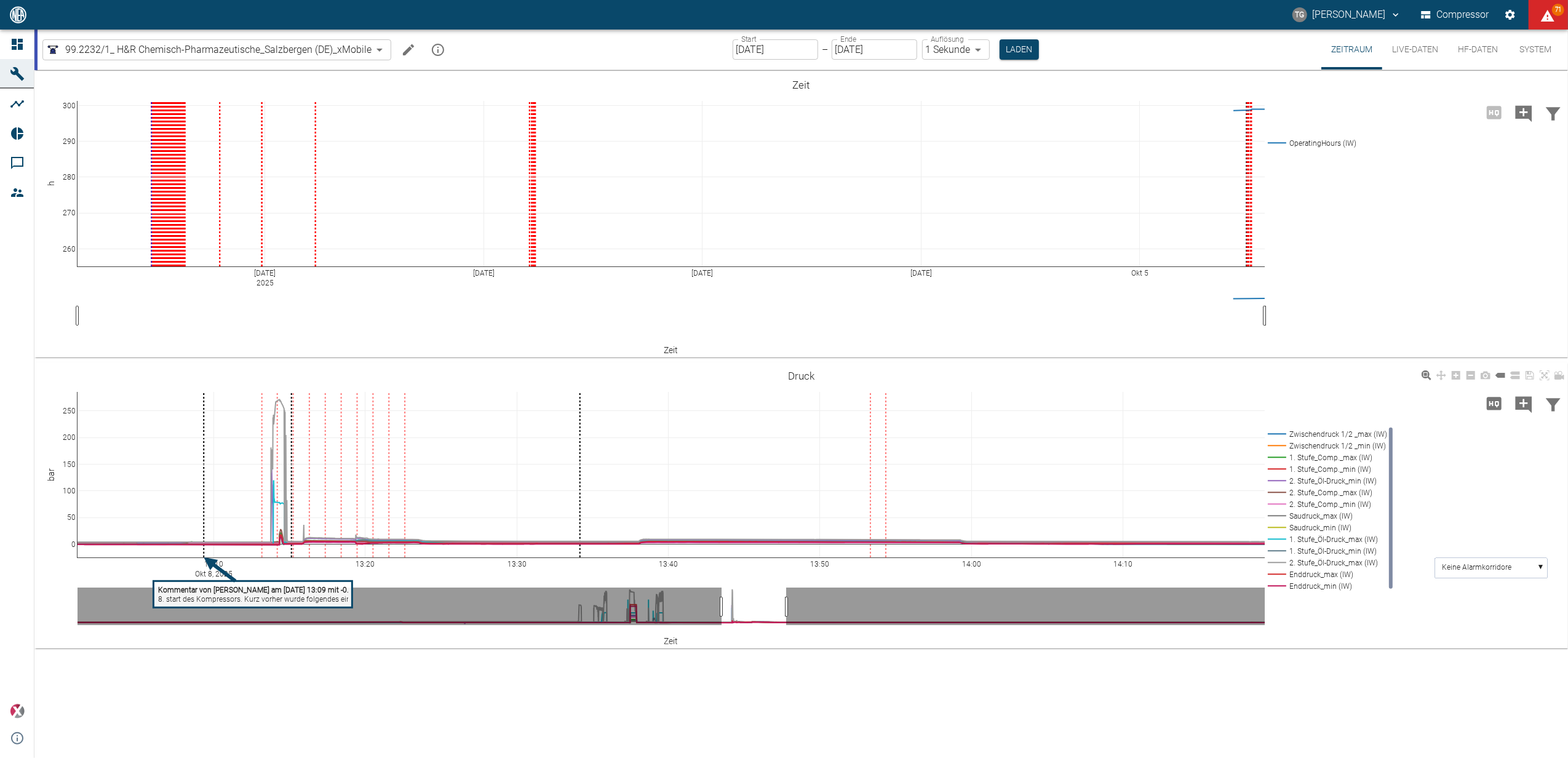
drag, startPoint x: 1543, startPoint y: 373, endPoint x: 1489, endPoint y: 538, distance: 173.6
click at [1544, 373] on icon at bounding box center [1544, 375] width 10 height 10
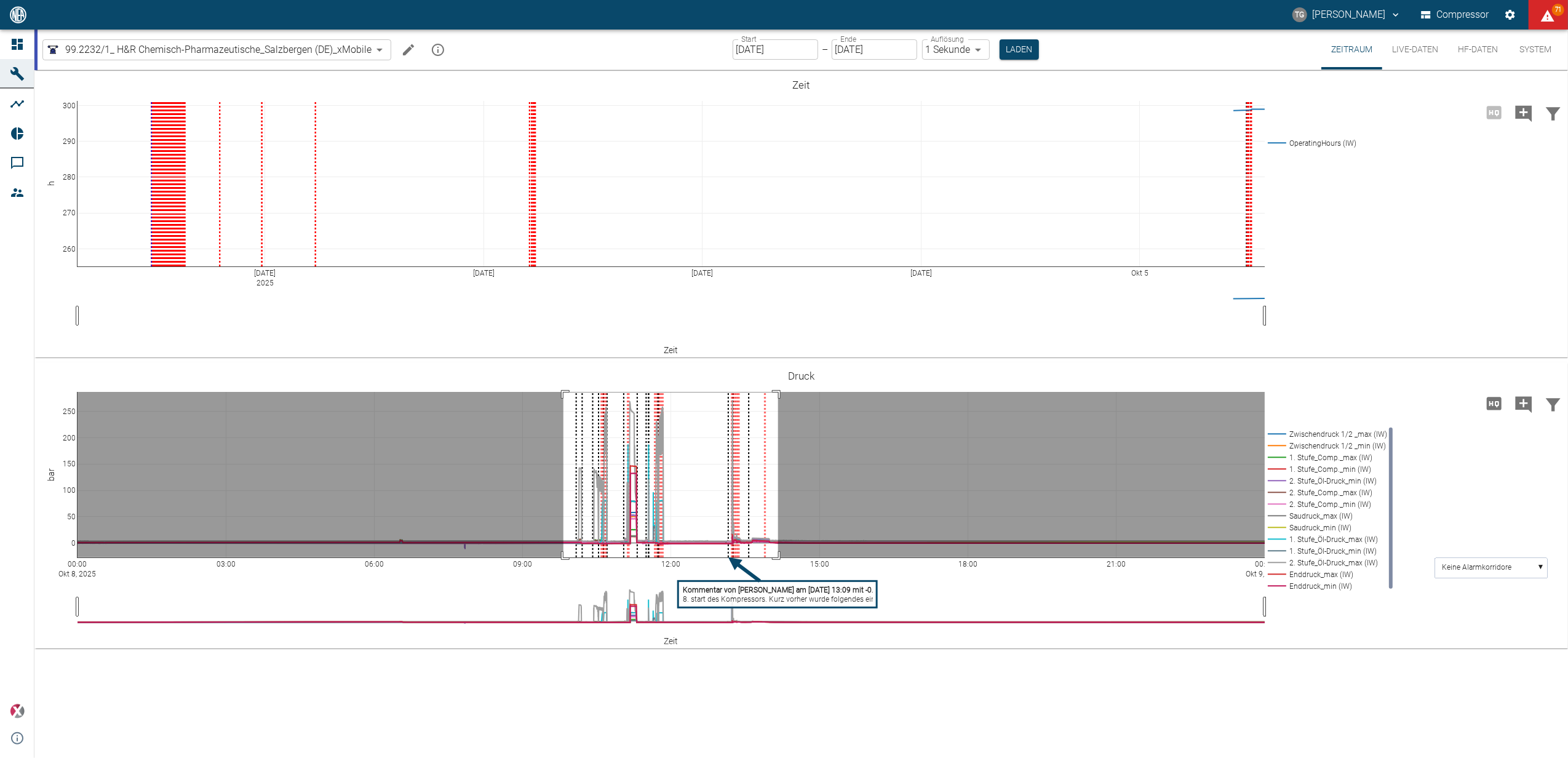
drag, startPoint x: 563, startPoint y: 392, endPoint x: 778, endPoint y: 561, distance: 273.5
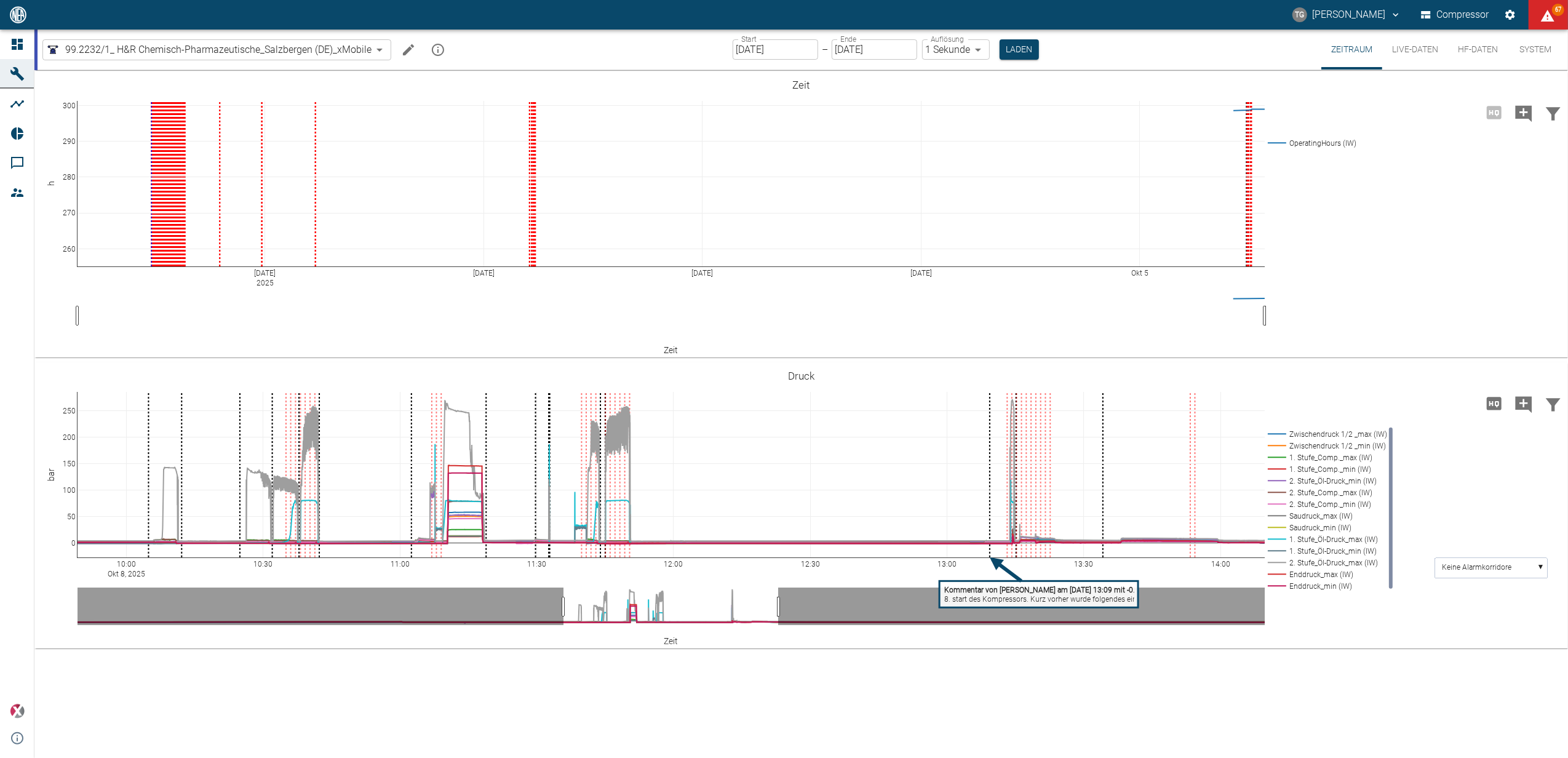
click at [798, 46] on input "08.10.2025" at bounding box center [775, 49] width 85 height 20
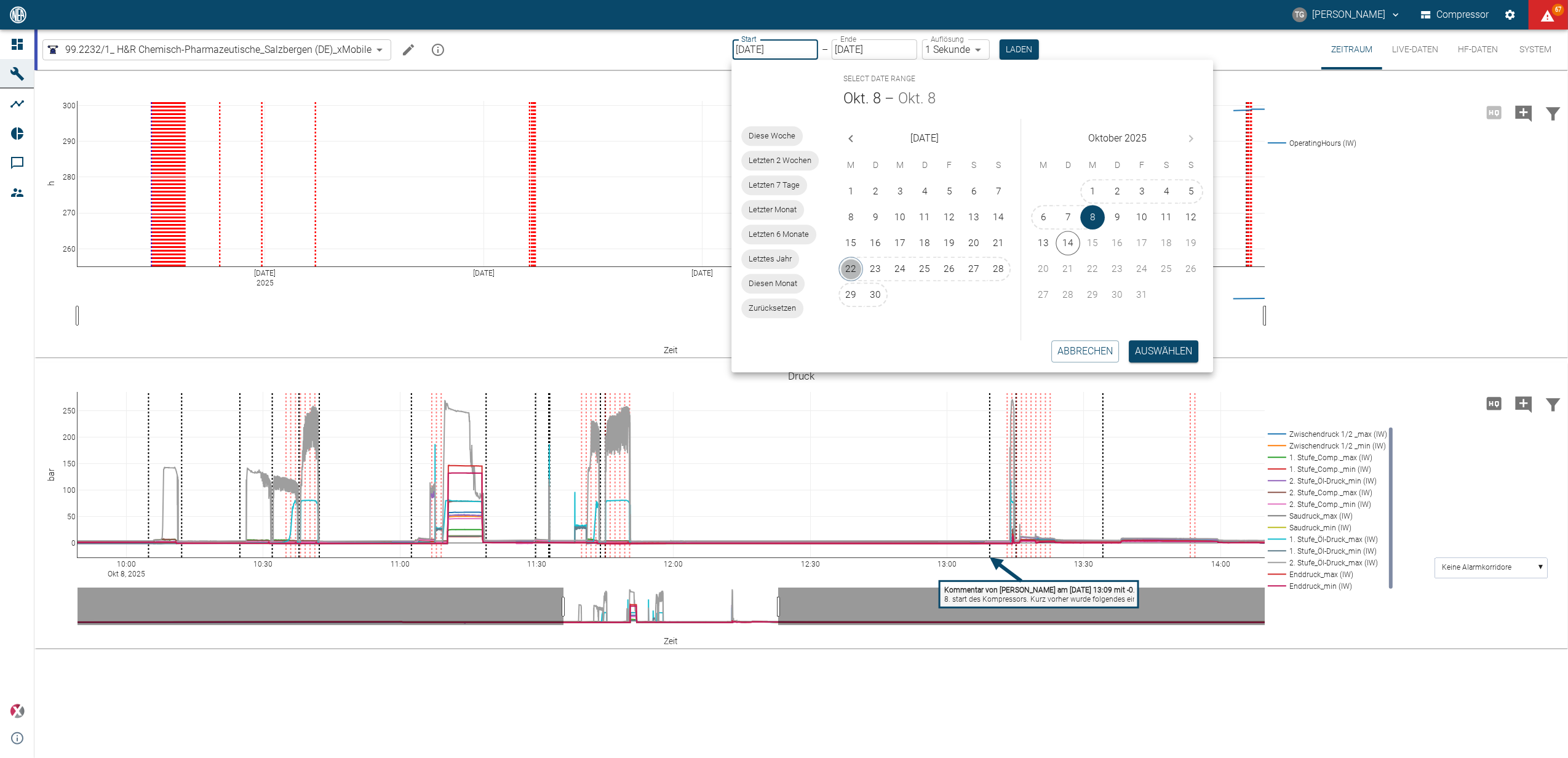
click at [853, 257] on button "22" at bounding box center [852, 269] width 25 height 25
type input "22.09.2025"
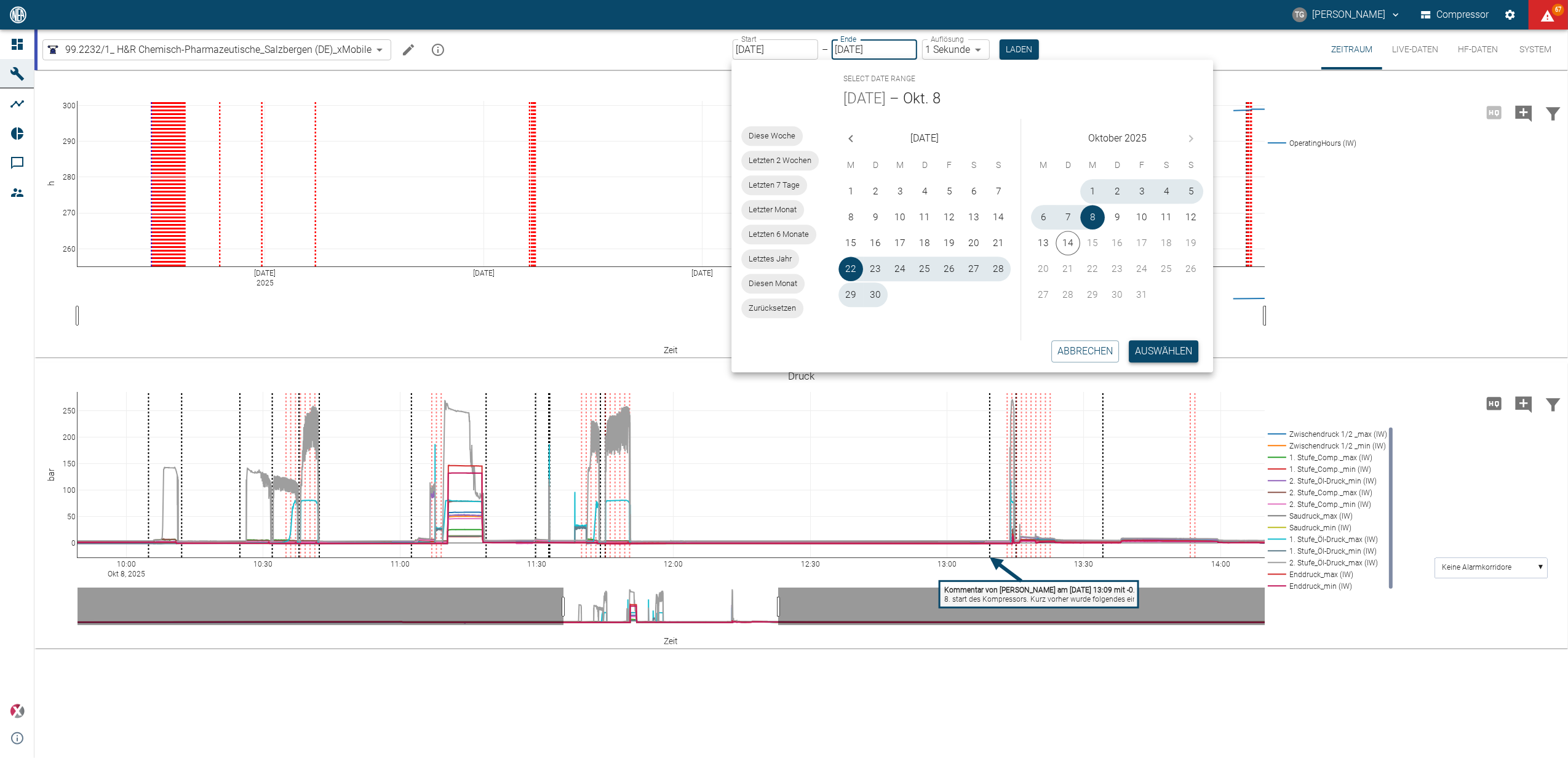
click at [1134, 353] on button "Auswählen" at bounding box center [1163, 351] width 70 height 22
type input "2min"
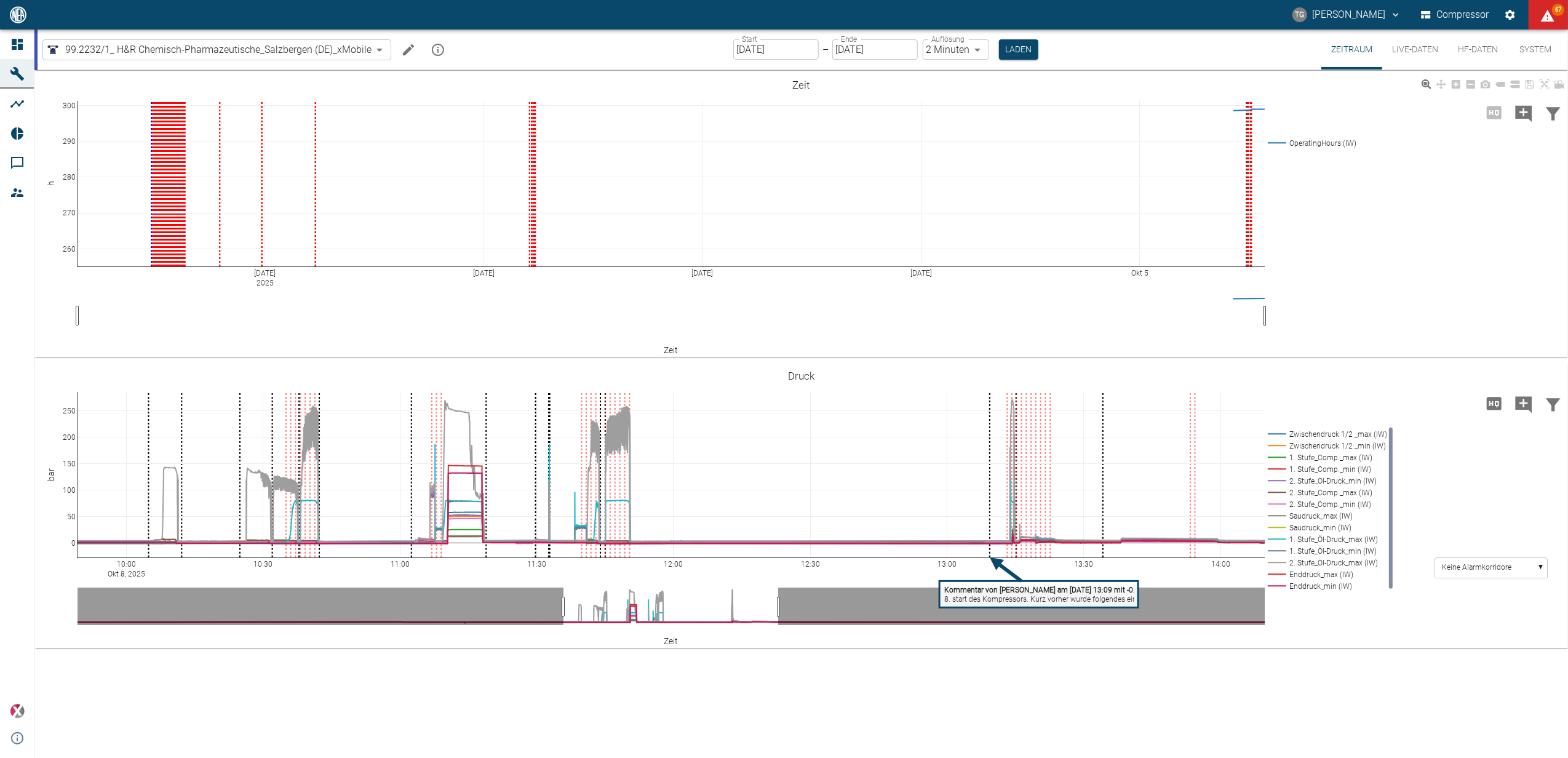
click at [1015, 57] on button "Laden" at bounding box center [1019, 49] width 39 height 20
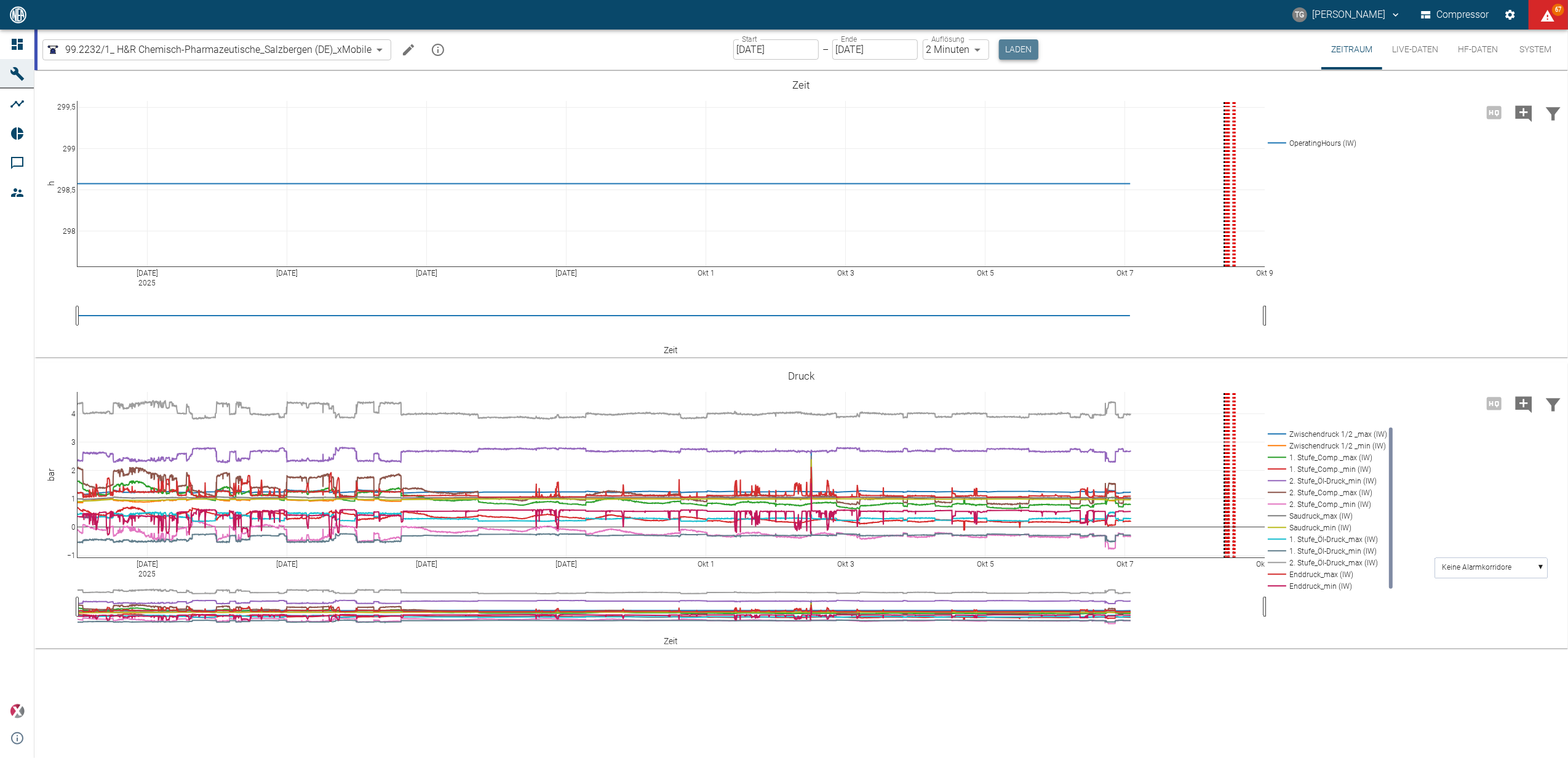
click at [1013, 50] on button "Laden" at bounding box center [1019, 49] width 39 height 20
click at [1027, 46] on button "Laden" at bounding box center [1019, 49] width 39 height 20
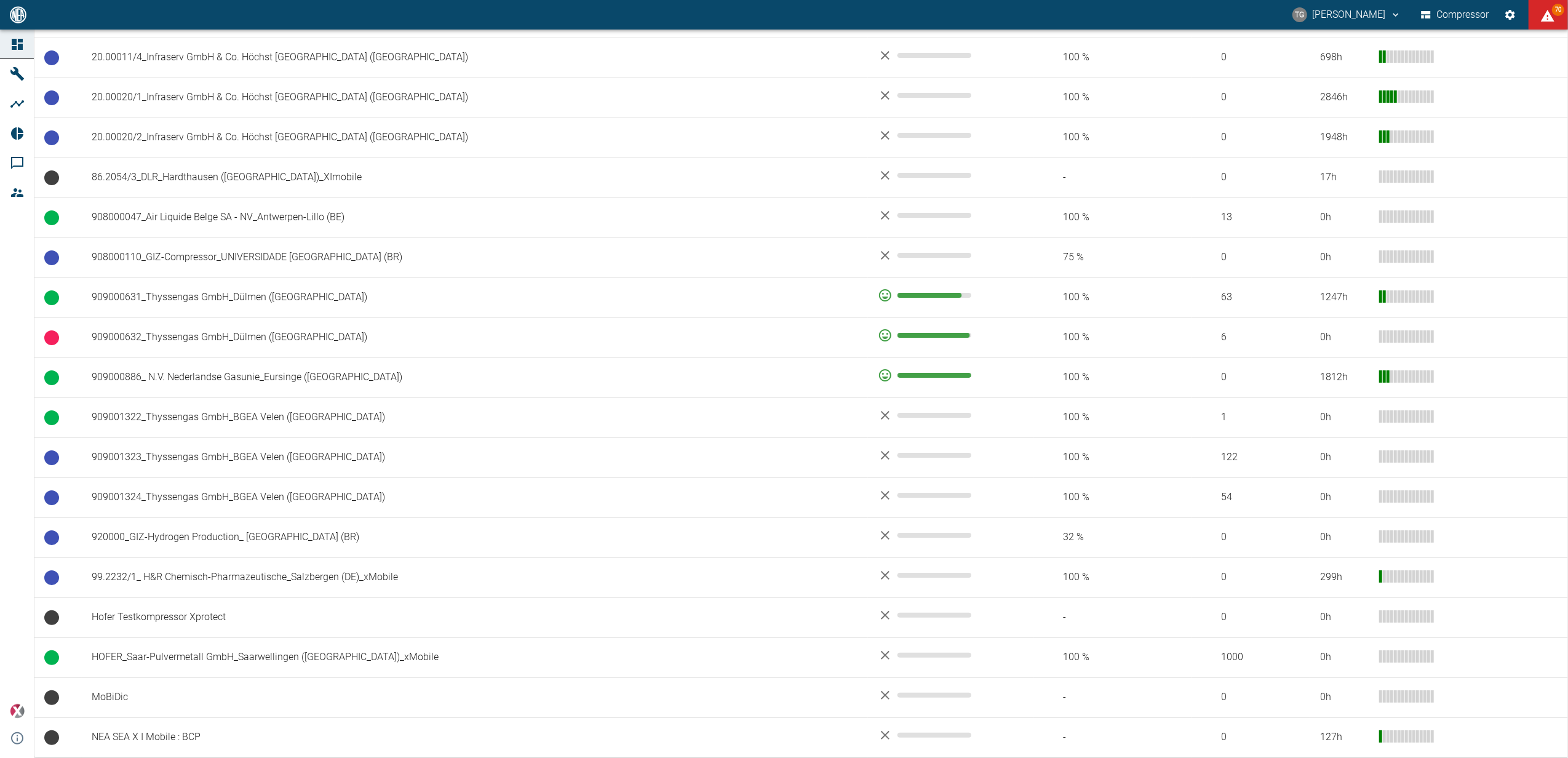
scroll to position [913, 0]
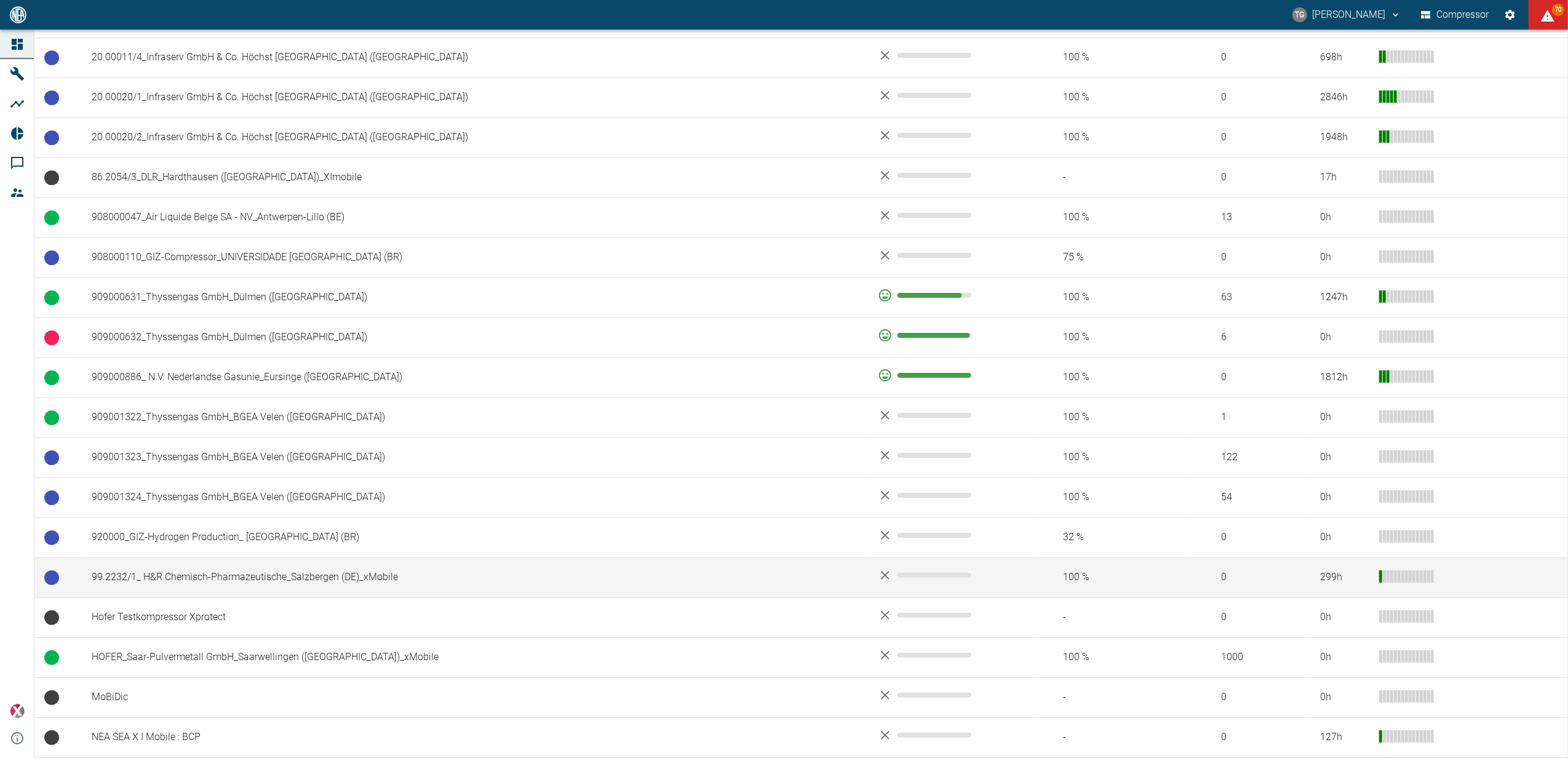
click at [210, 582] on td "99.2232/1_ H&R Chemisch-Pharmazeutische_Salzbergen (DE)_xMobile" at bounding box center [474, 577] width 786 height 40
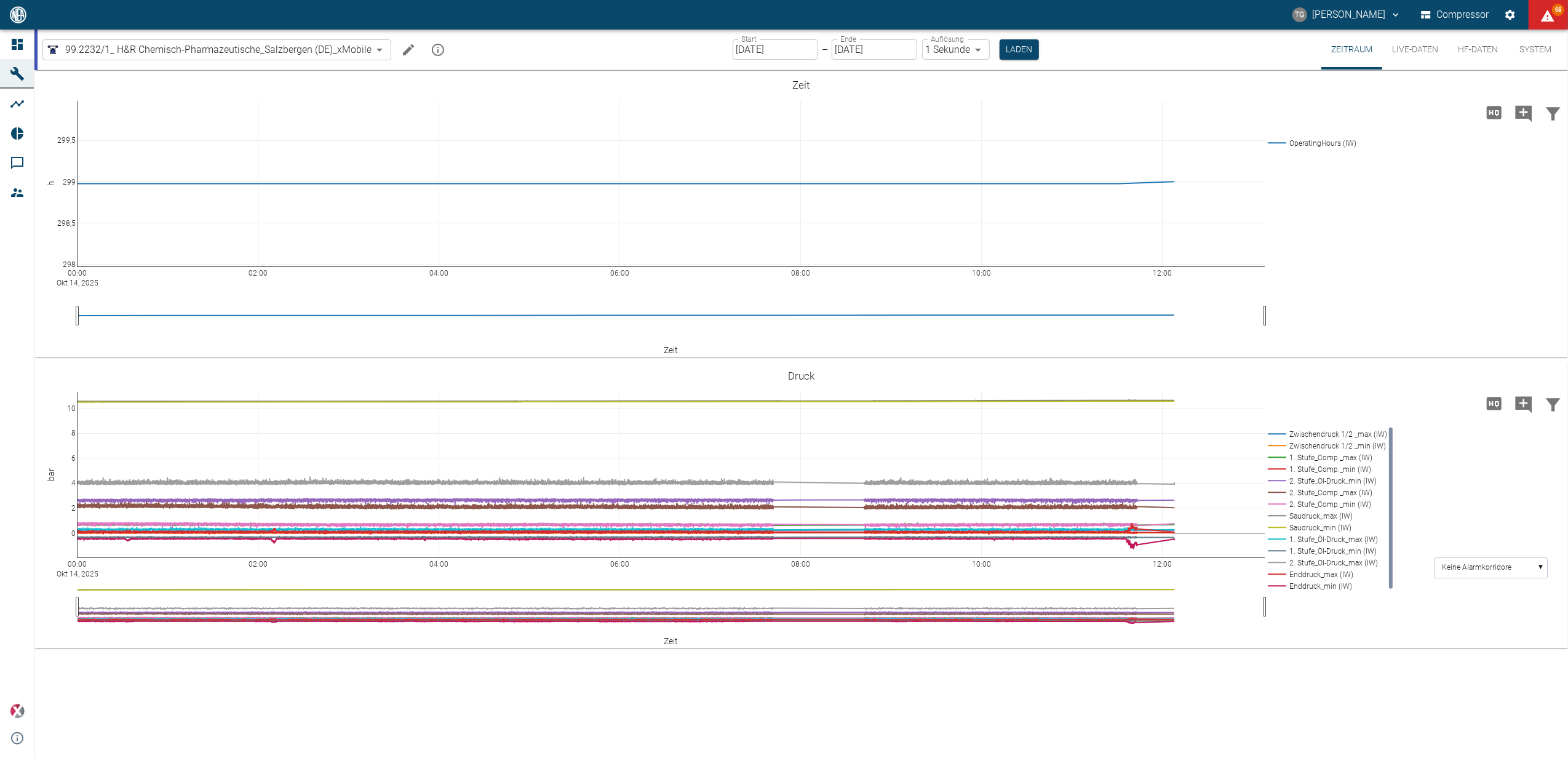
click at [768, 53] on input "14.10.2025" at bounding box center [775, 49] width 85 height 20
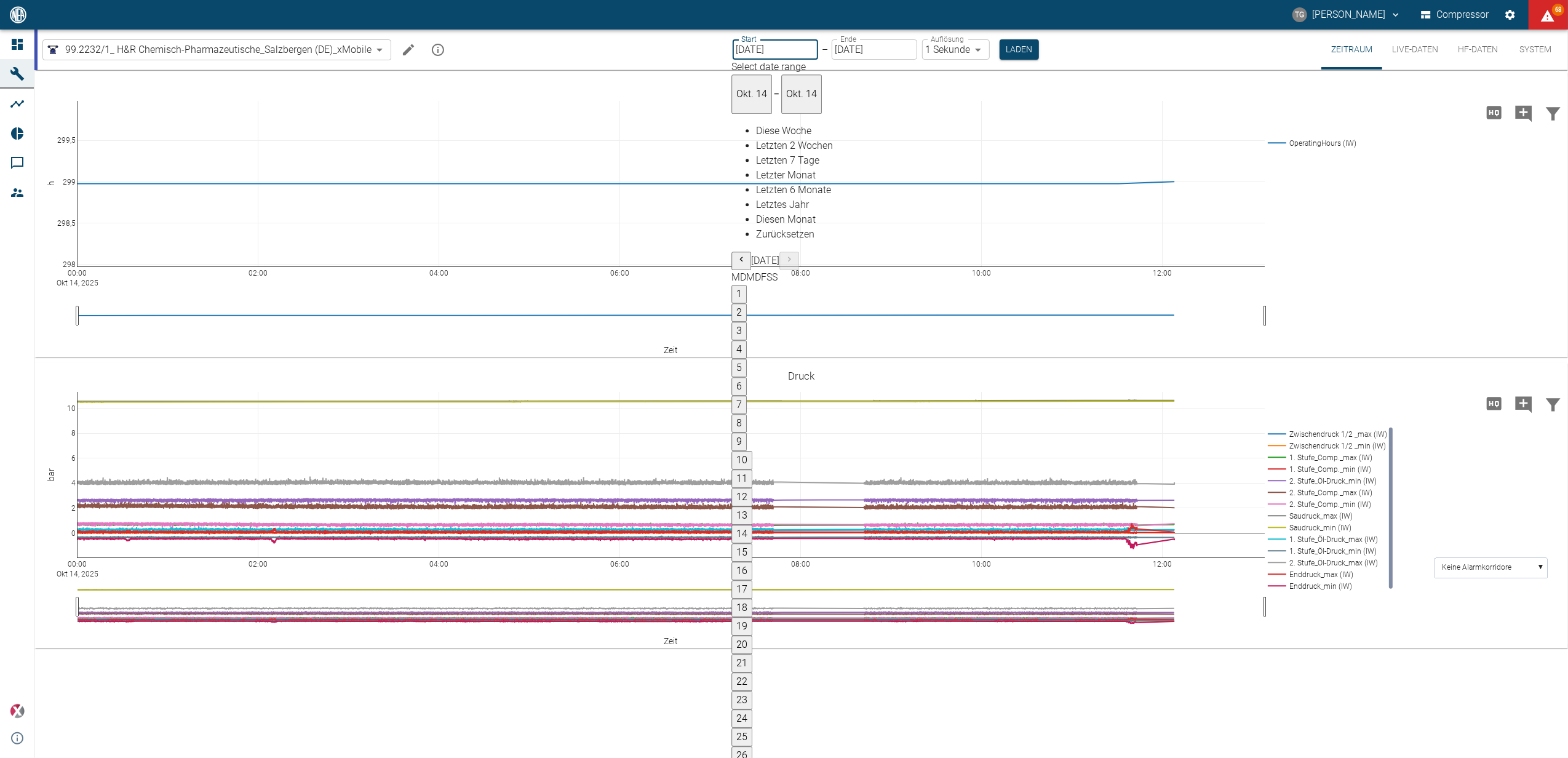
click at [752, 544] on button "15" at bounding box center [742, 553] width 21 height 18
type input "[DATE]"
type input "10min"
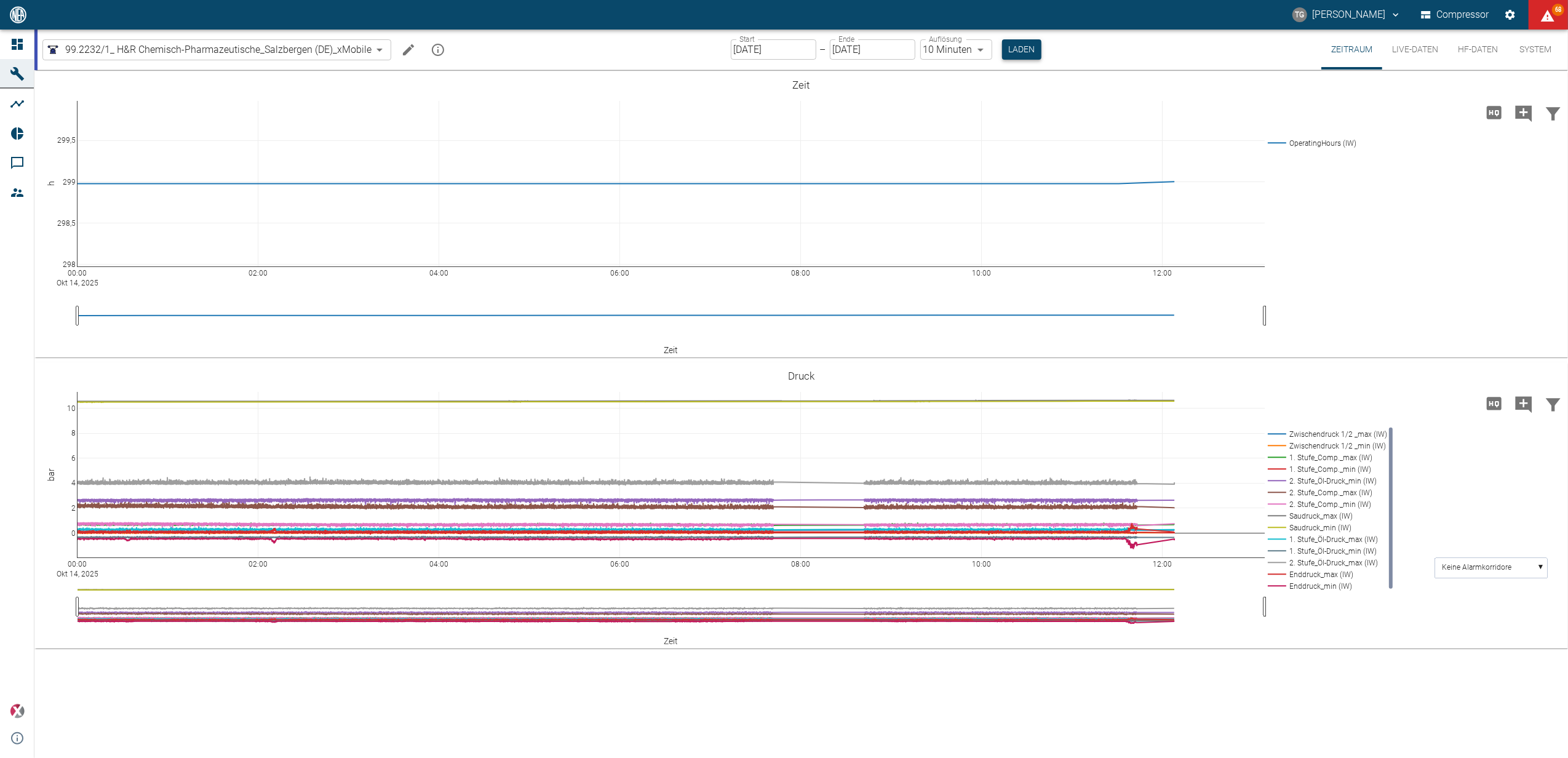
click at [1014, 48] on button "Laden" at bounding box center [1022, 49] width 39 height 20
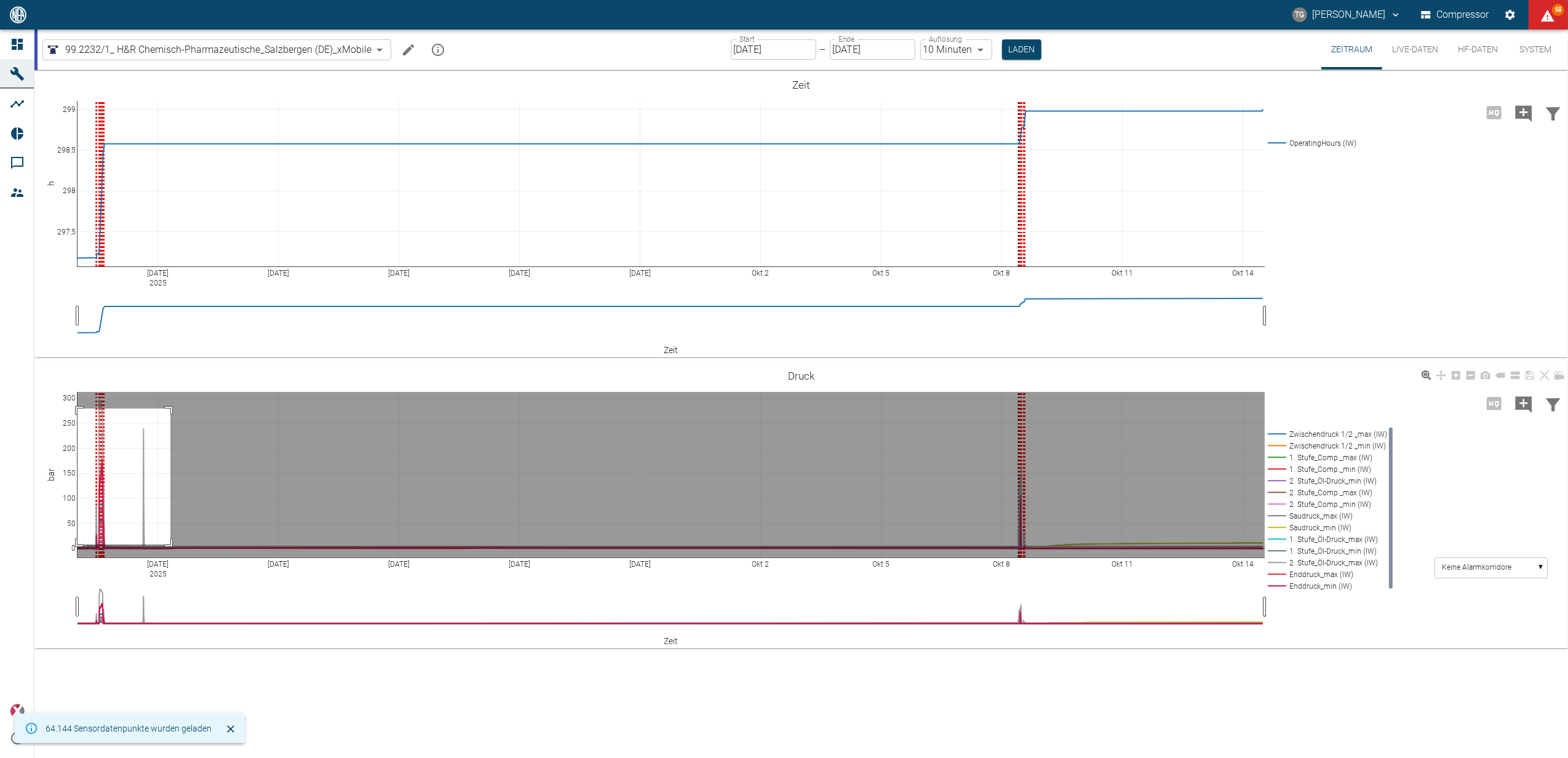
drag, startPoint x: 170, startPoint y: 409, endPoint x: 101, endPoint y: 617, distance: 219.1
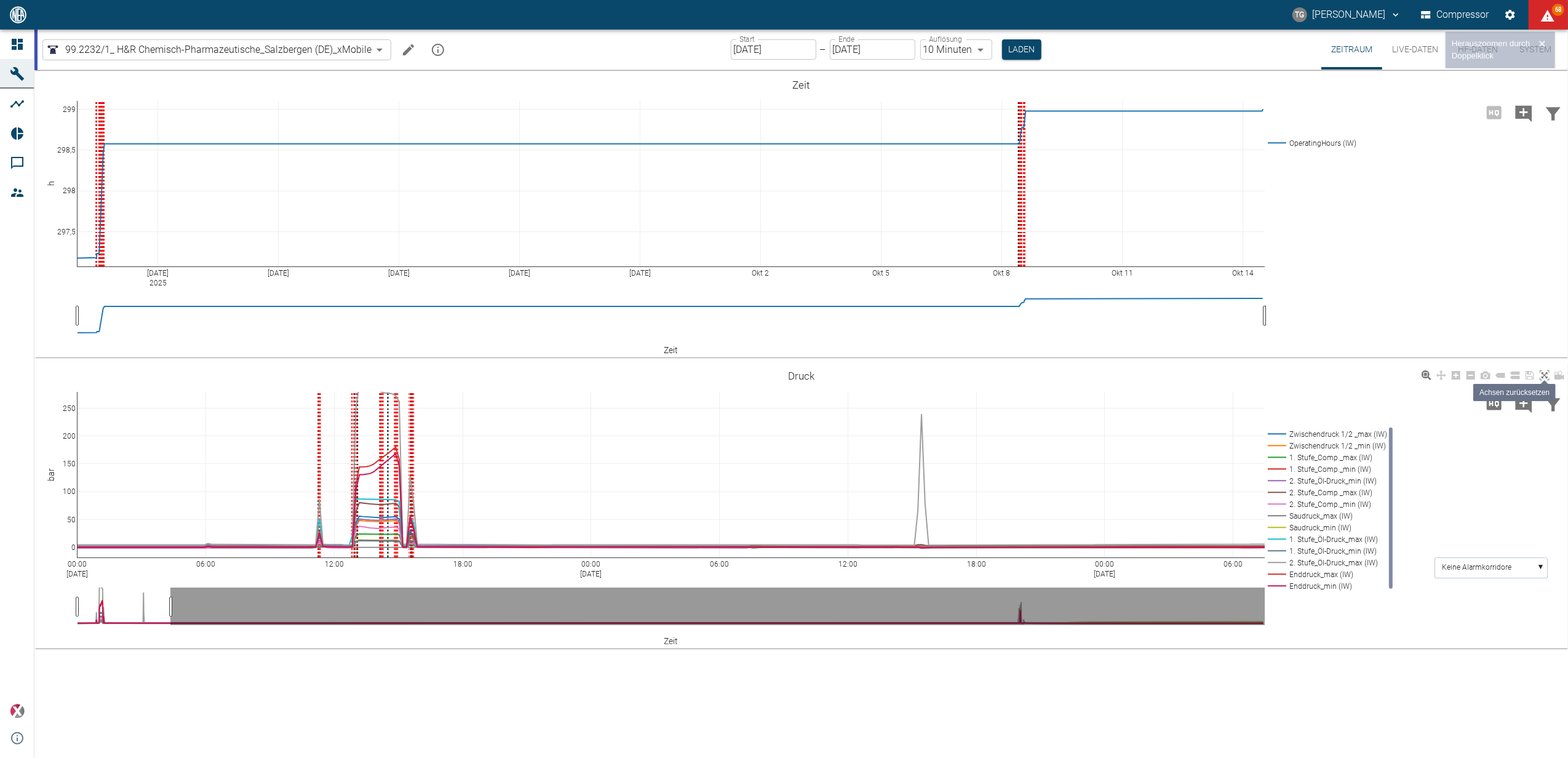
click at [1544, 375] on icon at bounding box center [1544, 375] width 10 height 10
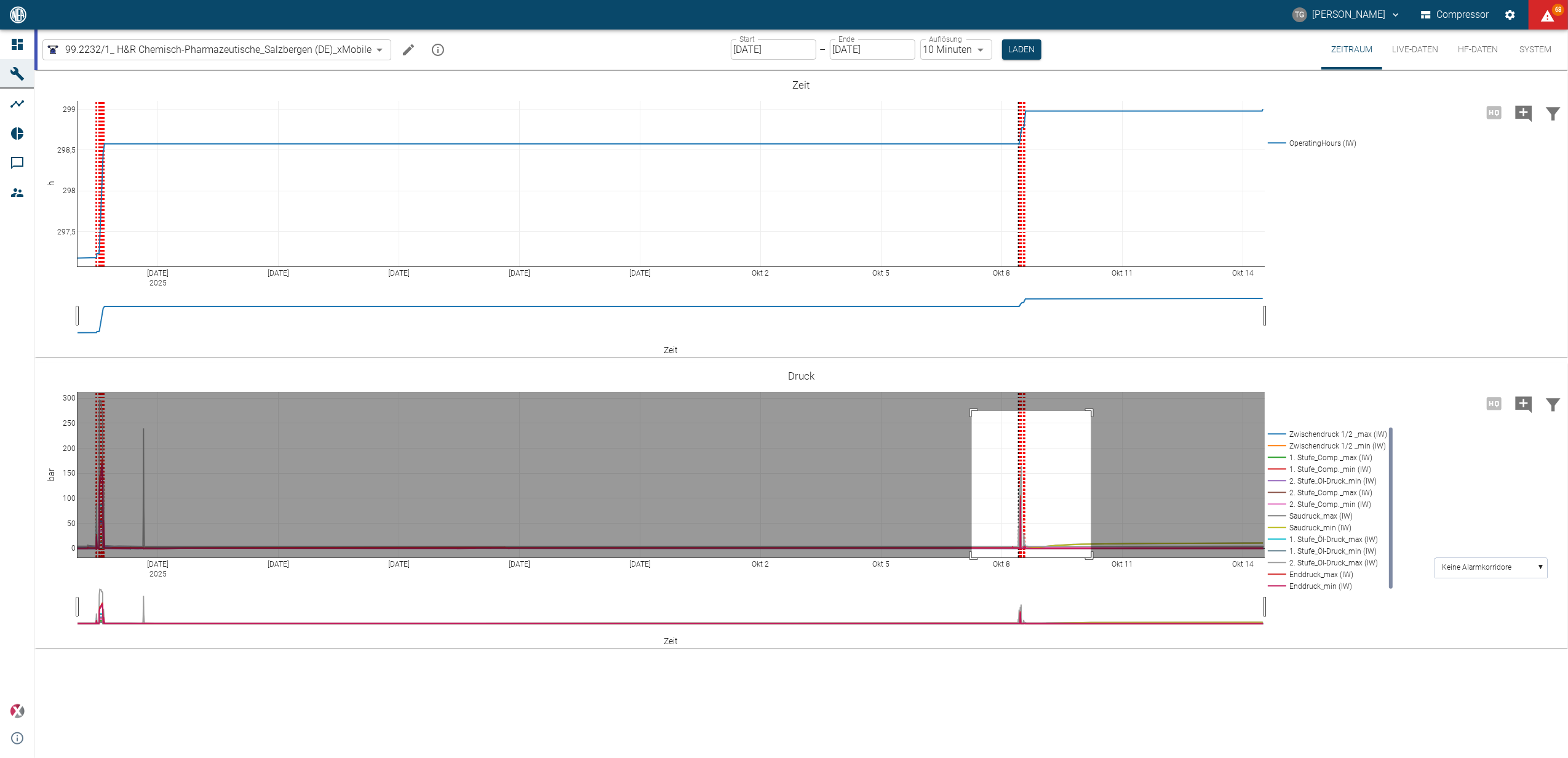
drag, startPoint x: 1091, startPoint y: 411, endPoint x: 972, endPoint y: 590, distance: 214.9
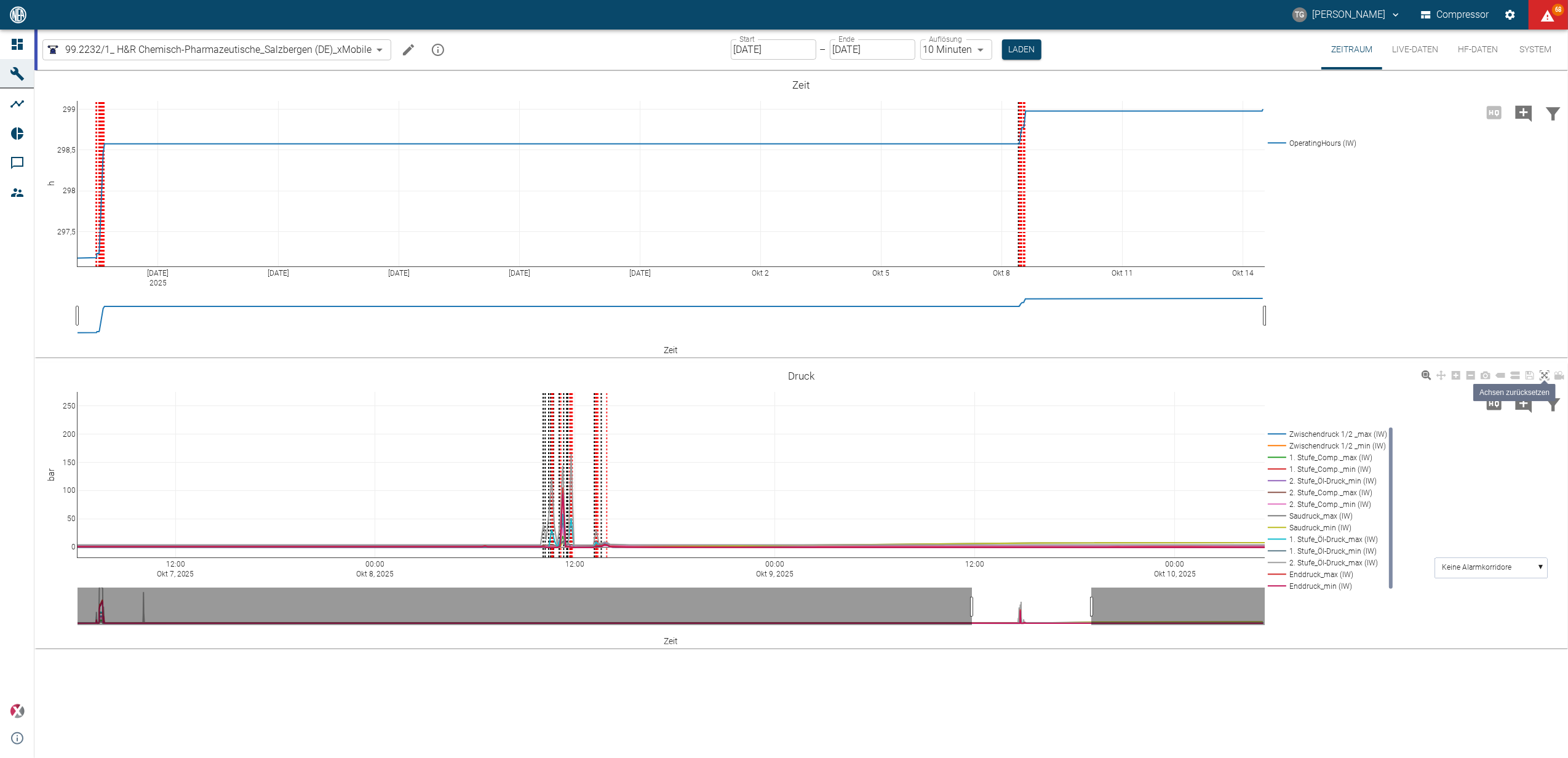
click at [1546, 370] on link at bounding box center [1545, 376] width 15 height 14
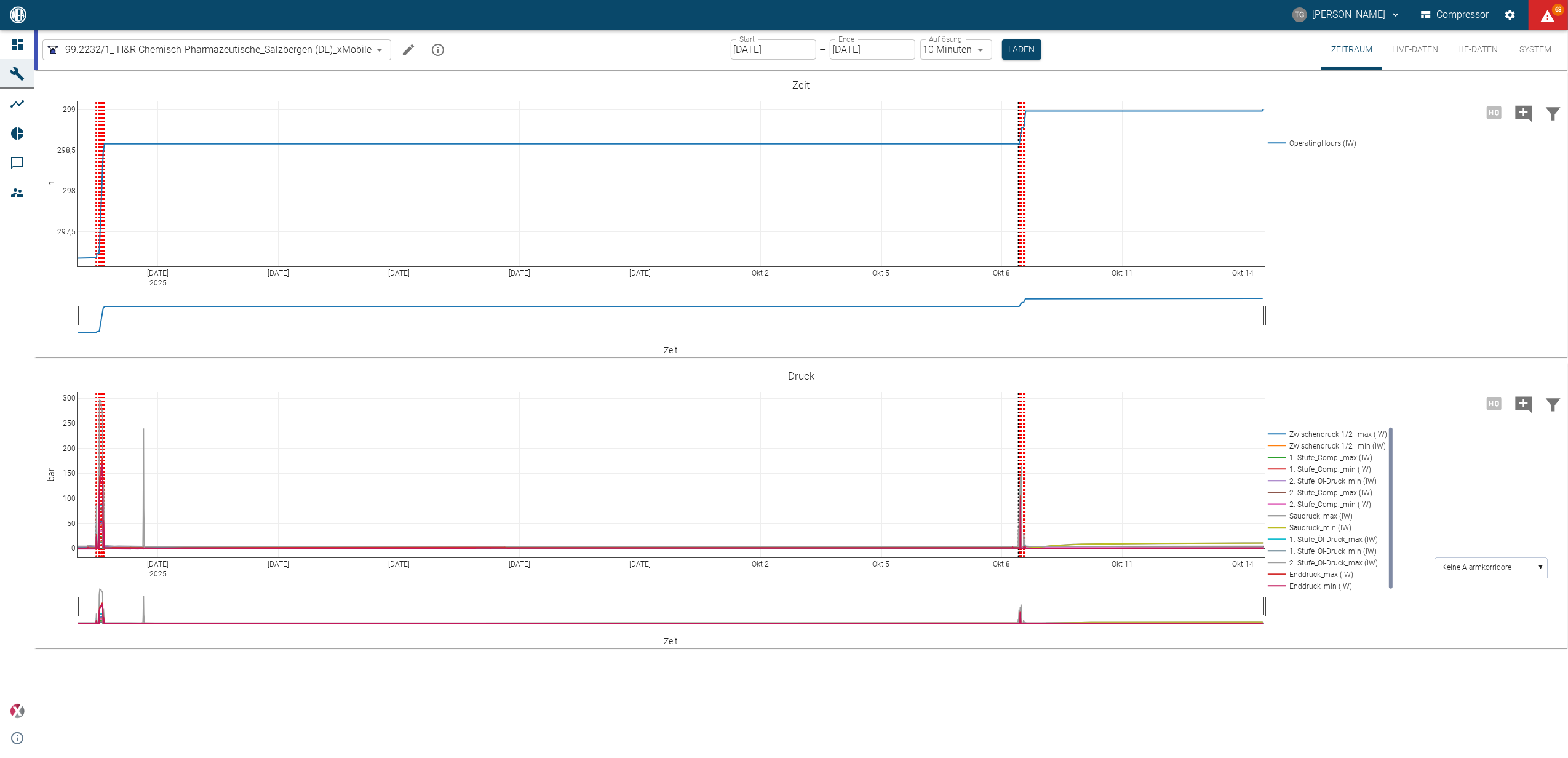
click at [745, 44] on label "Start" at bounding box center [747, 39] width 16 height 10
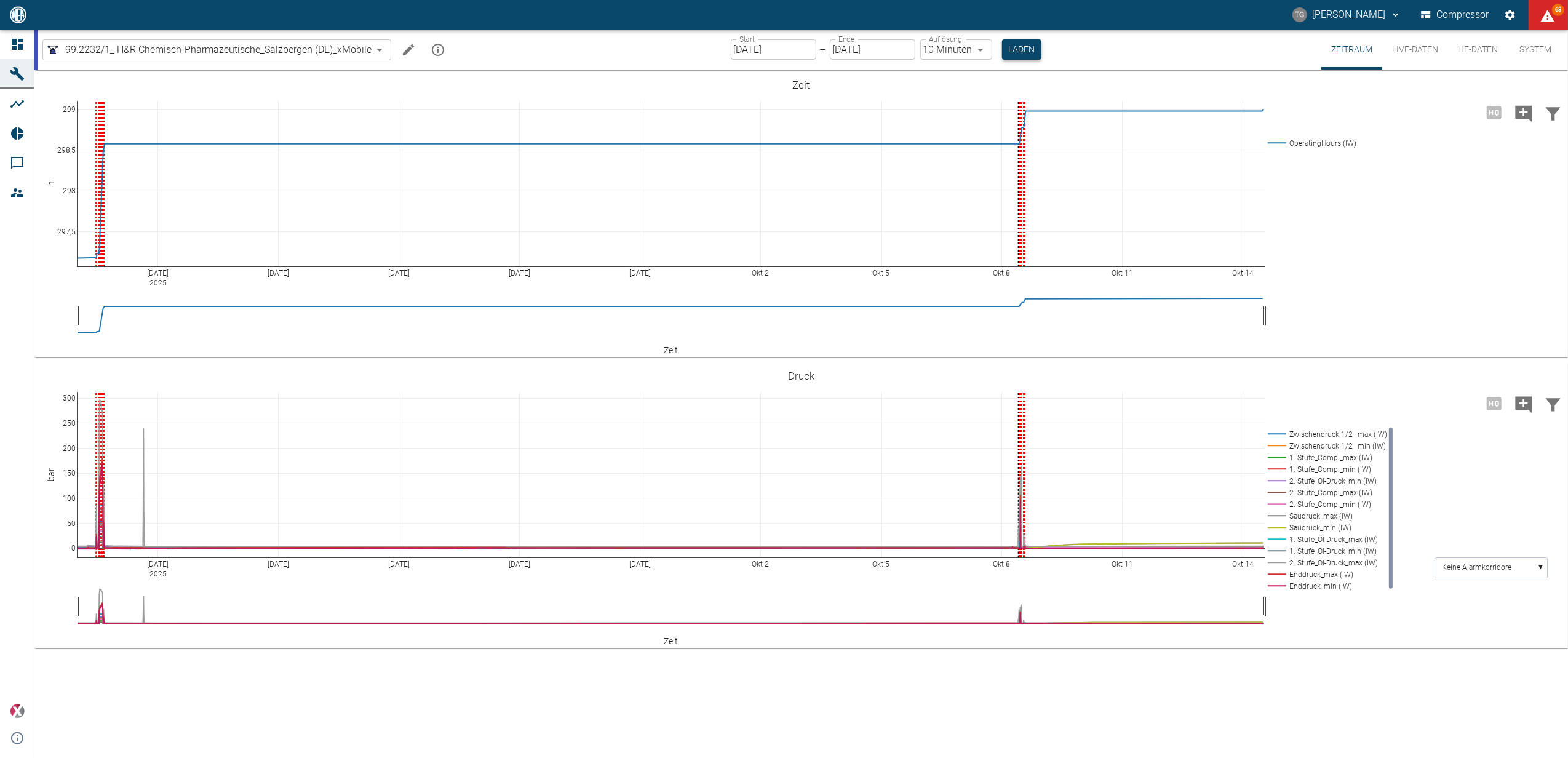
click at [1016, 50] on button "Laden" at bounding box center [1022, 49] width 39 height 20
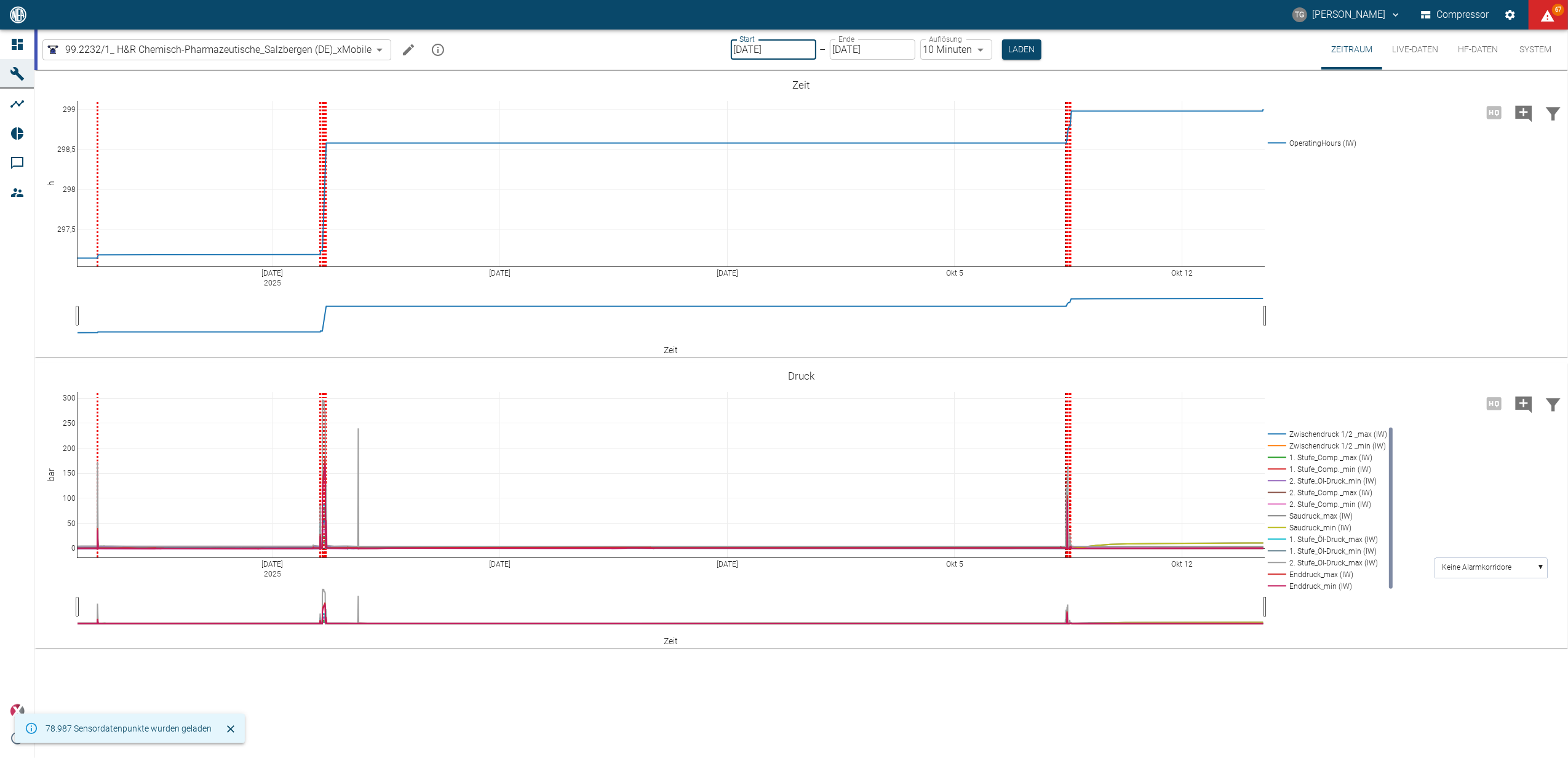
click at [788, 52] on input "08.09.2025" at bounding box center [773, 49] width 85 height 20
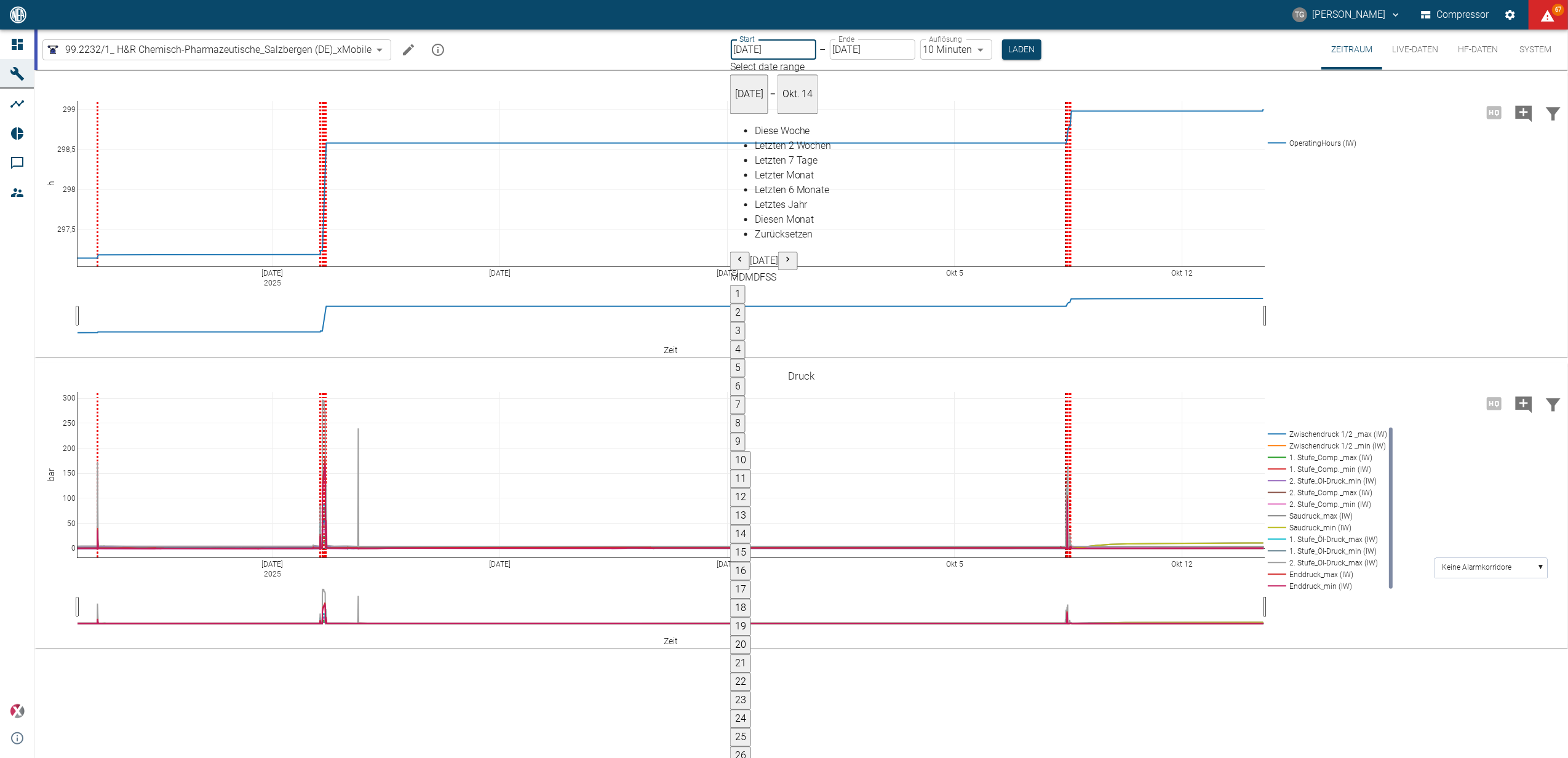
click at [751, 599] on button "18" at bounding box center [741, 608] width 21 height 18
type input "18.08.2025"
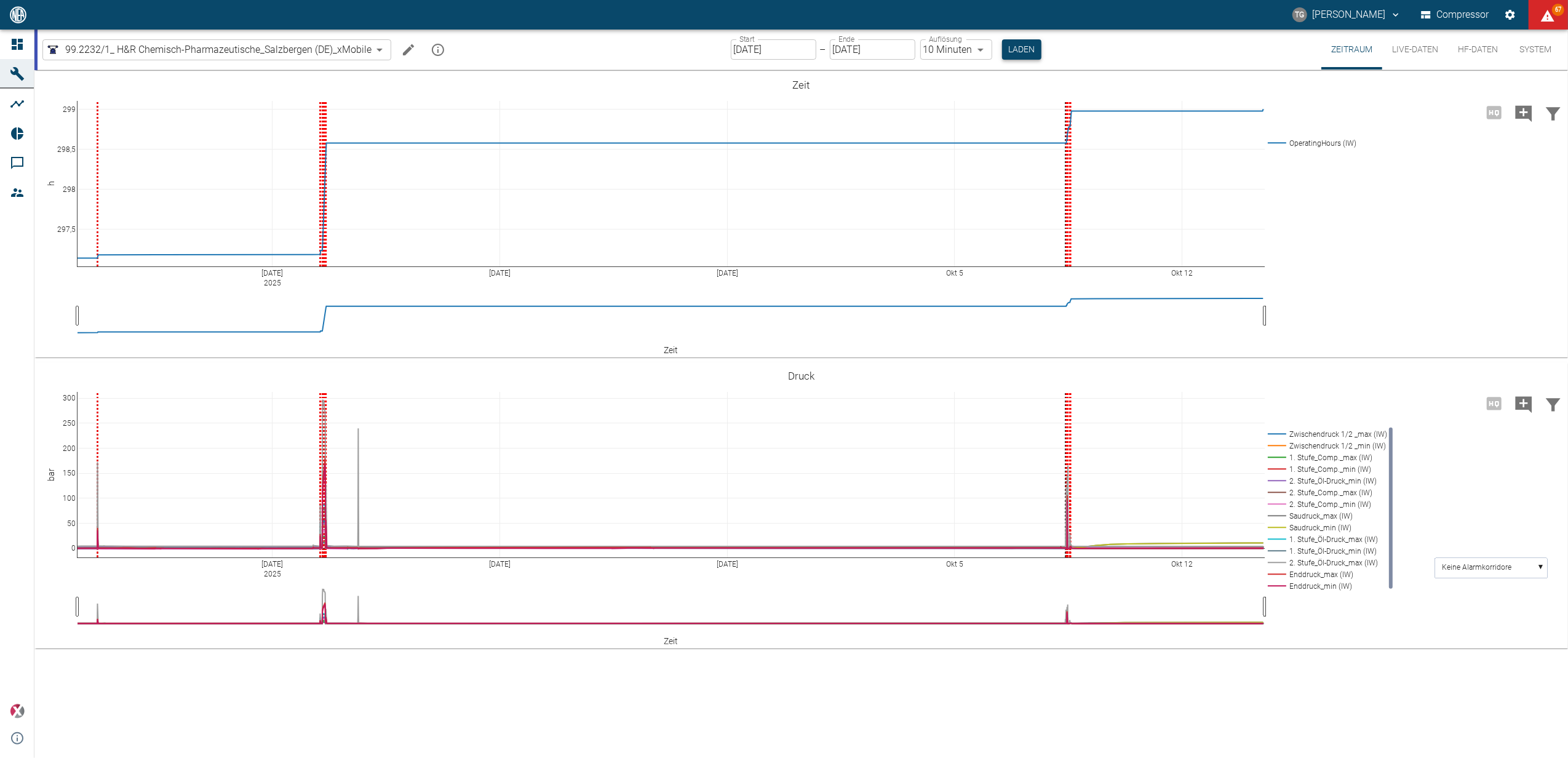
click at [1003, 50] on button "Laden" at bounding box center [1022, 49] width 39 height 20
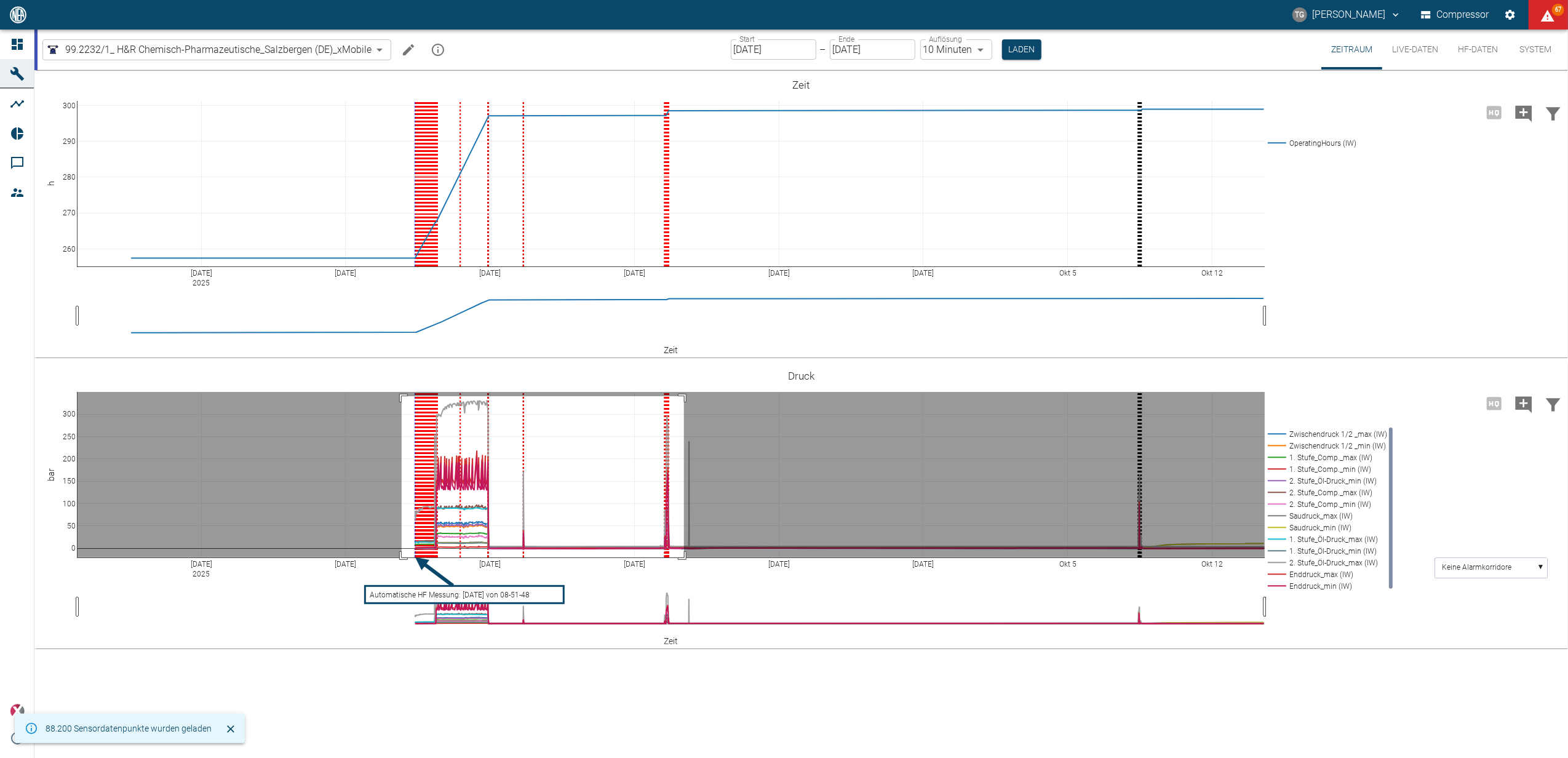
drag, startPoint x: 402, startPoint y: 396, endPoint x: 684, endPoint y: 580, distance: 336.7
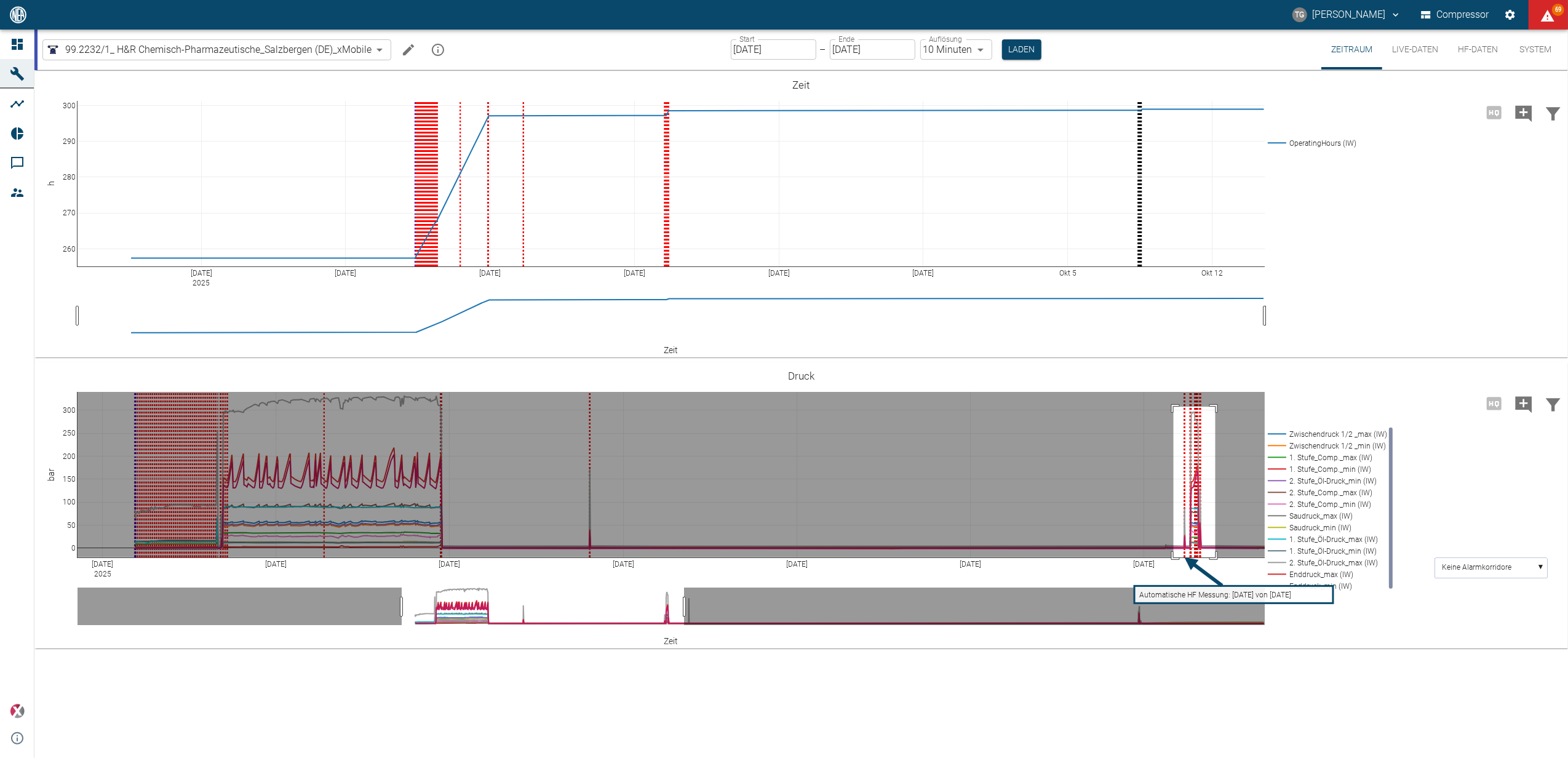
drag, startPoint x: 1174, startPoint y: 407, endPoint x: 1216, endPoint y: 595, distance: 192.6
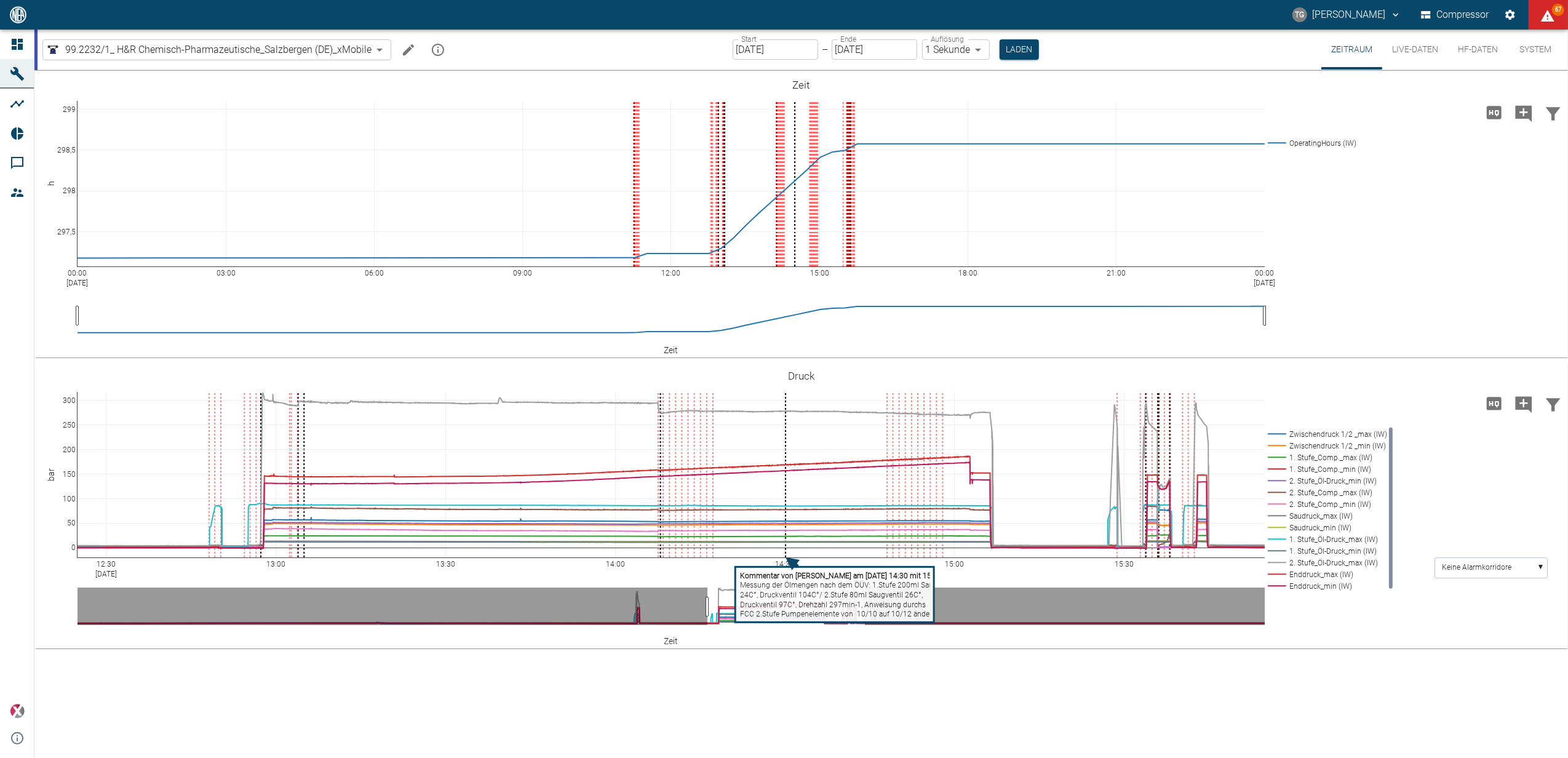
drag, startPoint x: 81, startPoint y: 560, endPoint x: 188, endPoint y: 585, distance: 109.9
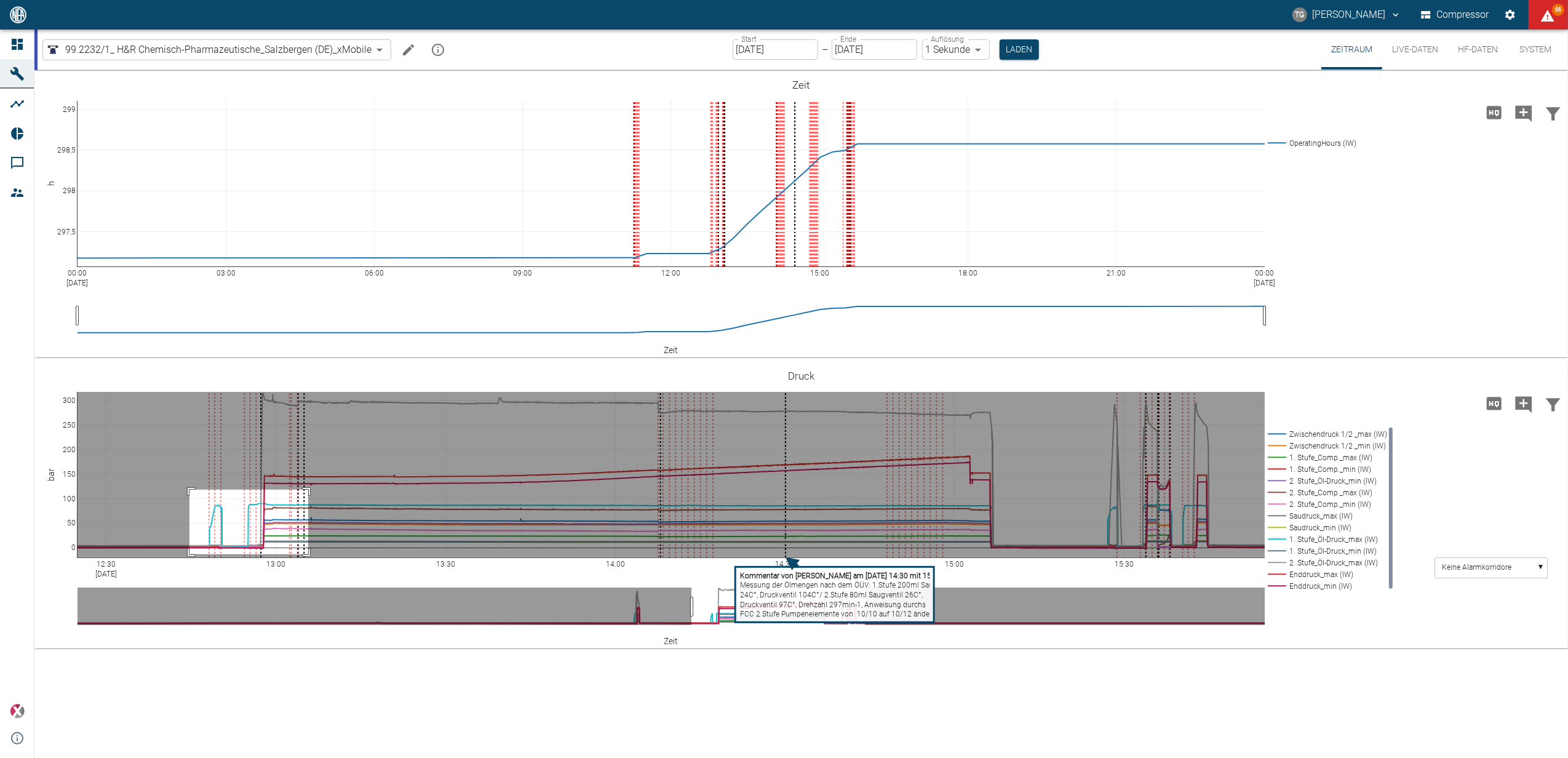
drag, startPoint x: 189, startPoint y: 554, endPoint x: 308, endPoint y: 490, distance: 135.1
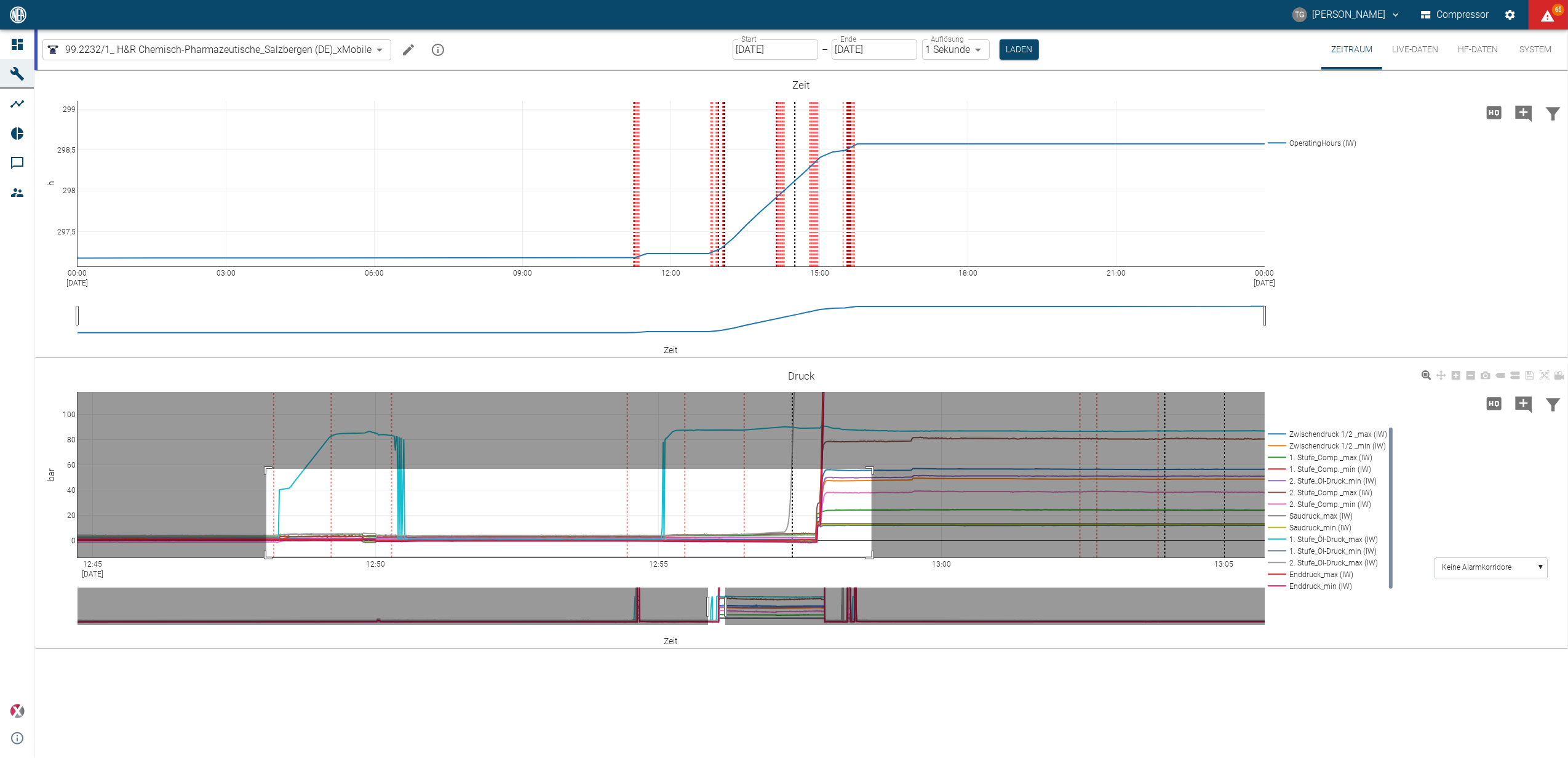
drag, startPoint x: 266, startPoint y: 557, endPoint x: 1477, endPoint y: 639, distance: 1213.8
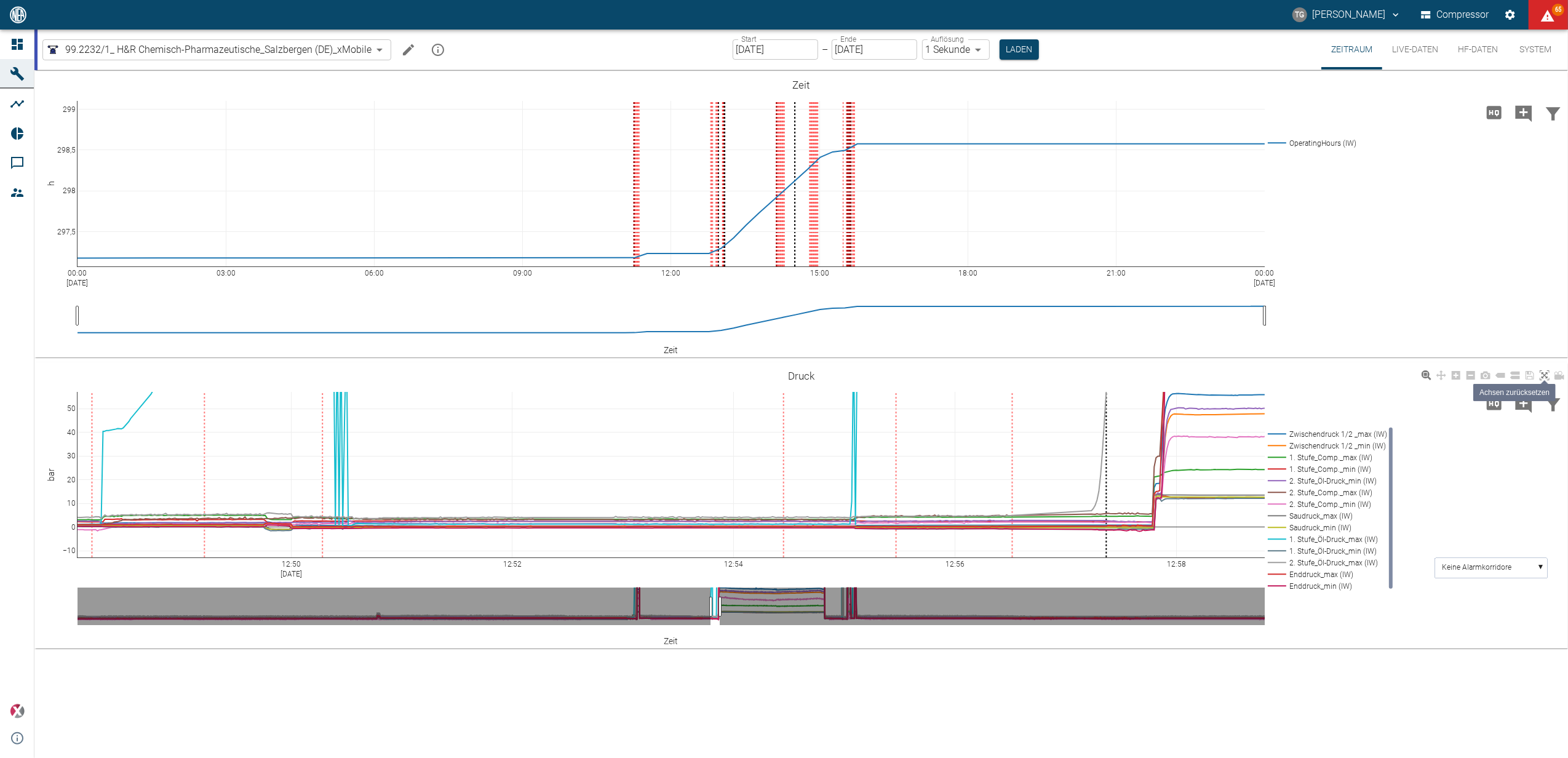
click at [1540, 377] on icon at bounding box center [1544, 375] width 10 height 10
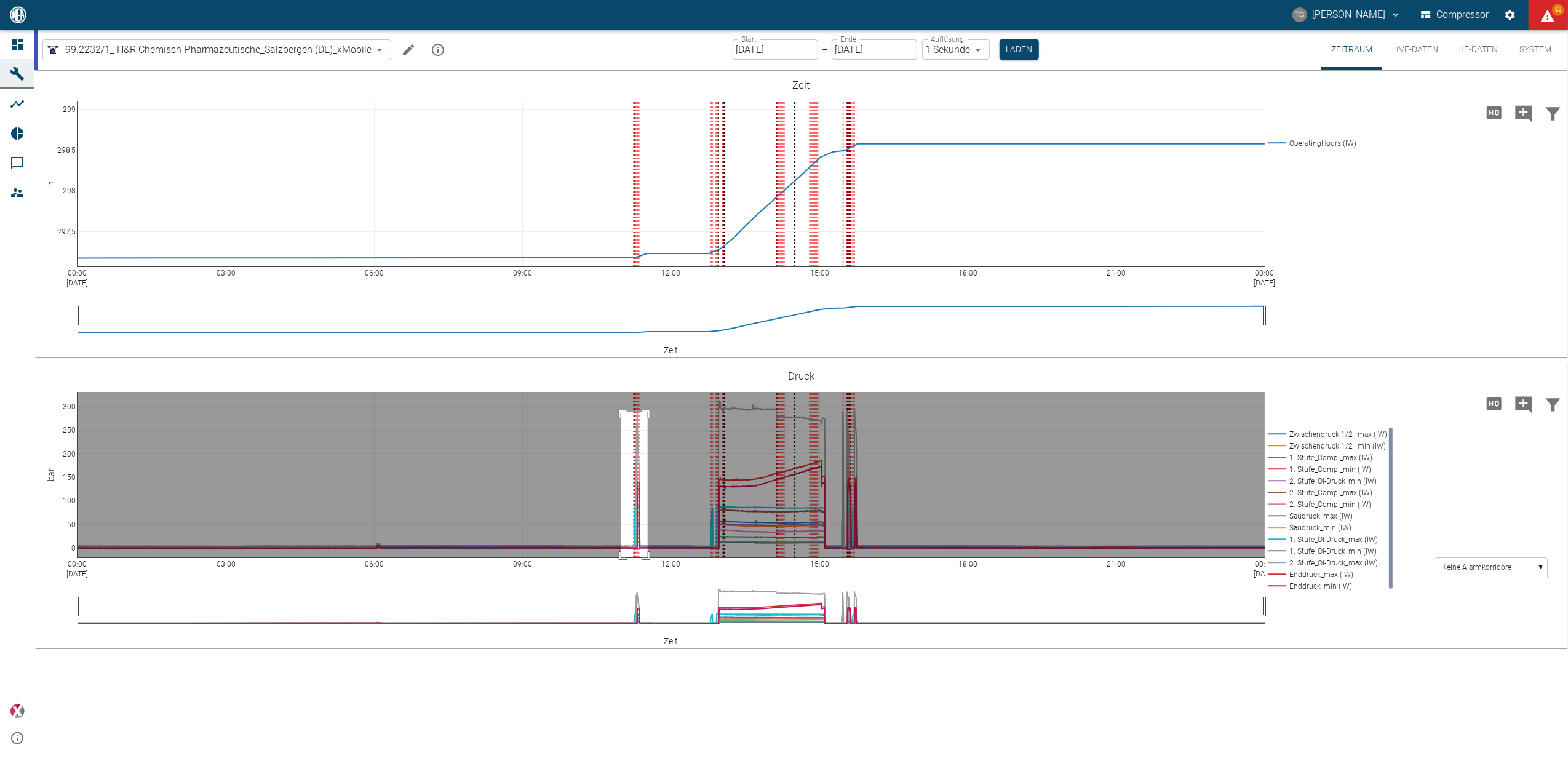
drag, startPoint x: 621, startPoint y: 413, endPoint x: 648, endPoint y: 562, distance: 151.4
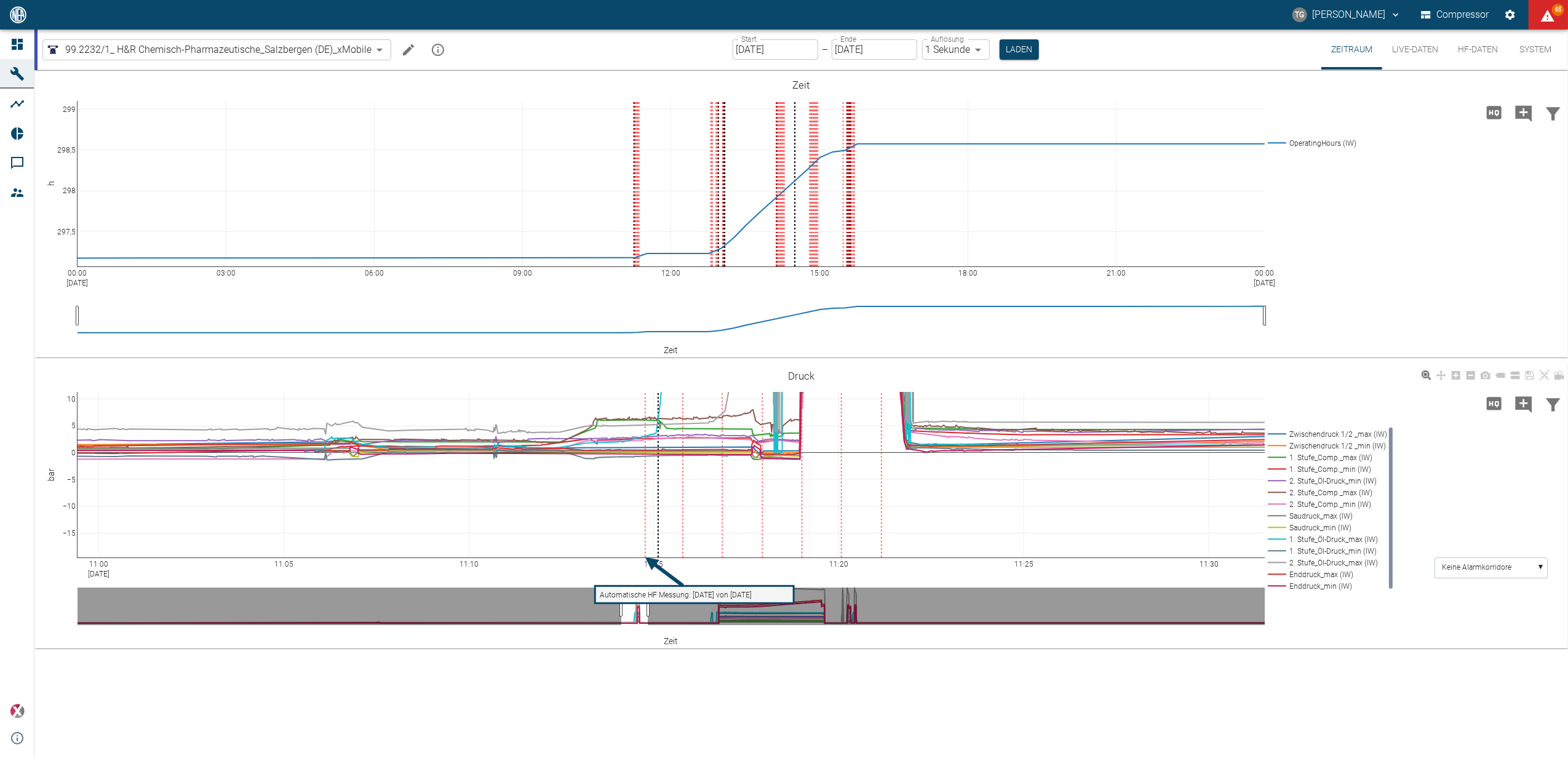
drag, startPoint x: 69, startPoint y: 404, endPoint x: 65, endPoint y: 552, distance: 148.1
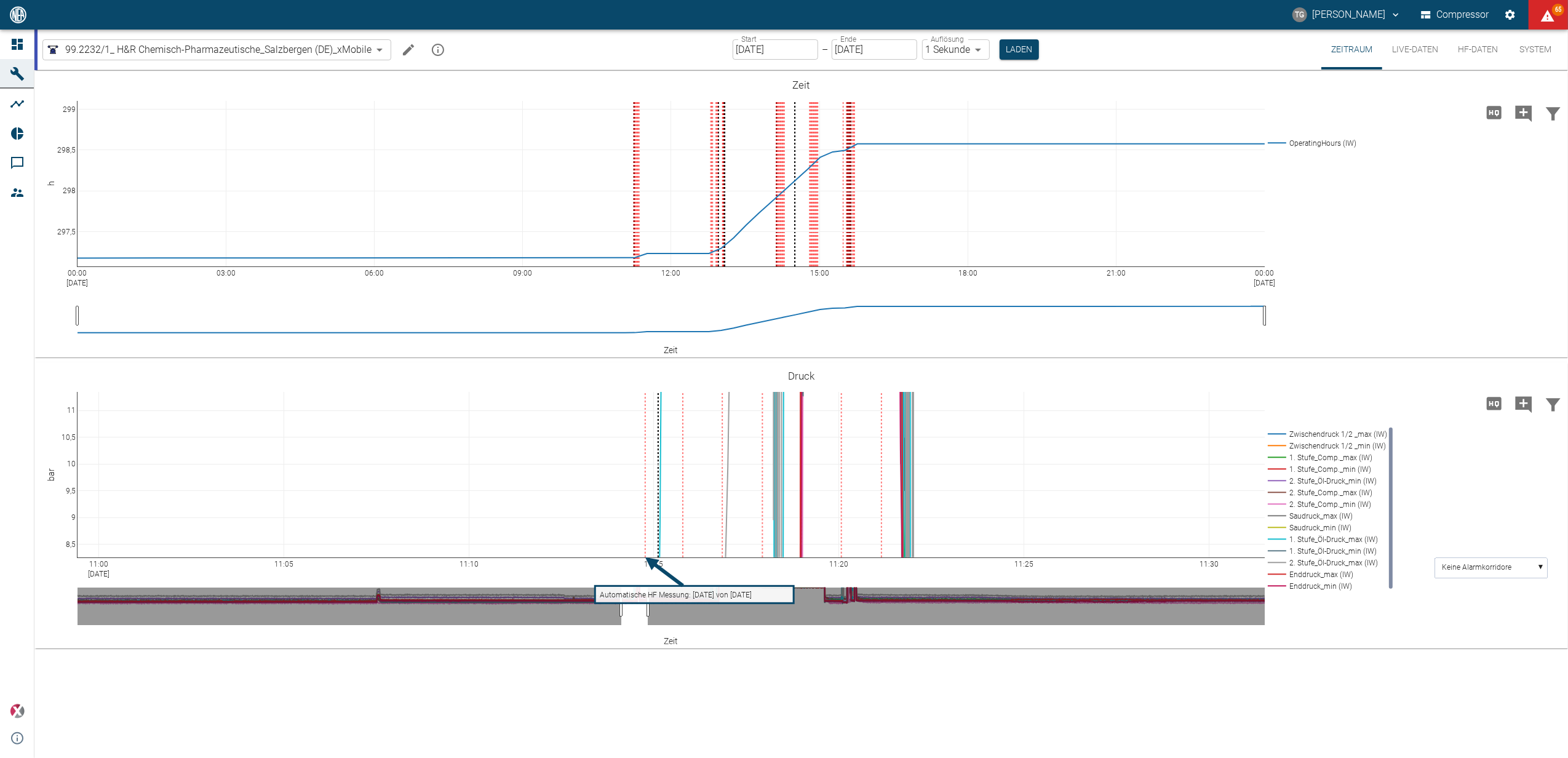
drag, startPoint x: 72, startPoint y: 554, endPoint x: 70, endPoint y: 607, distance: 53.0
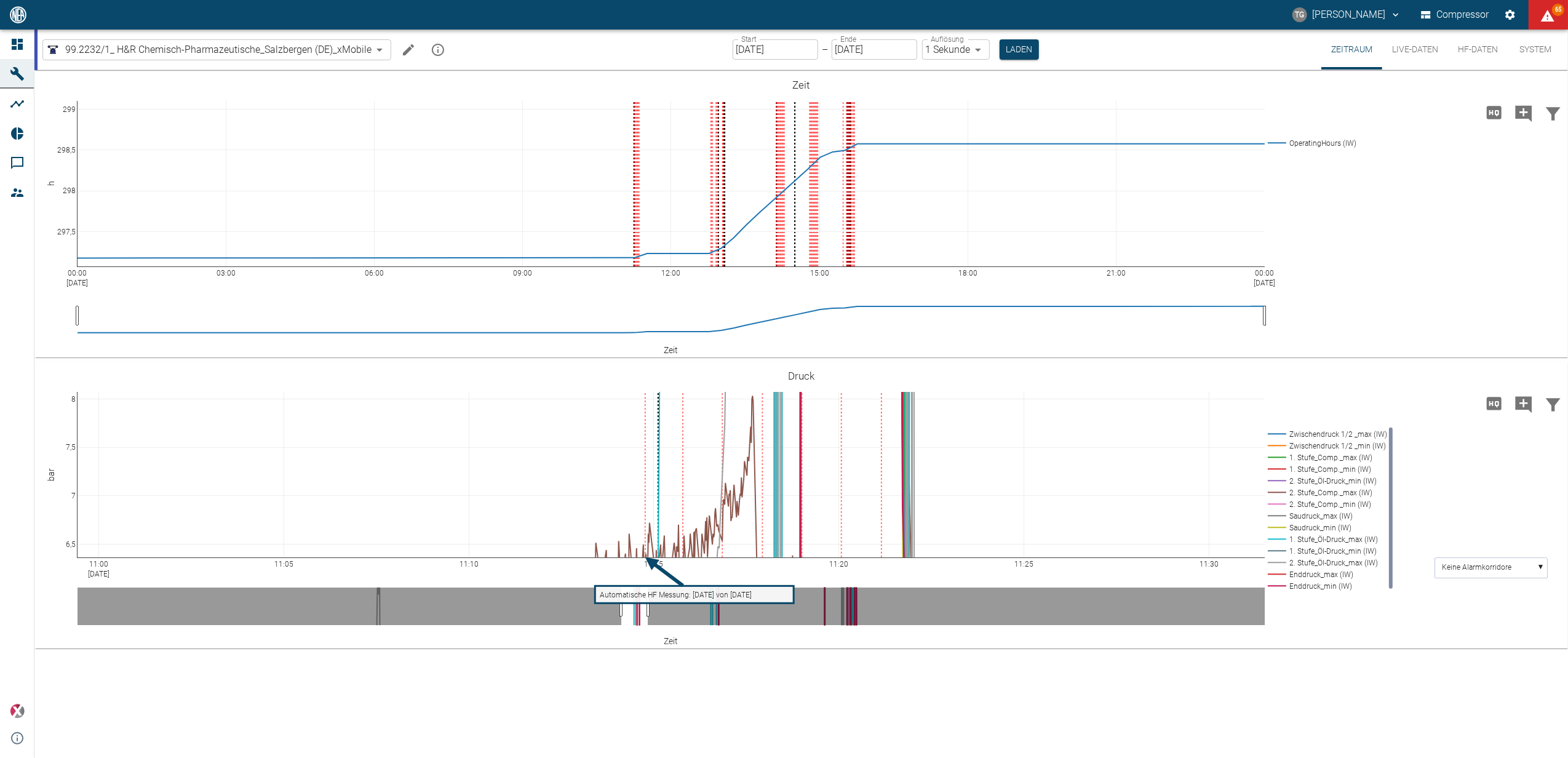
drag, startPoint x: 68, startPoint y: 510, endPoint x: 136, endPoint y: 326, distance: 196.2
drag, startPoint x: 69, startPoint y: 392, endPoint x: 74, endPoint y: 470, distance: 78.2
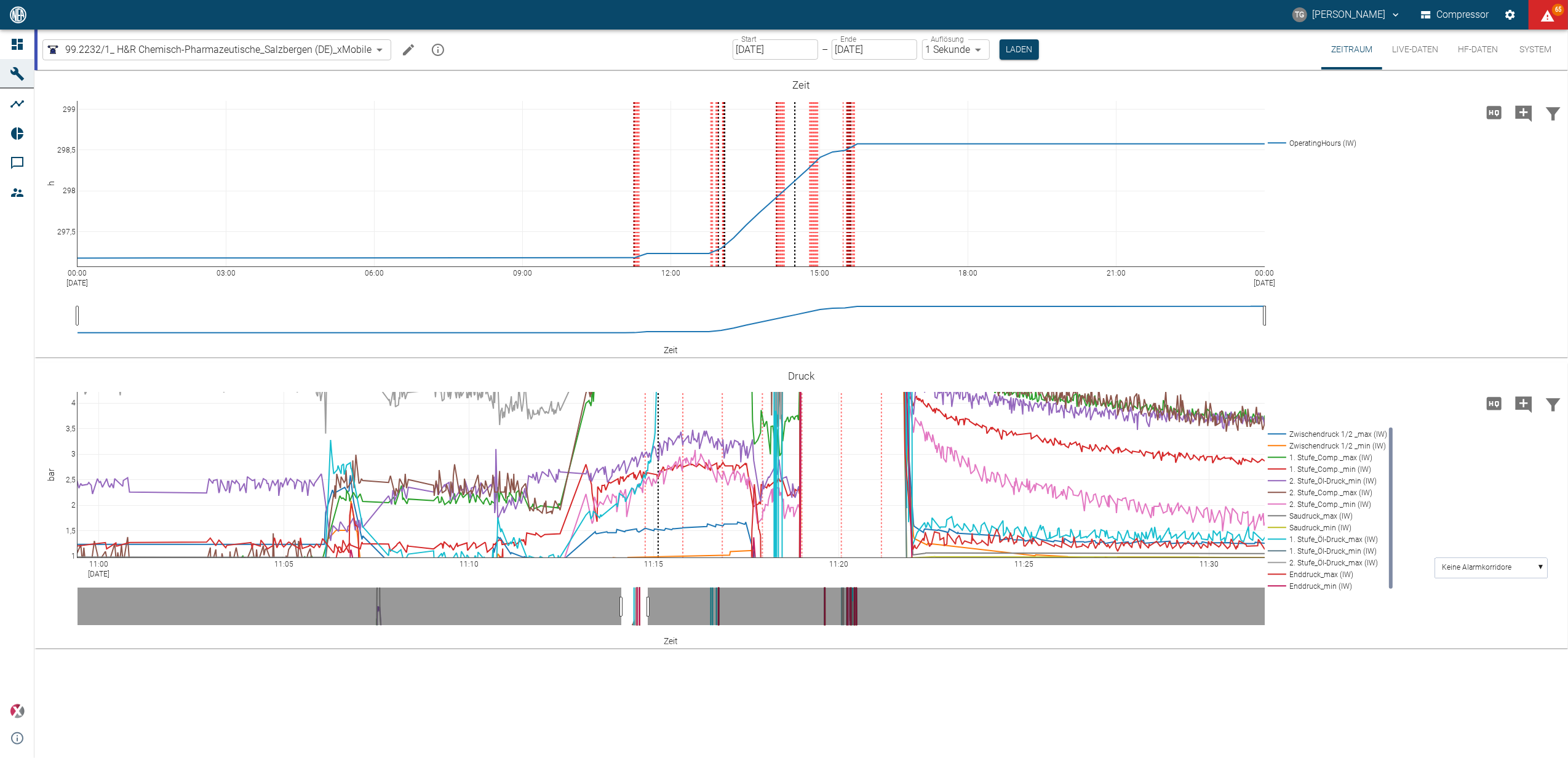
drag, startPoint x: 65, startPoint y: 502, endPoint x: 68, endPoint y: 227, distance: 275.0
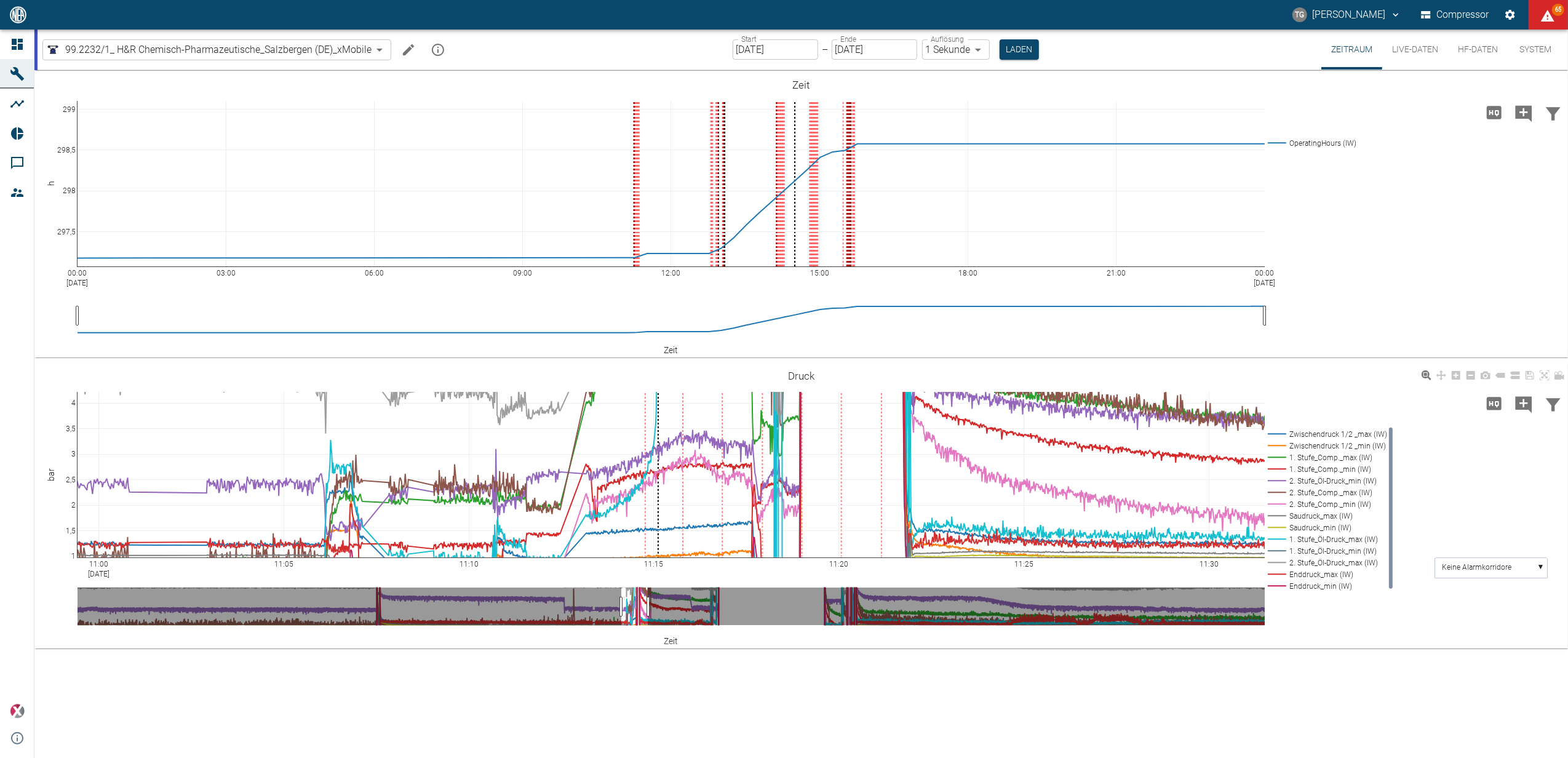
click at [1317, 434] on rect at bounding box center [1325, 434] width 121 height 12
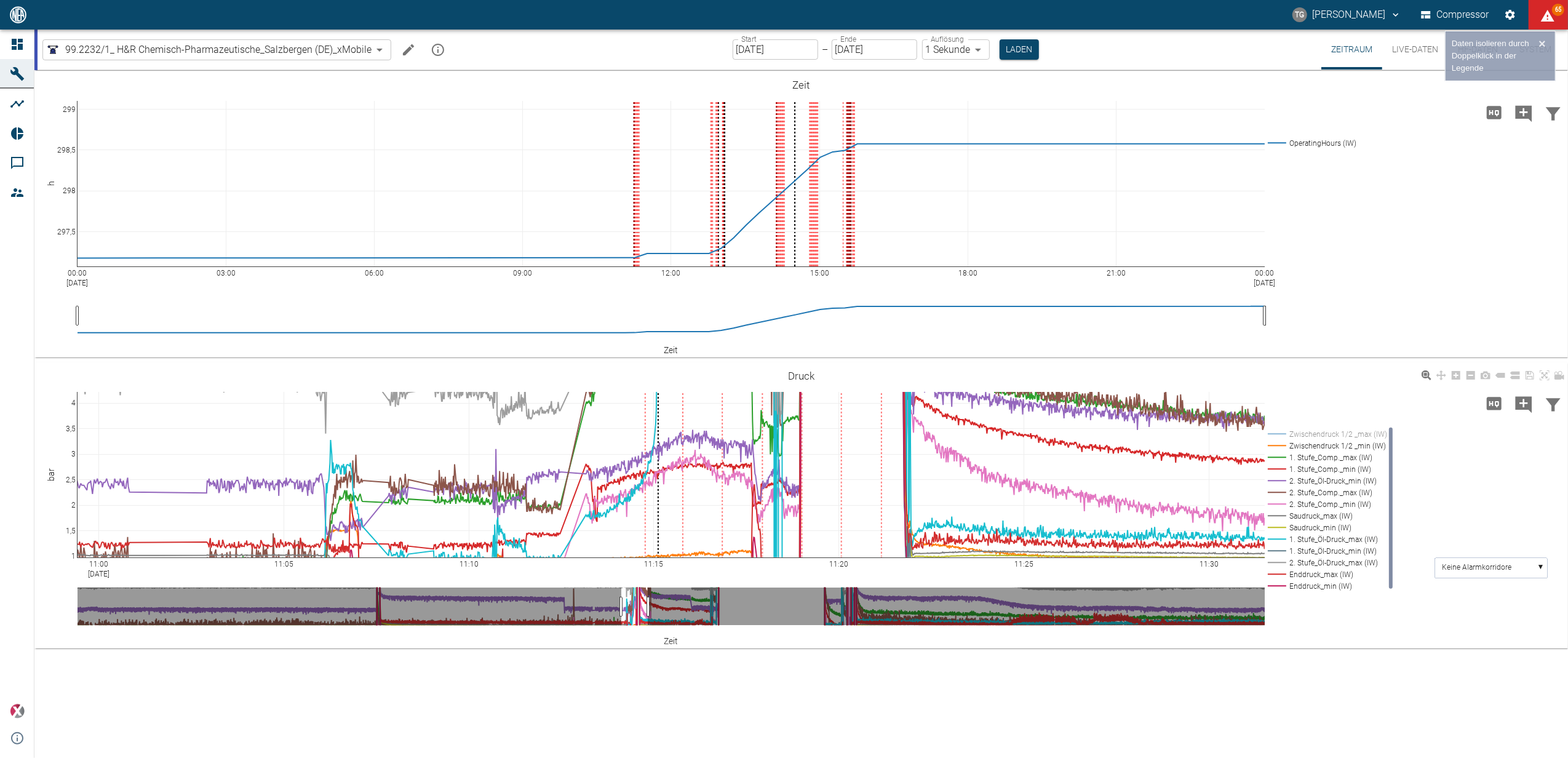
click at [1310, 448] on rect at bounding box center [1325, 446] width 121 height 12
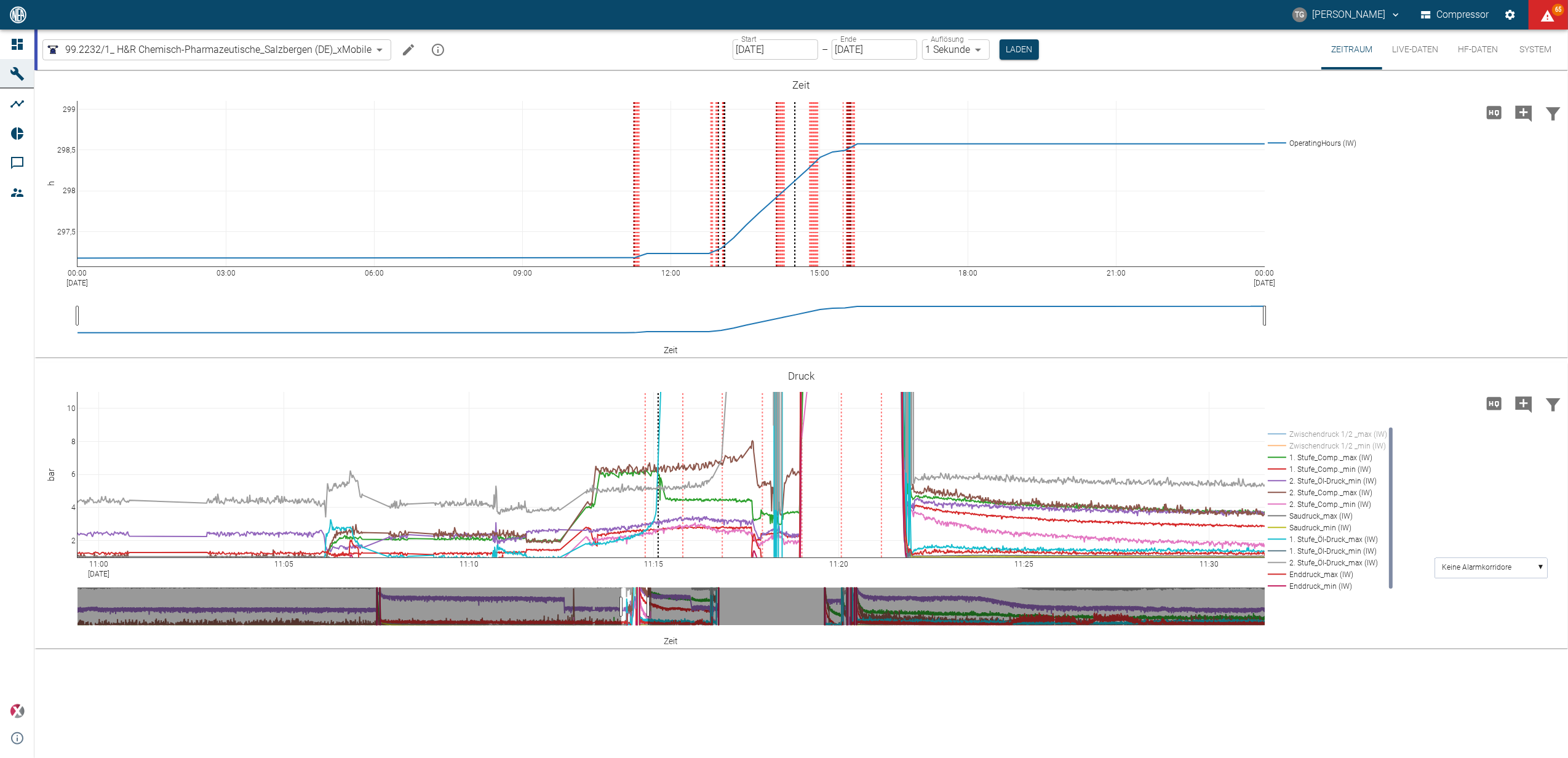
drag, startPoint x: 72, startPoint y: 395, endPoint x: 80, endPoint y: 507, distance: 112.3
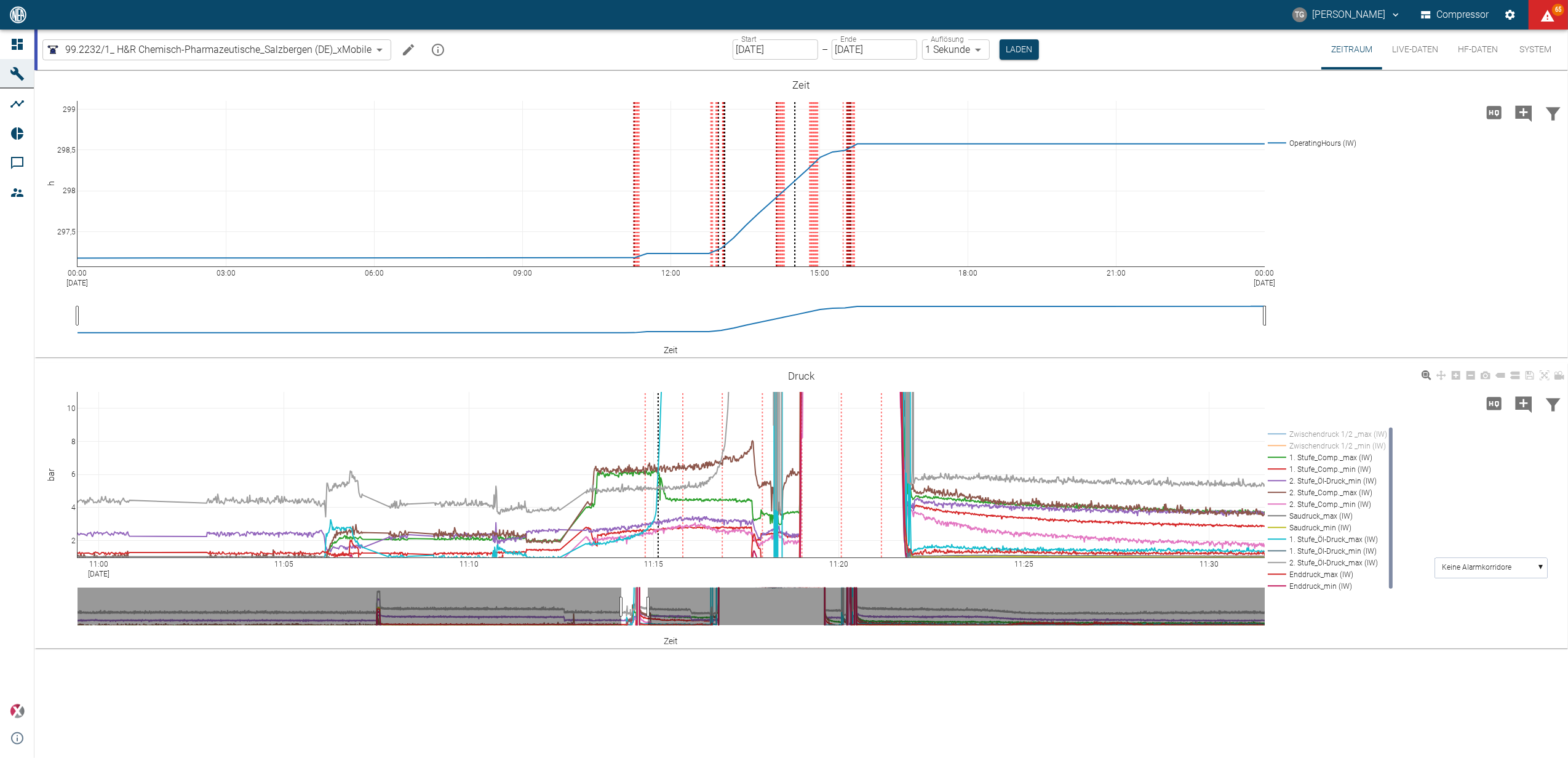
click at [1308, 445] on rect at bounding box center [1325, 446] width 121 height 12
click at [1307, 436] on rect at bounding box center [1325, 434] width 121 height 12
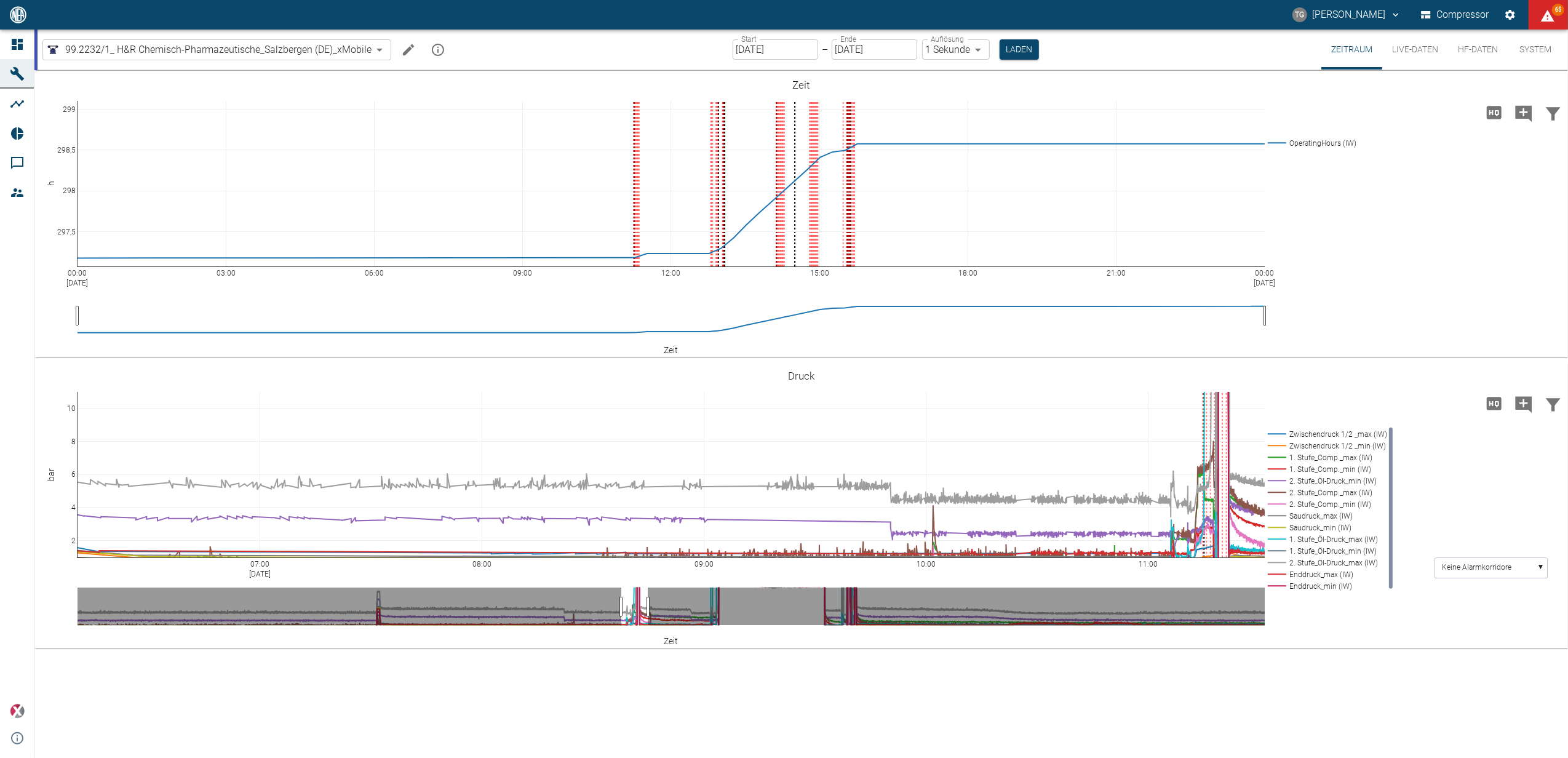
drag, startPoint x: 78, startPoint y: 563, endPoint x: 1149, endPoint y: 528, distance: 1071.6
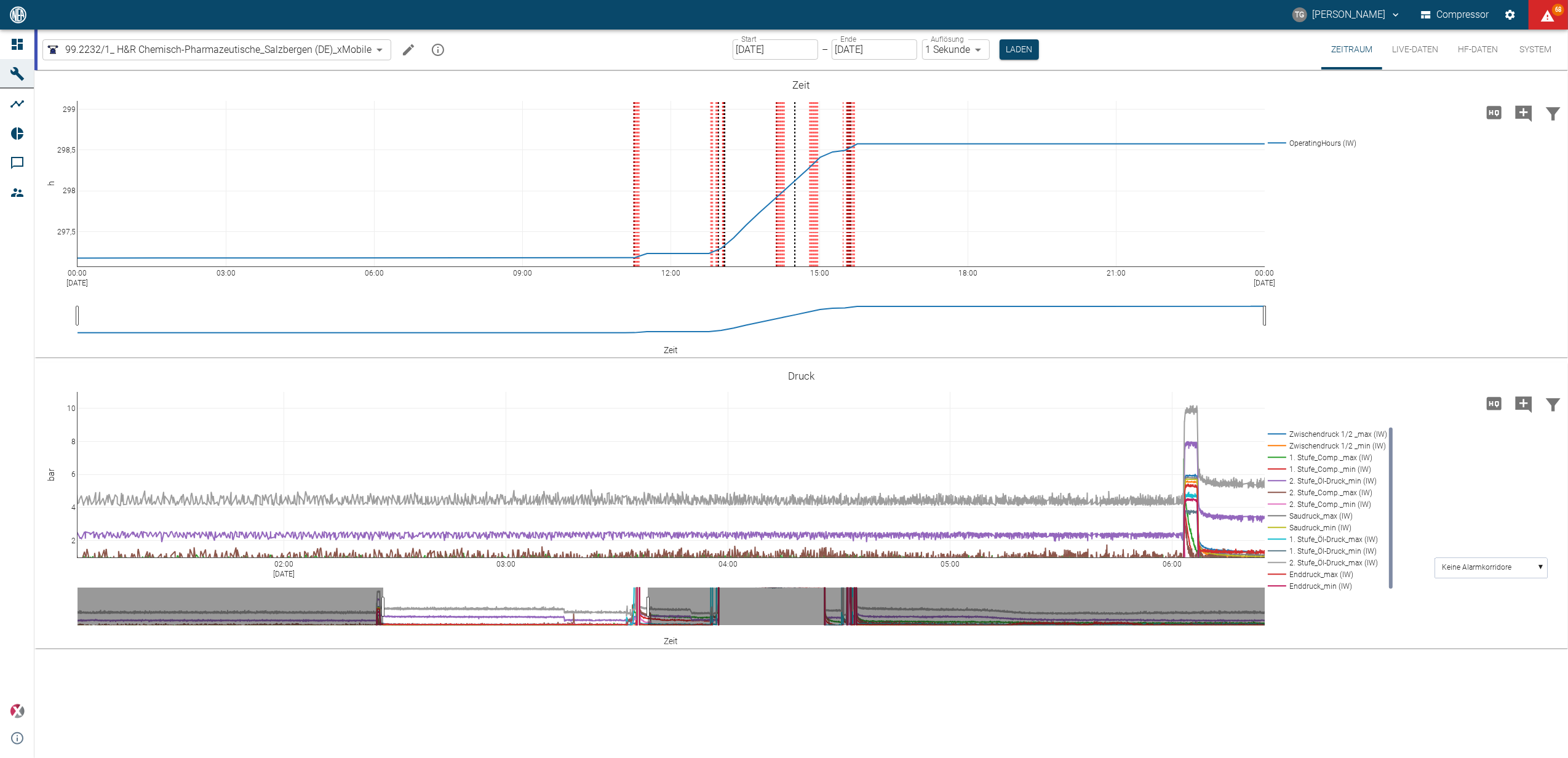
drag, startPoint x: 198, startPoint y: 561, endPoint x: 1351, endPoint y: 582, distance: 1153.2
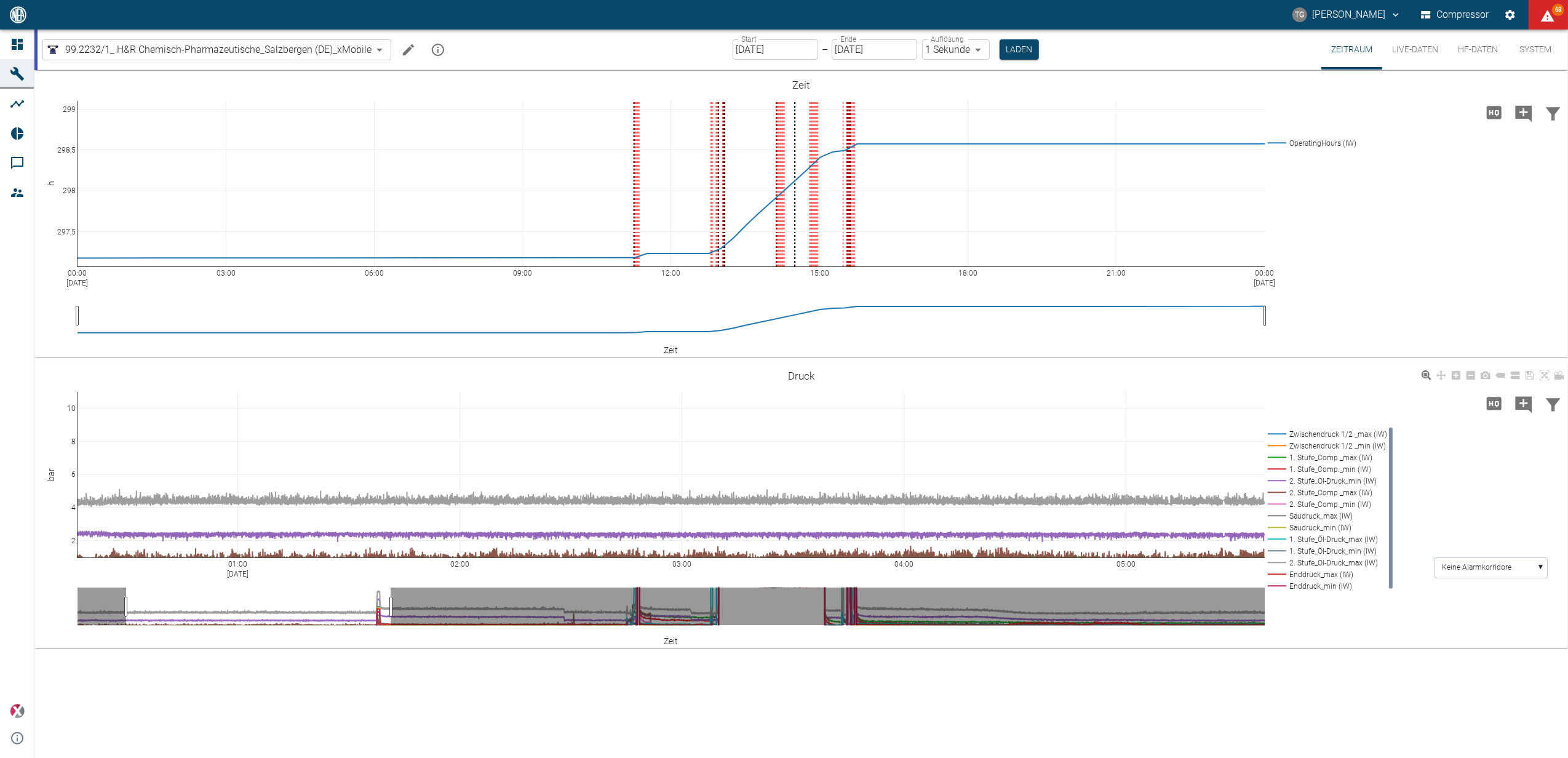
drag, startPoint x: 1037, startPoint y: 565, endPoint x: 286, endPoint y: 571, distance: 751.0
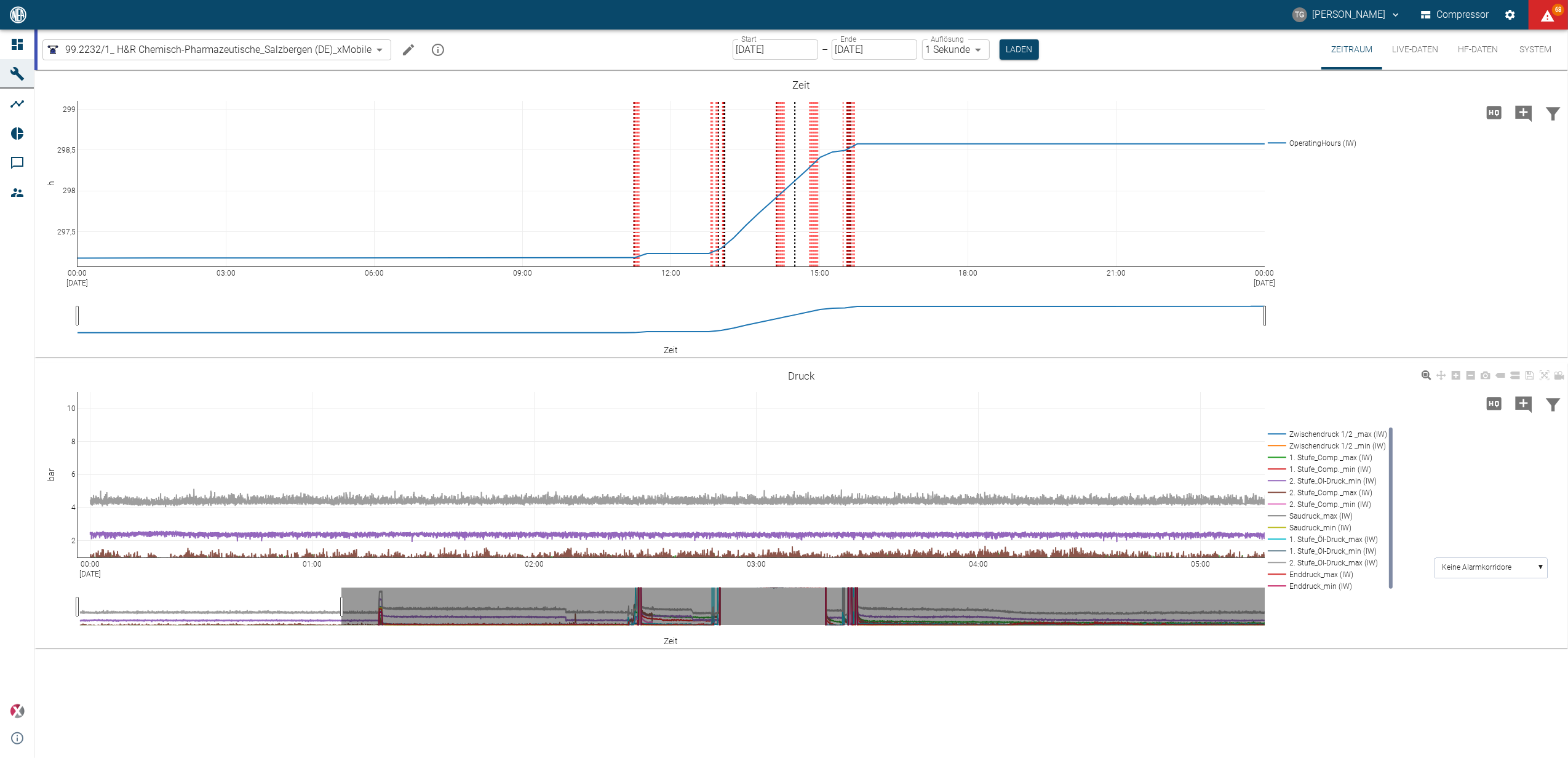
drag, startPoint x: 286, startPoint y: 571, endPoint x: 1044, endPoint y: 579, distance: 758.0
click at [1051, 580] on div "00:00 Sep 15, 2025 01:00 02:00 03:00 04:00 05:00 2 4 6 8 10 Zwischendruck 1/2 _…" at bounding box center [801, 506] width 1533 height 277
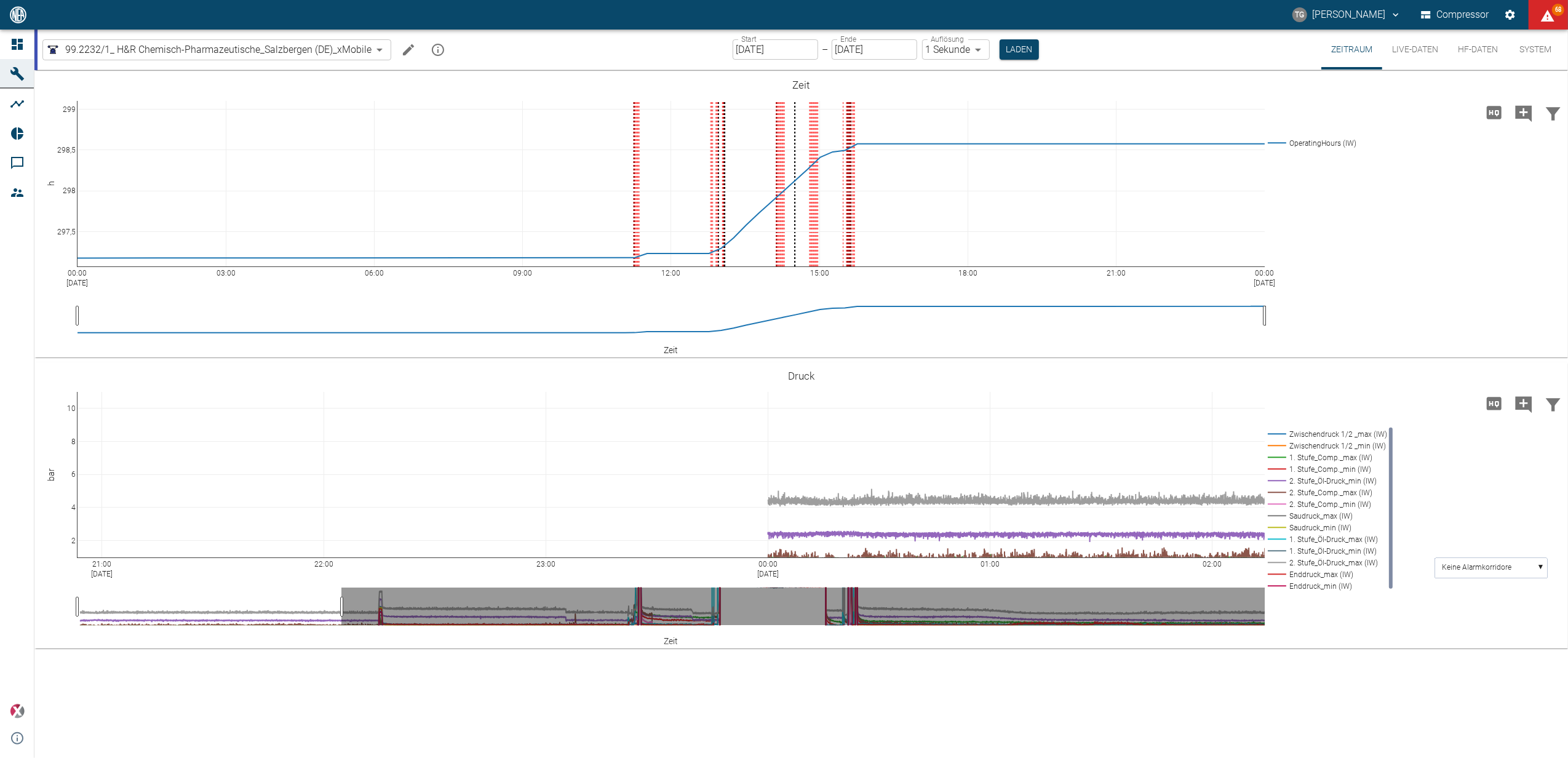
drag, startPoint x: 378, startPoint y: 567, endPoint x: 1056, endPoint y: 582, distance: 678.2
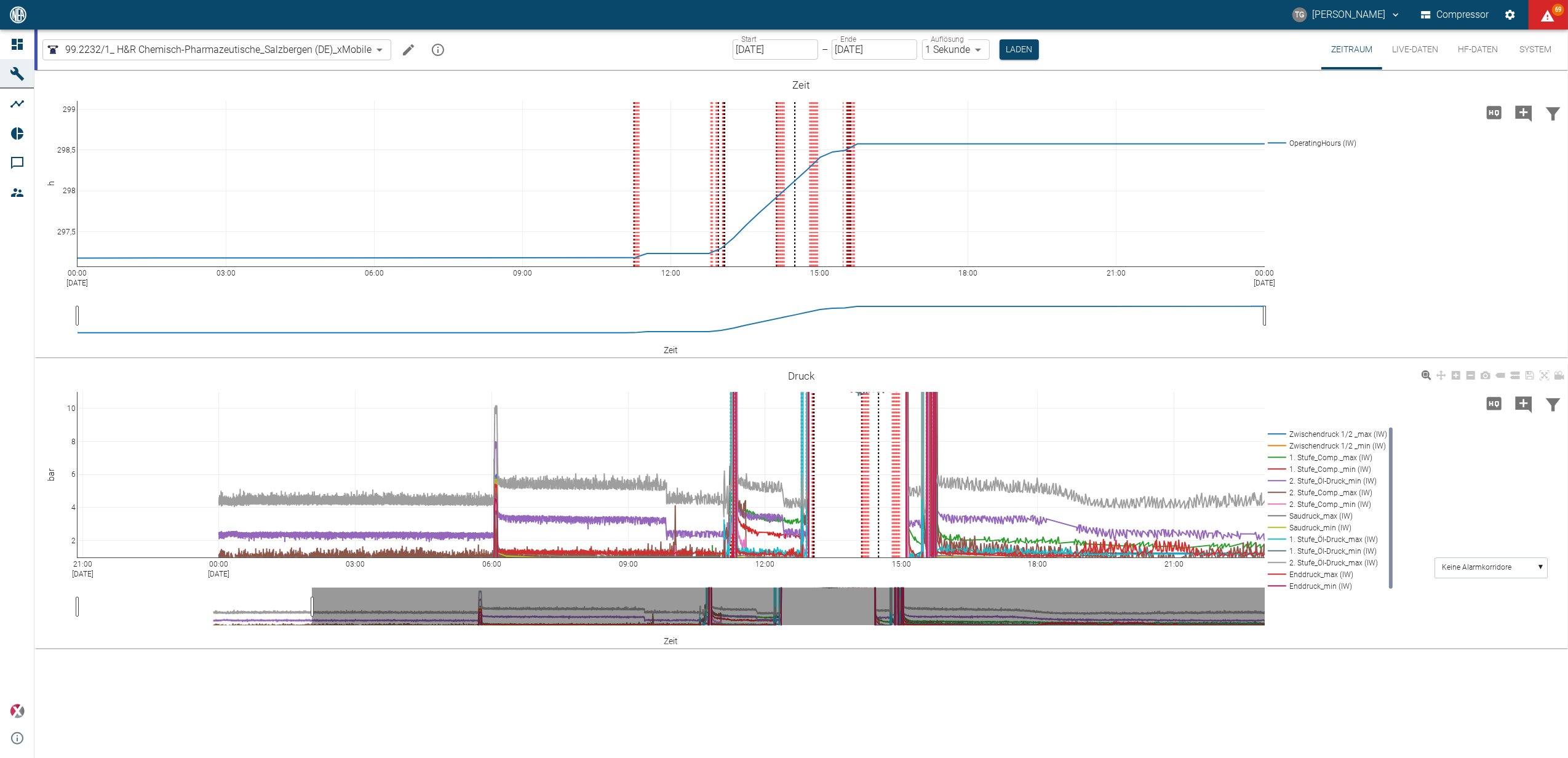
drag, startPoint x: 1195, startPoint y: 569, endPoint x: 728, endPoint y: 576, distance: 467.1
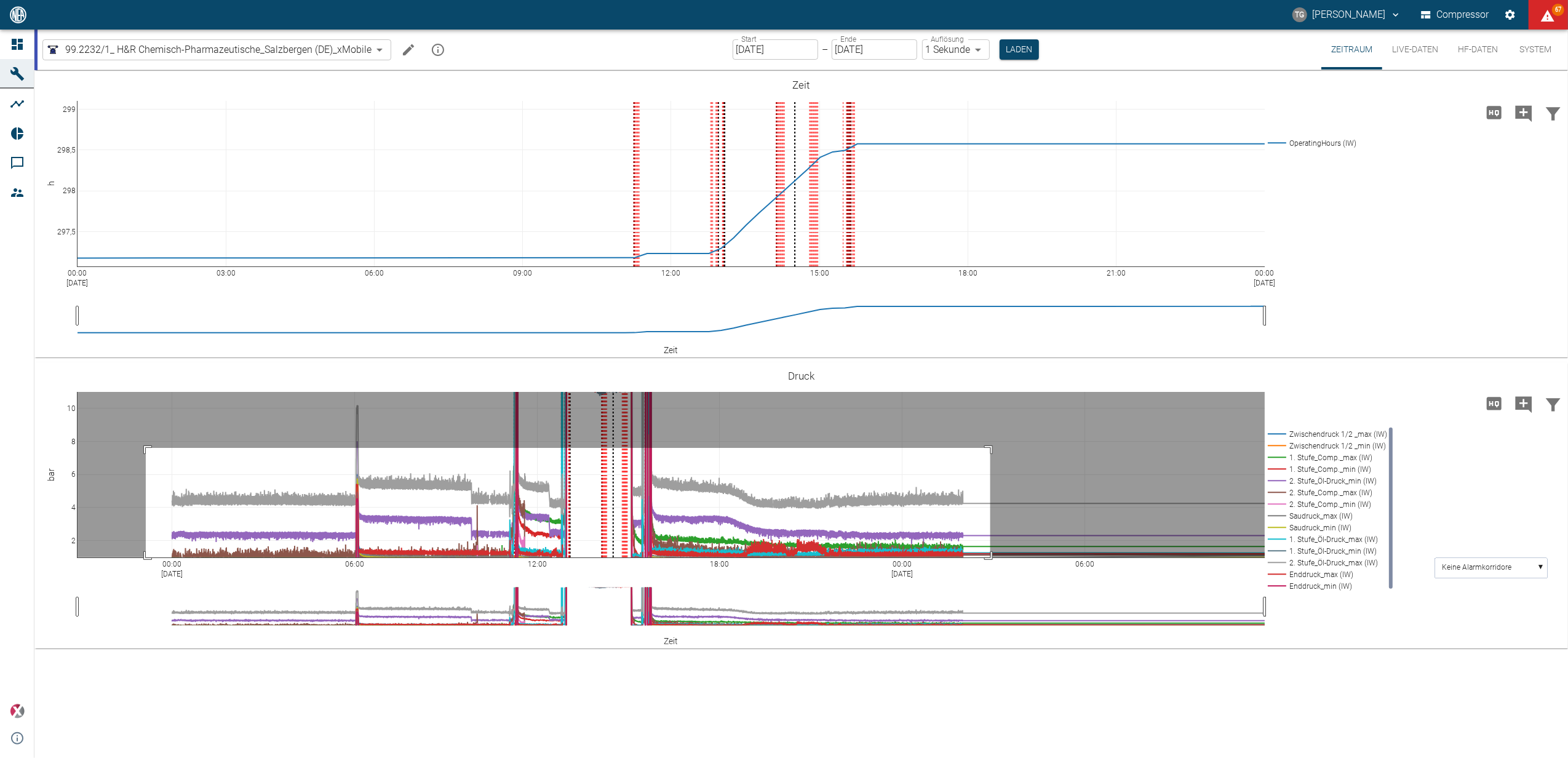
drag, startPoint x: 146, startPoint y: 448, endPoint x: 991, endPoint y: 649, distance: 868.6
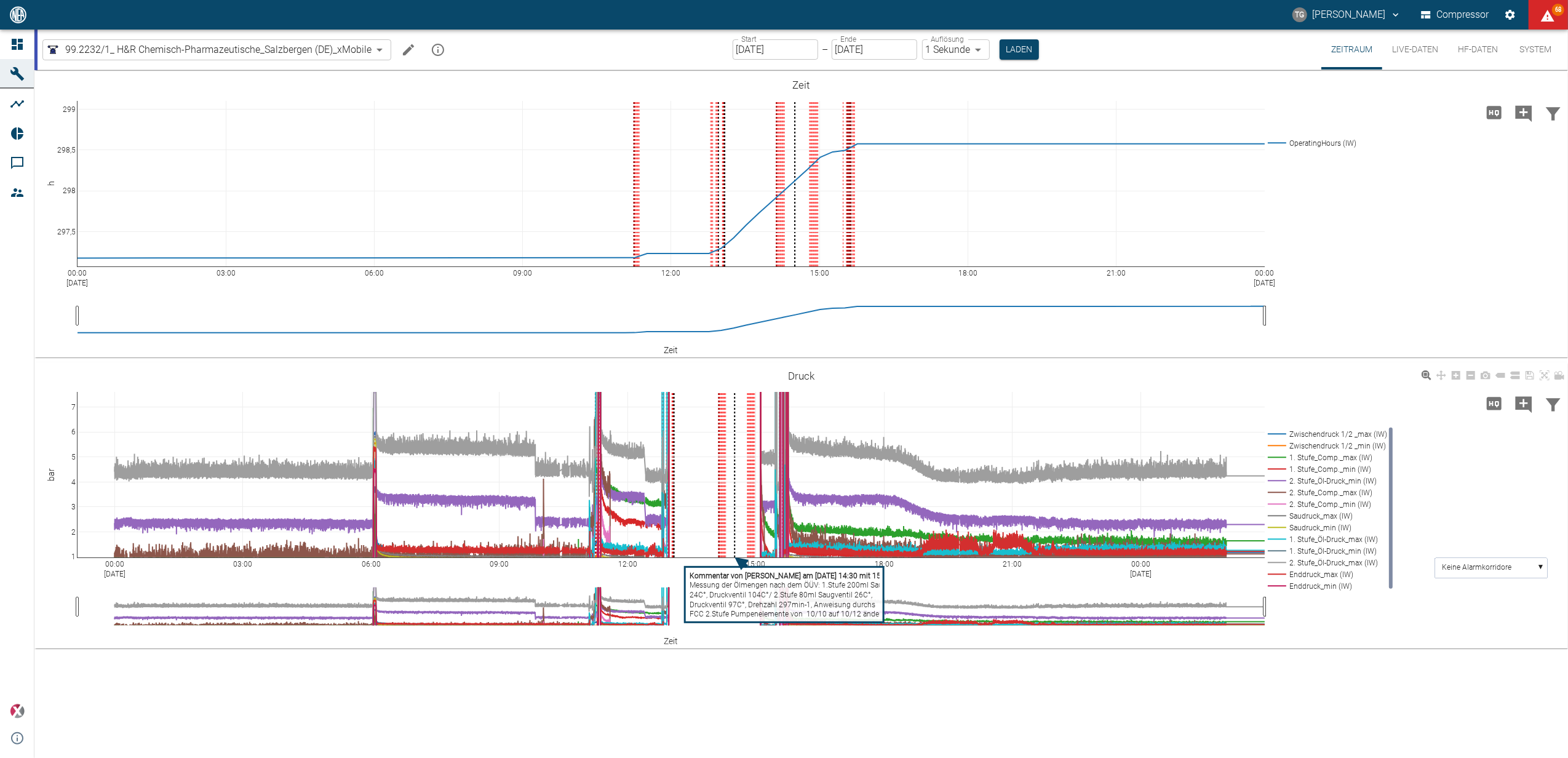
drag, startPoint x: 1541, startPoint y: 370, endPoint x: 721, endPoint y: 559, distance: 841.5
click at [1541, 370] on icon at bounding box center [1544, 375] width 10 height 10
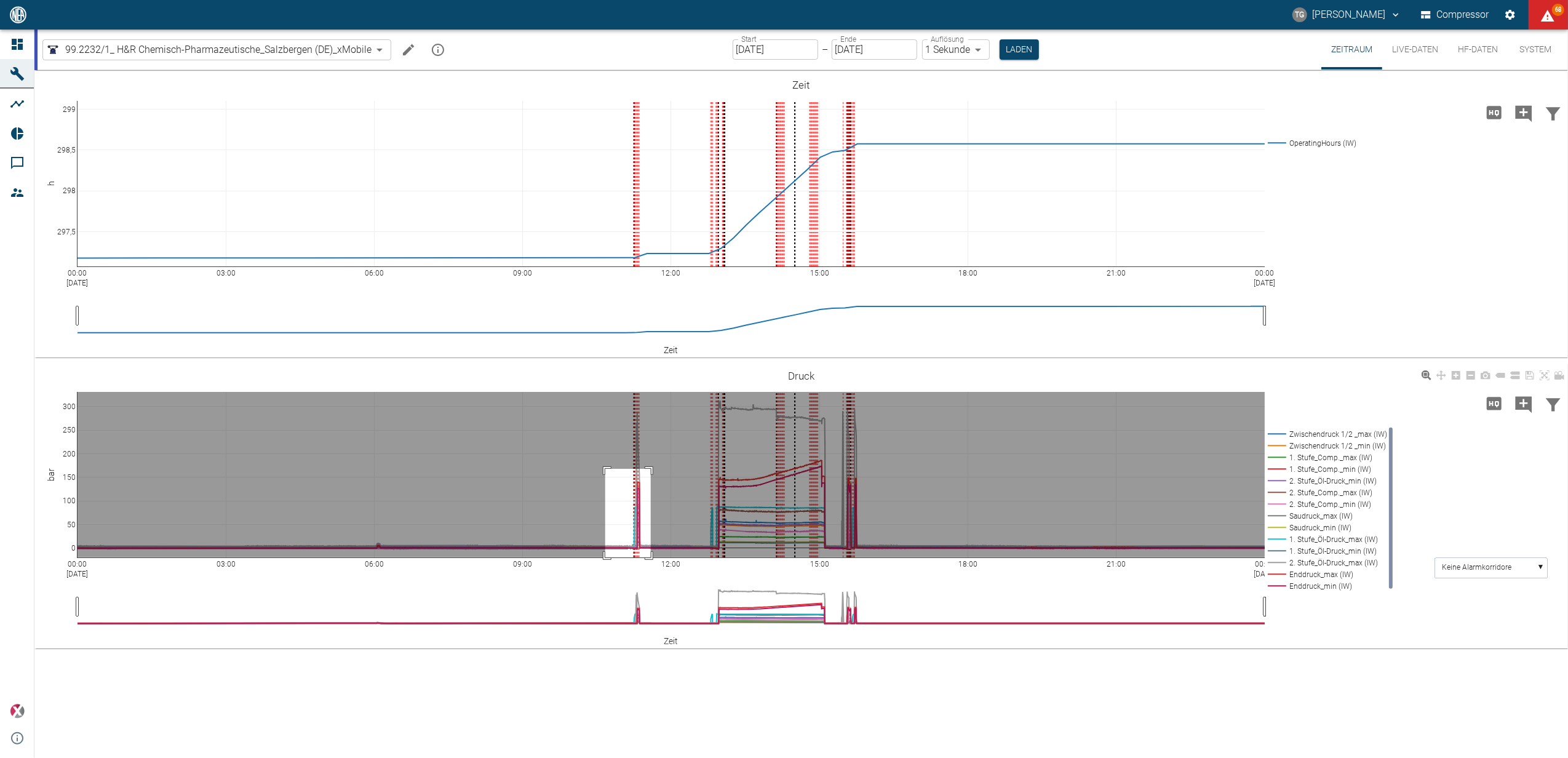
drag, startPoint x: 606, startPoint y: 469, endPoint x: 610, endPoint y: 624, distance: 155.1
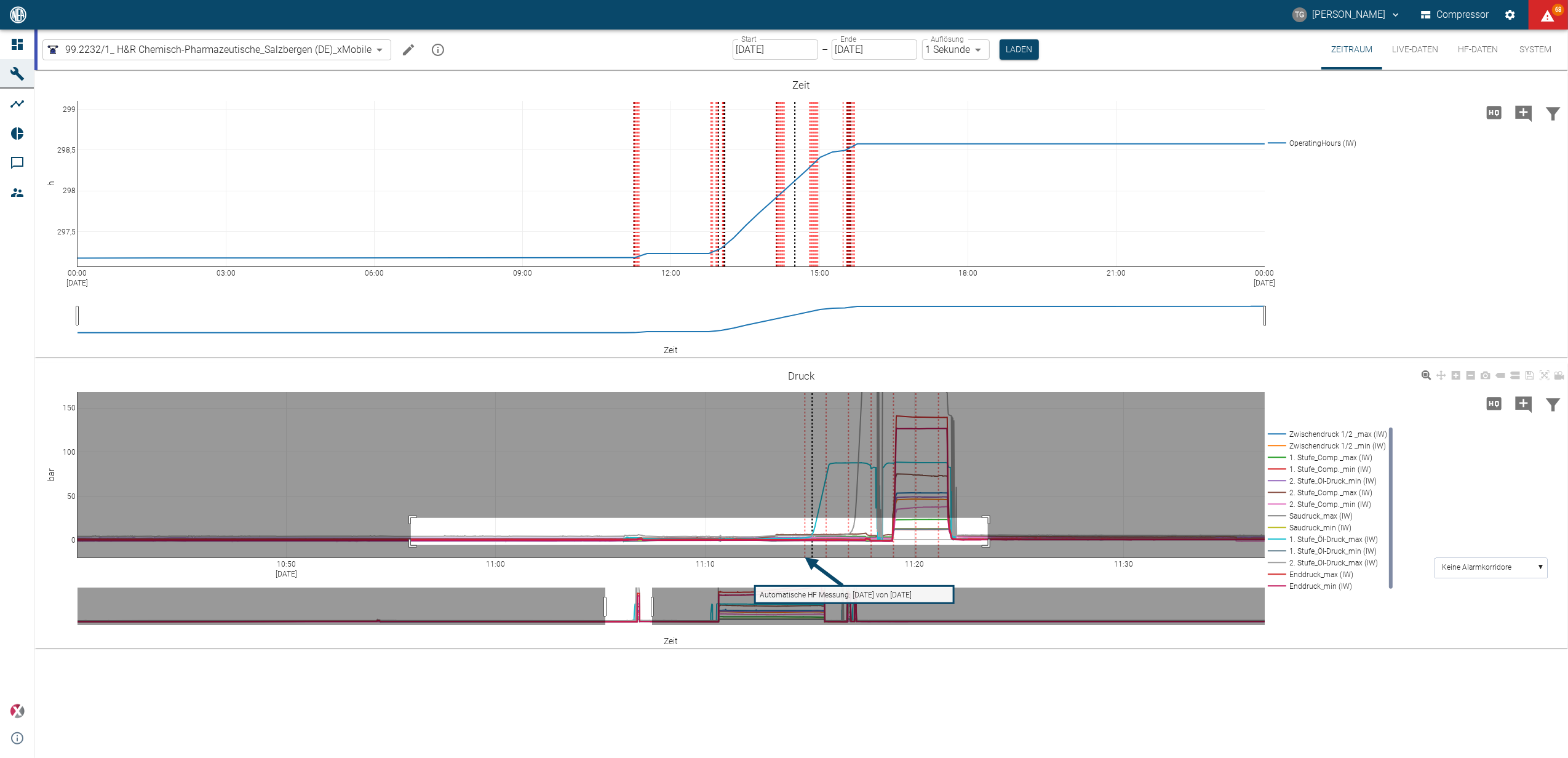
drag, startPoint x: 411, startPoint y: 518, endPoint x: 894, endPoint y: 577, distance: 486.6
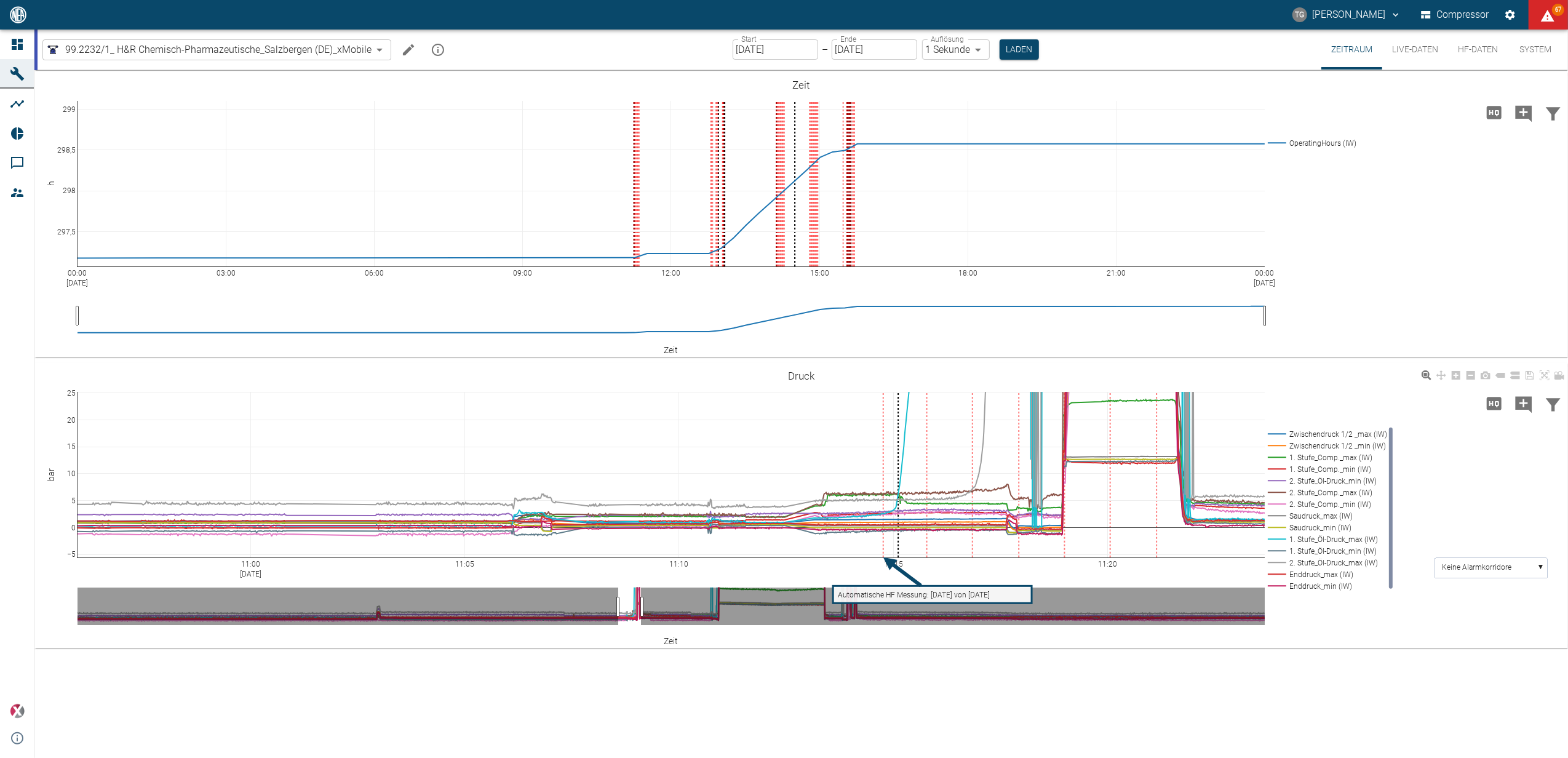
click at [1326, 495] on rect at bounding box center [1325, 493] width 121 height 12
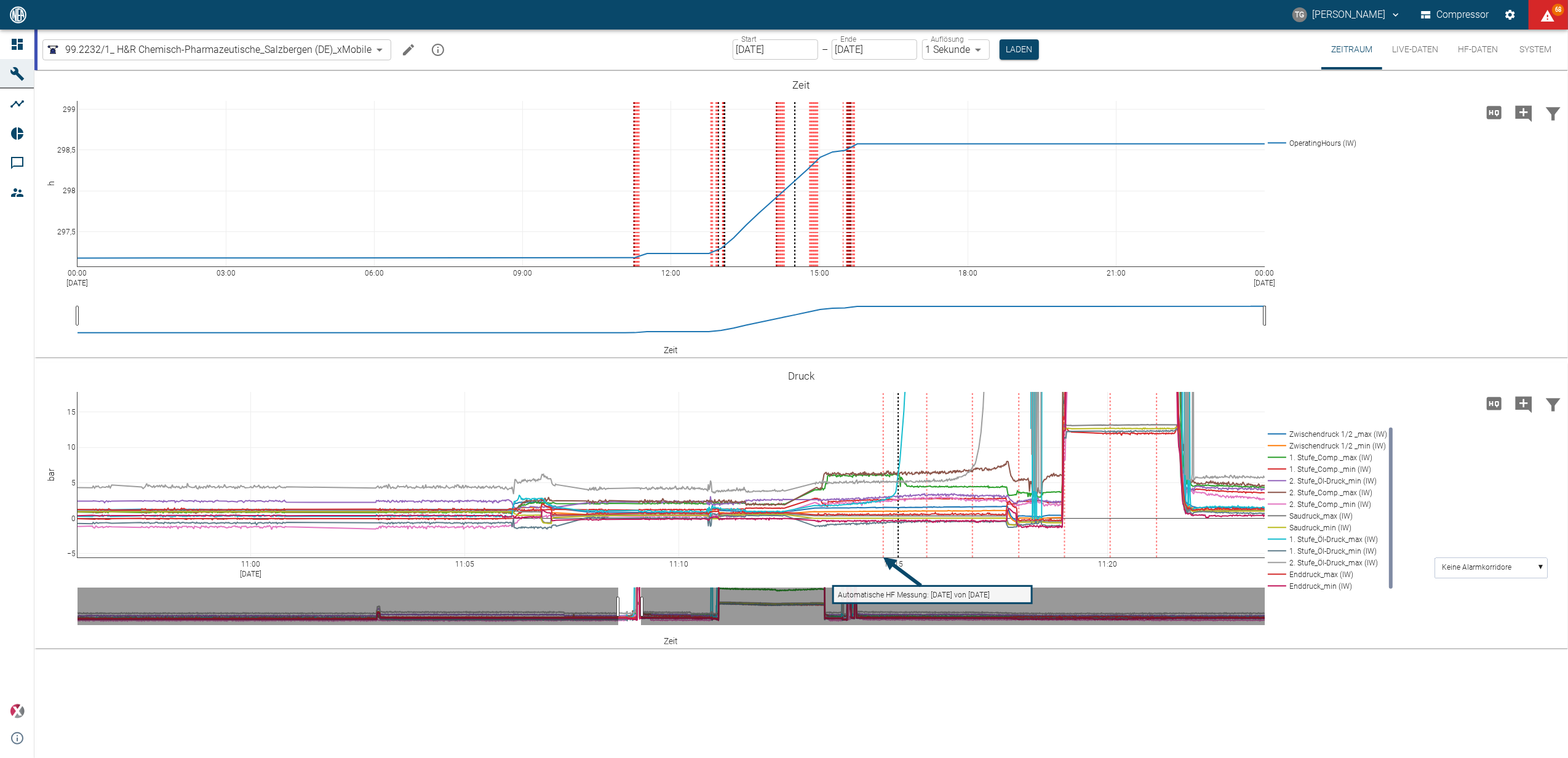
drag, startPoint x: 72, startPoint y: 394, endPoint x: 94, endPoint y: 368, distance: 34.1
click at [996, 709] on div "00:00 [DATE] 03:00 06:00 09:00 12:00 15:00 18:00 21:00 00:00 [DATE] 297,5 298 2…" at bounding box center [801, 414] width 1533 height 688
